Goal: Information Seeking & Learning: Find specific page/section

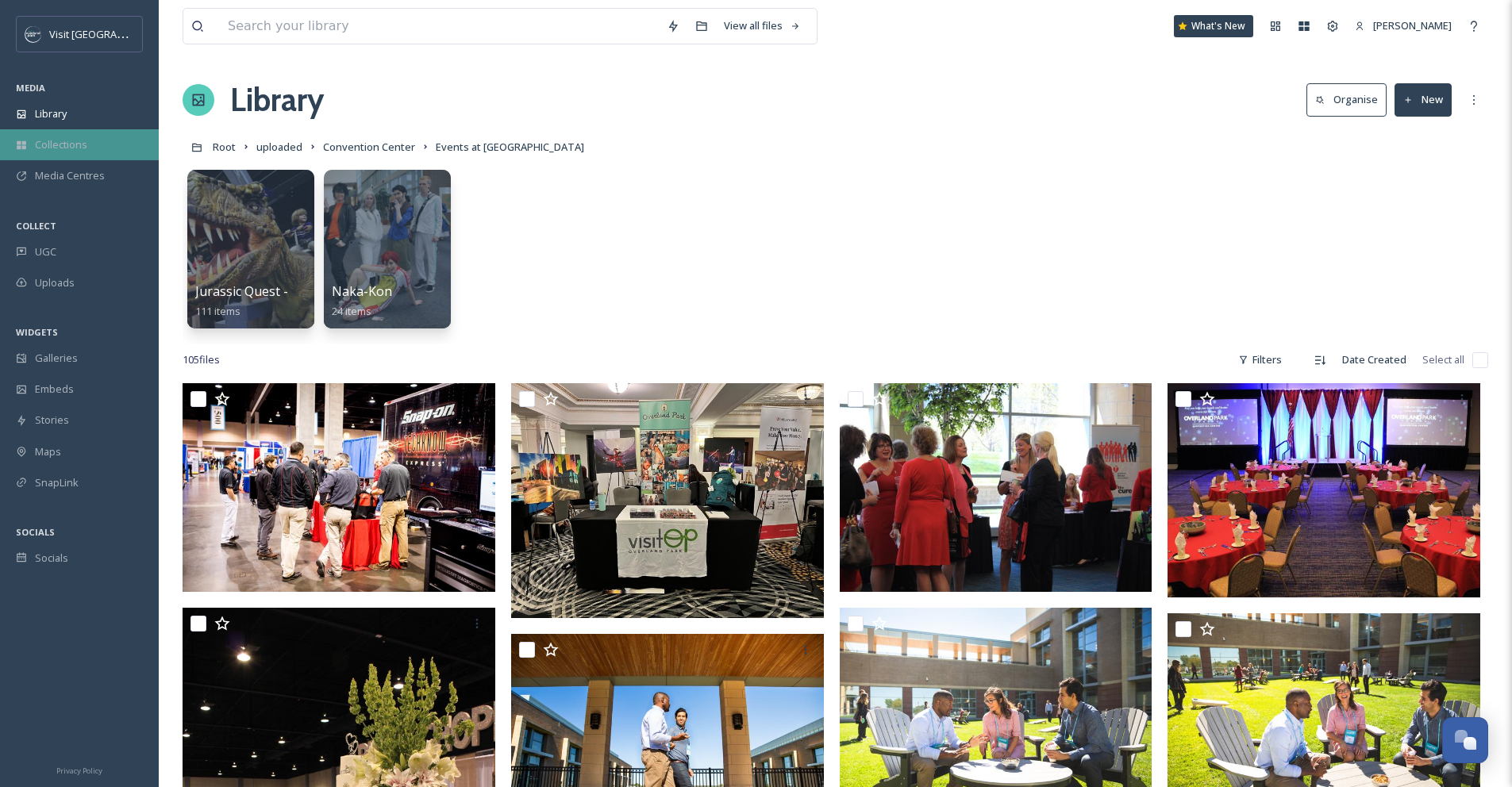
scroll to position [3369, 0]
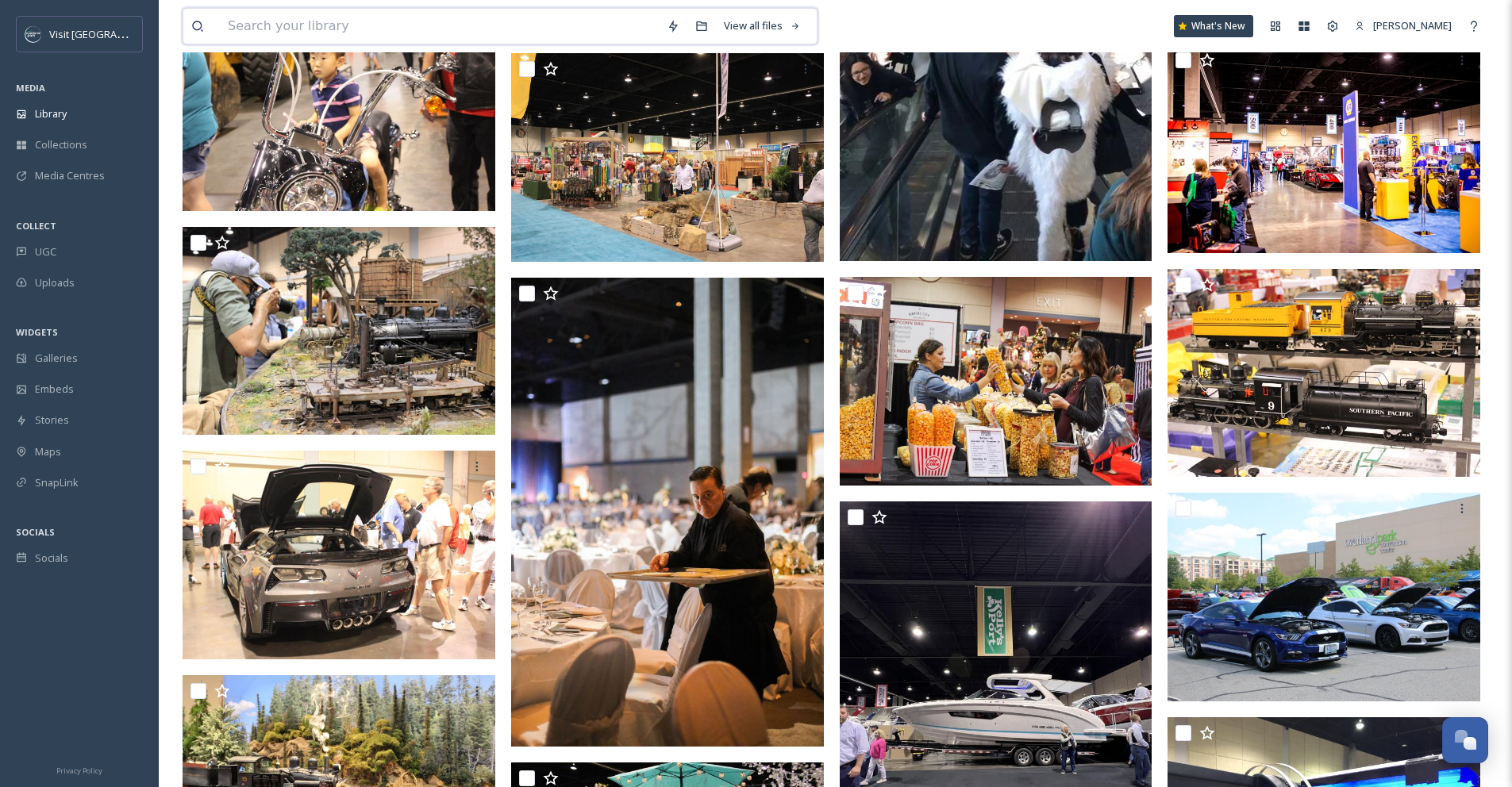
click at [303, 31] on input at bounding box center [439, 26] width 438 height 35
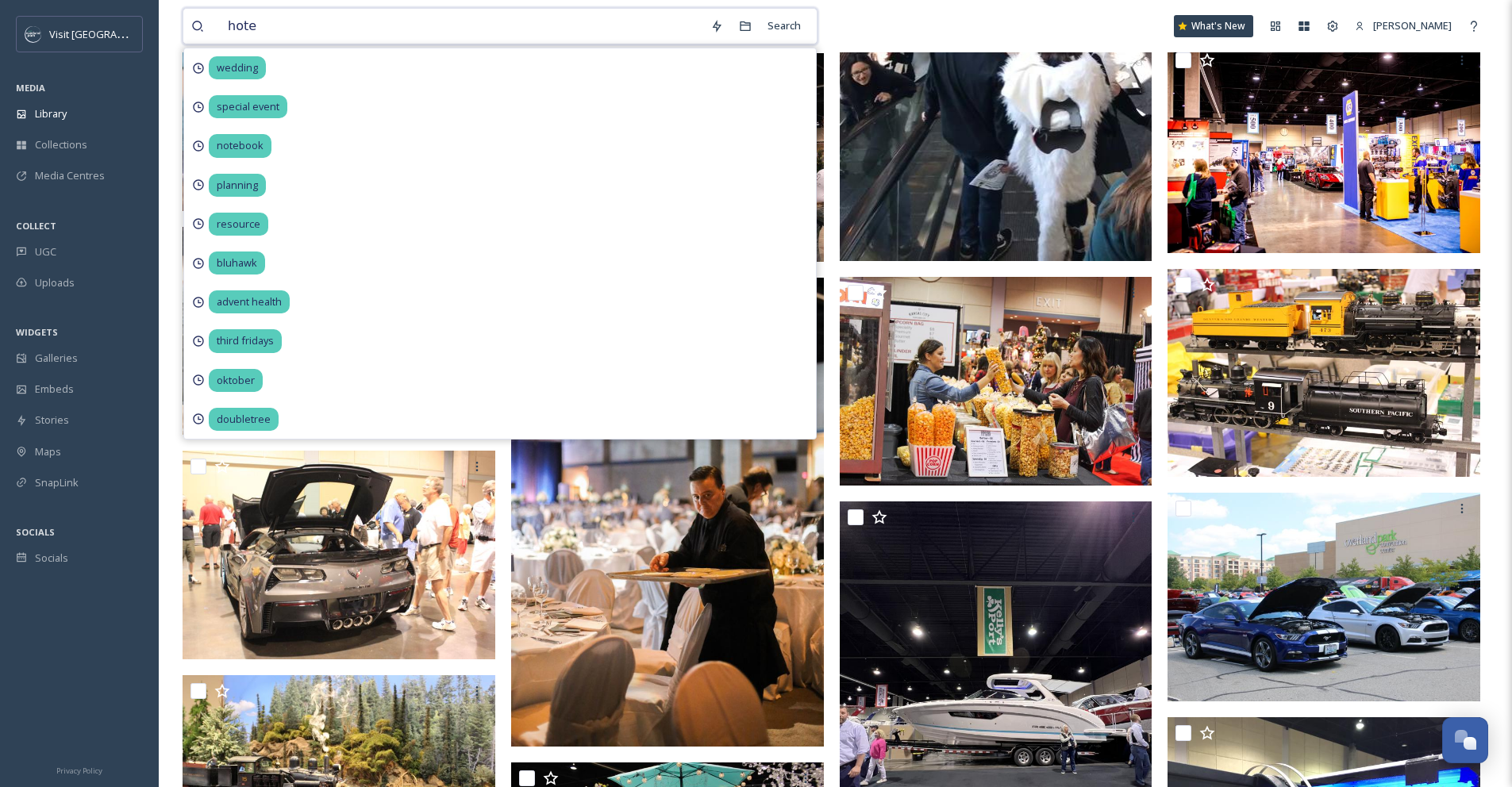
type input "hotel"
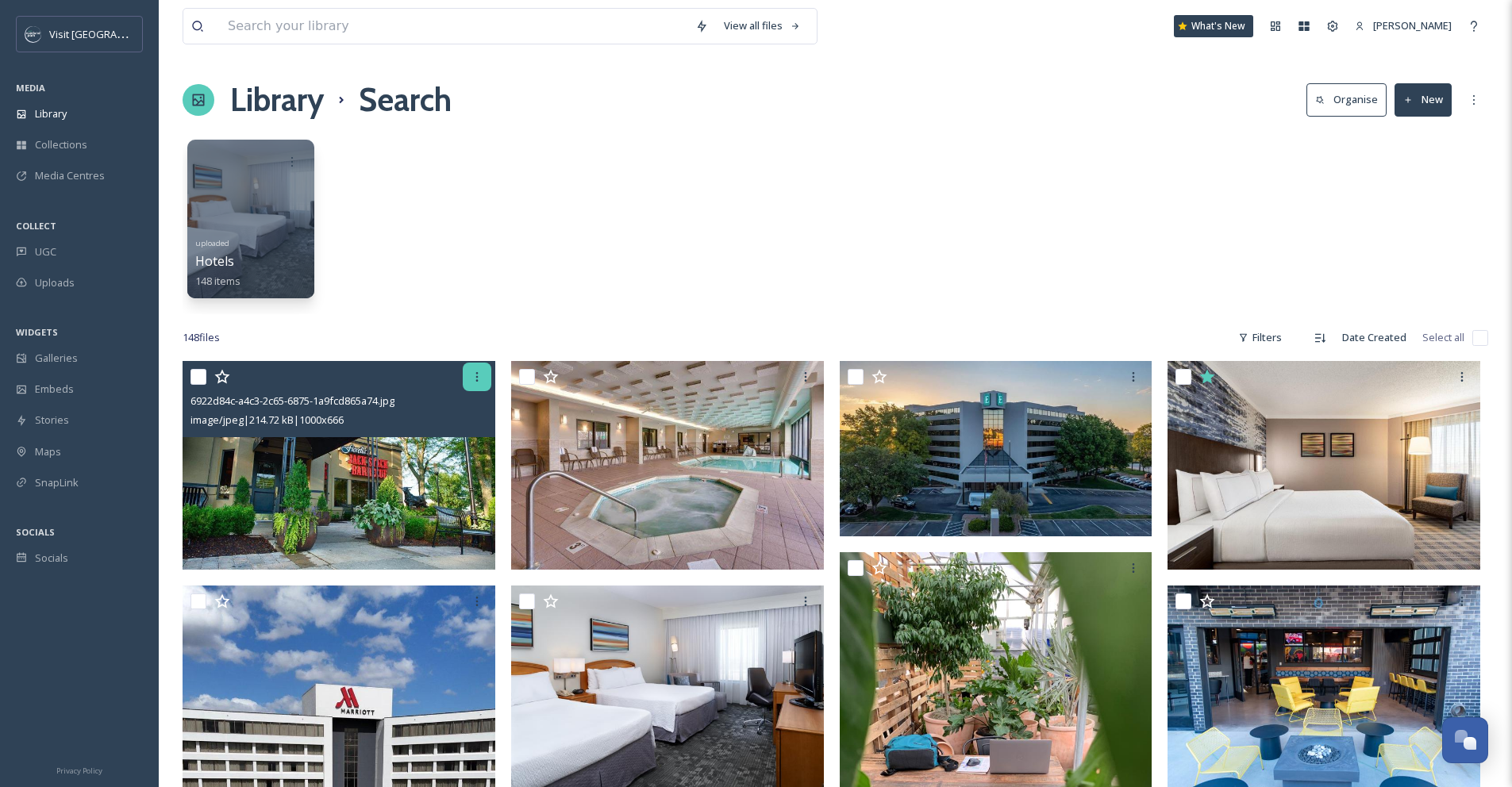
click at [476, 387] on div at bounding box center [476, 376] width 28 height 28
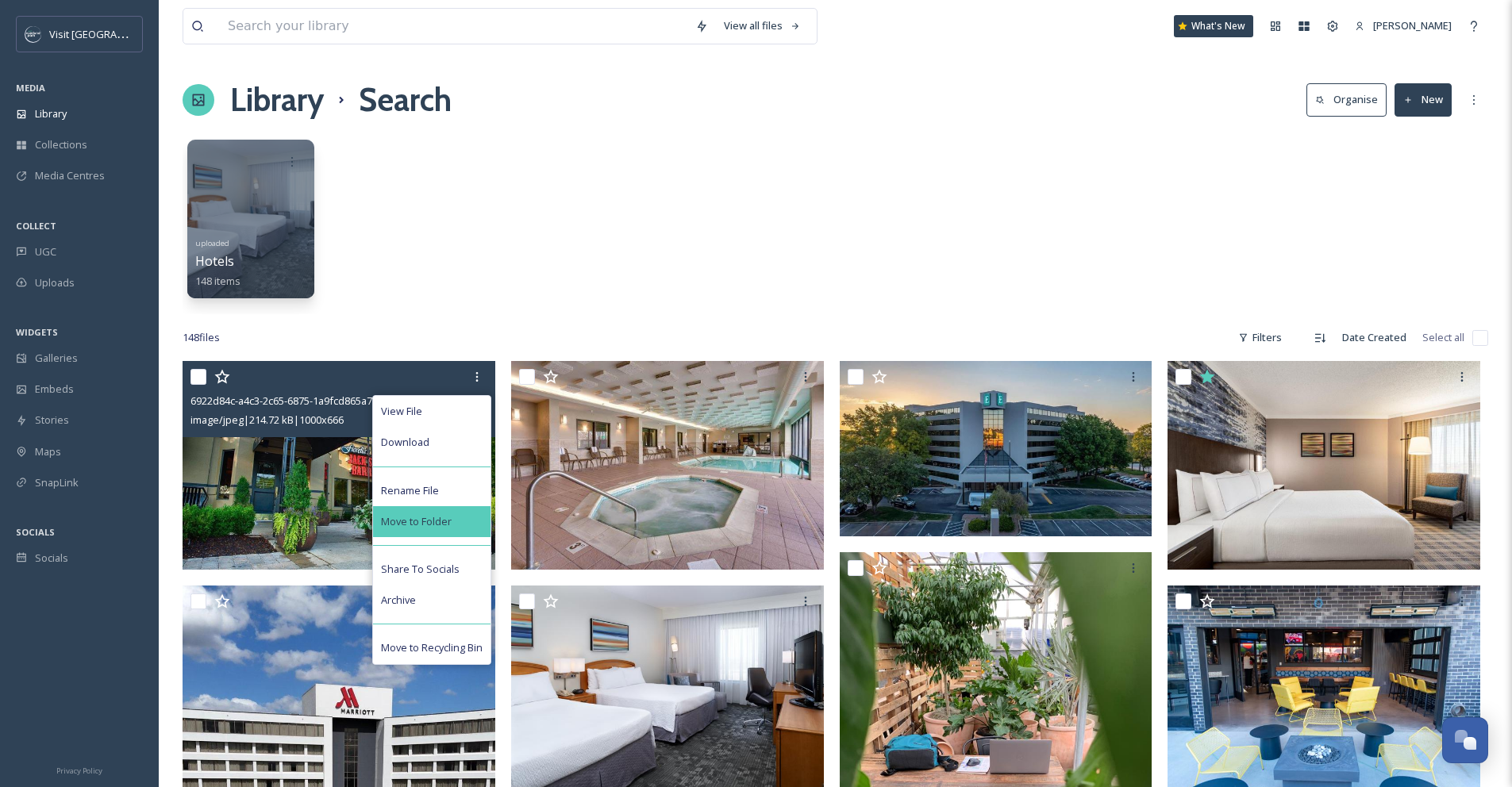
click at [476, 518] on div "Move to Folder" at bounding box center [431, 522] width 117 height 31
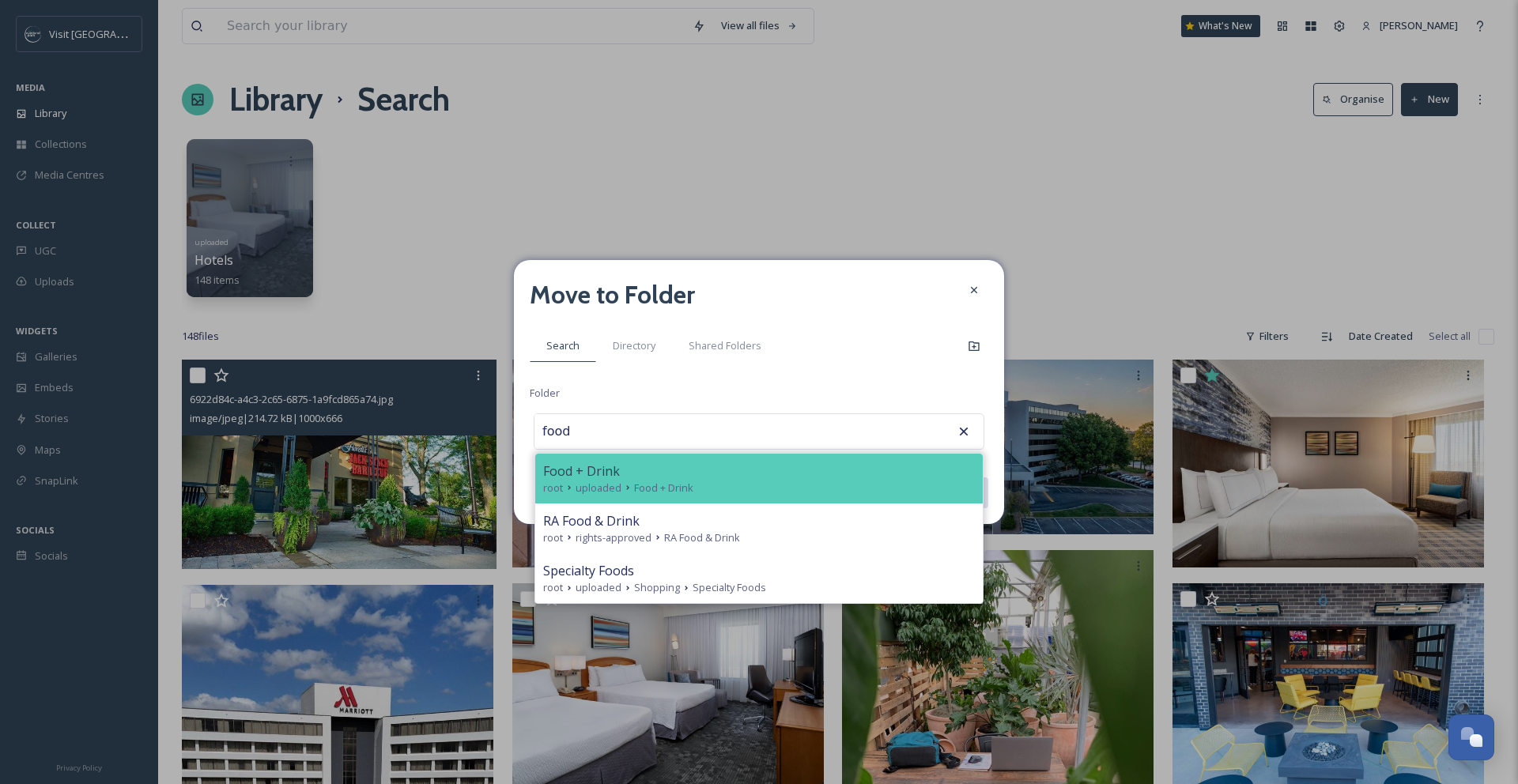
click at [608, 478] on span "Food + Drink" at bounding box center [581, 471] width 77 height 19
type input "Food + Drink"
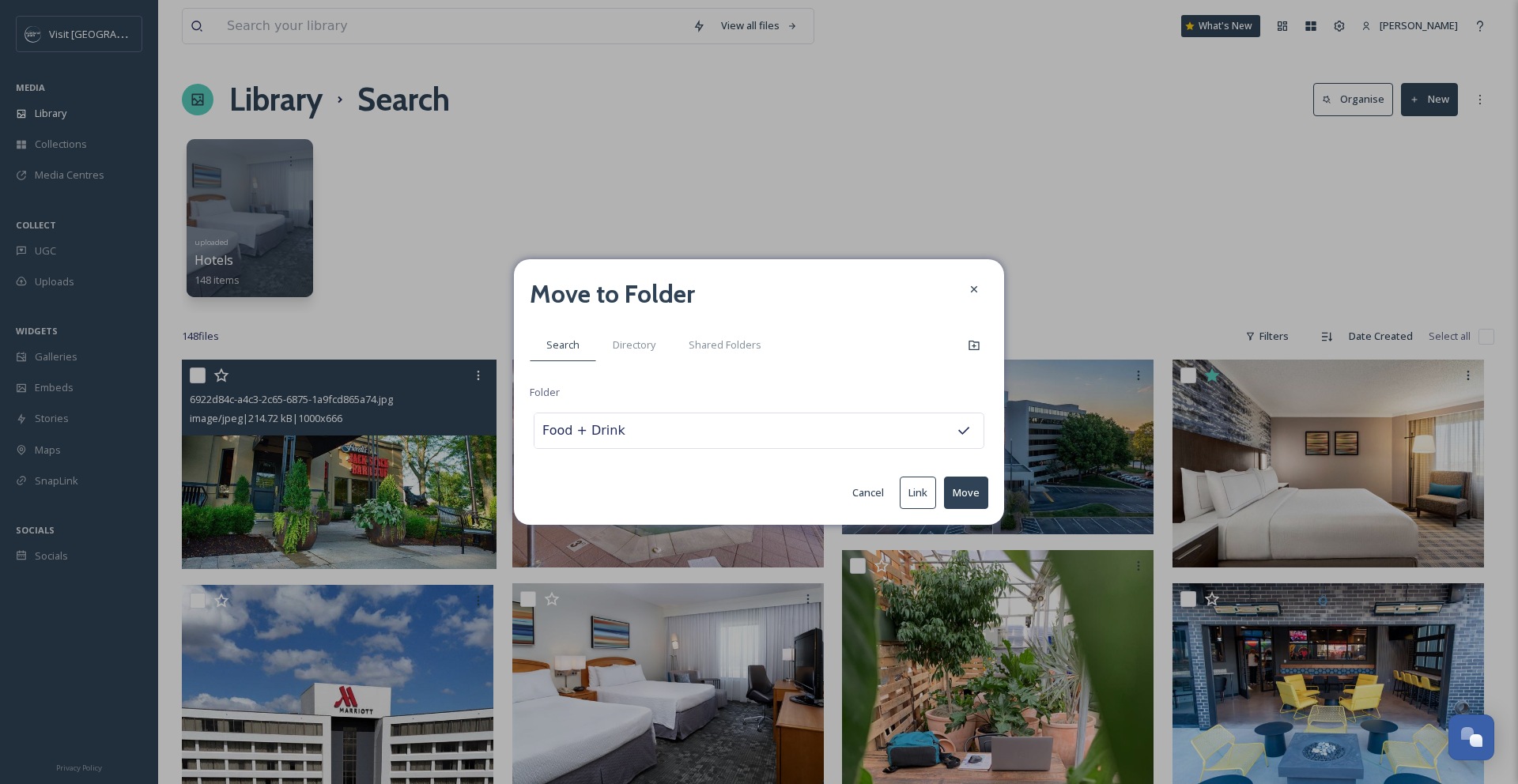
click at [967, 495] on button "Move" at bounding box center [966, 492] width 44 height 32
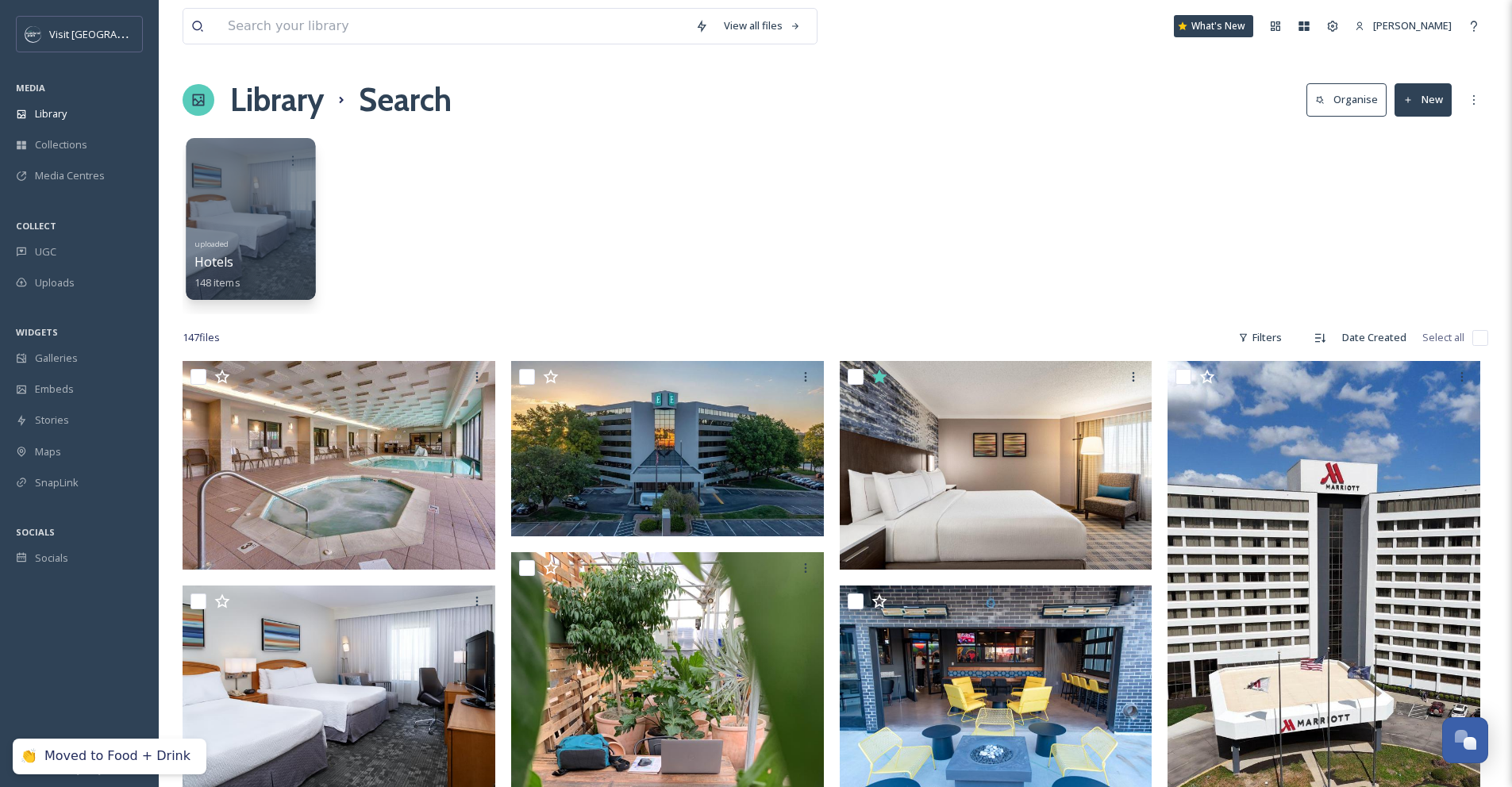
click at [248, 194] on div at bounding box center [251, 219] width 129 height 162
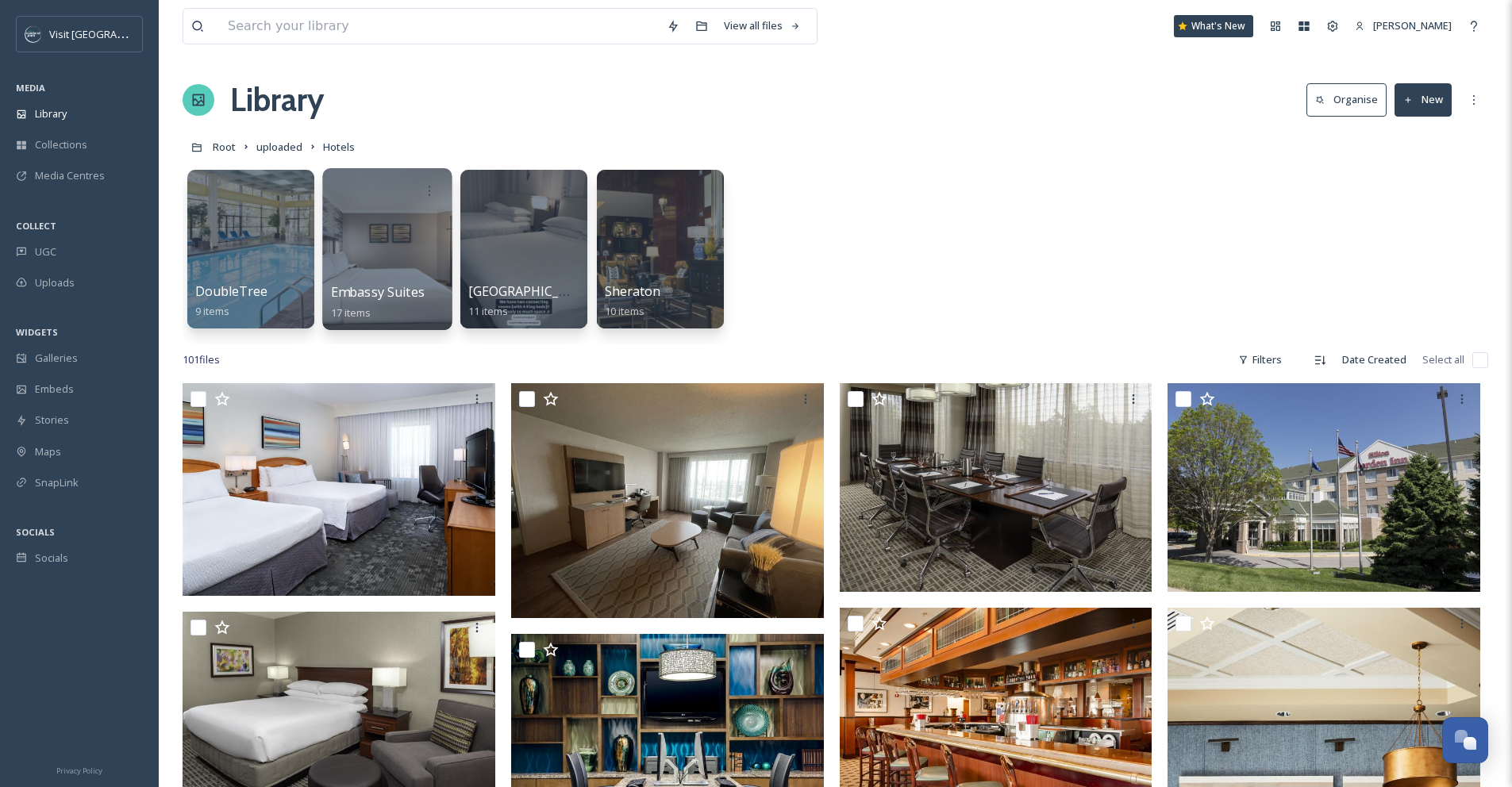
click at [391, 229] on div at bounding box center [387, 249] width 129 height 162
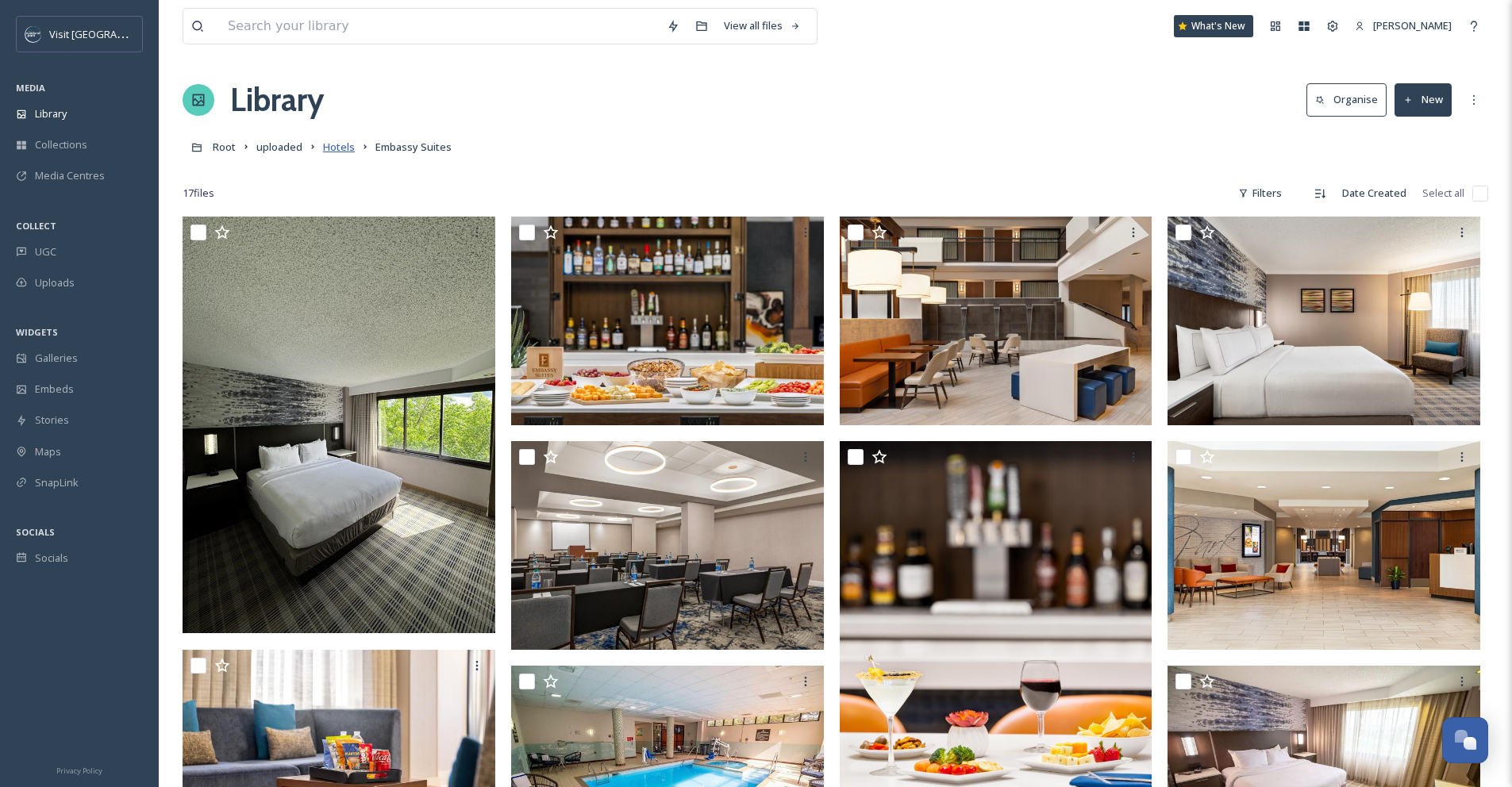
click at [345, 146] on span "Hotels" at bounding box center [338, 147] width 32 height 15
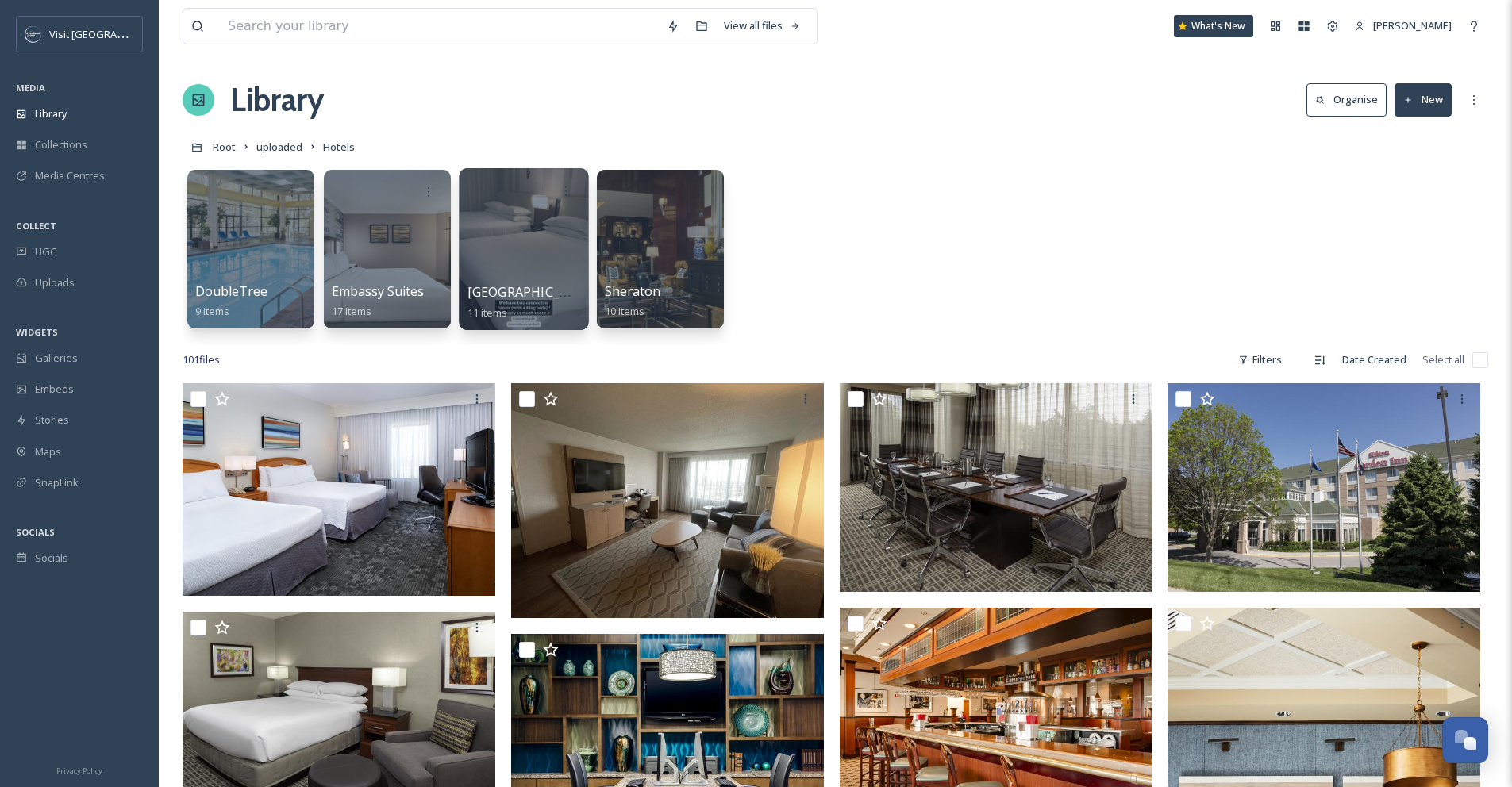
click at [527, 263] on div at bounding box center [523, 249] width 129 height 162
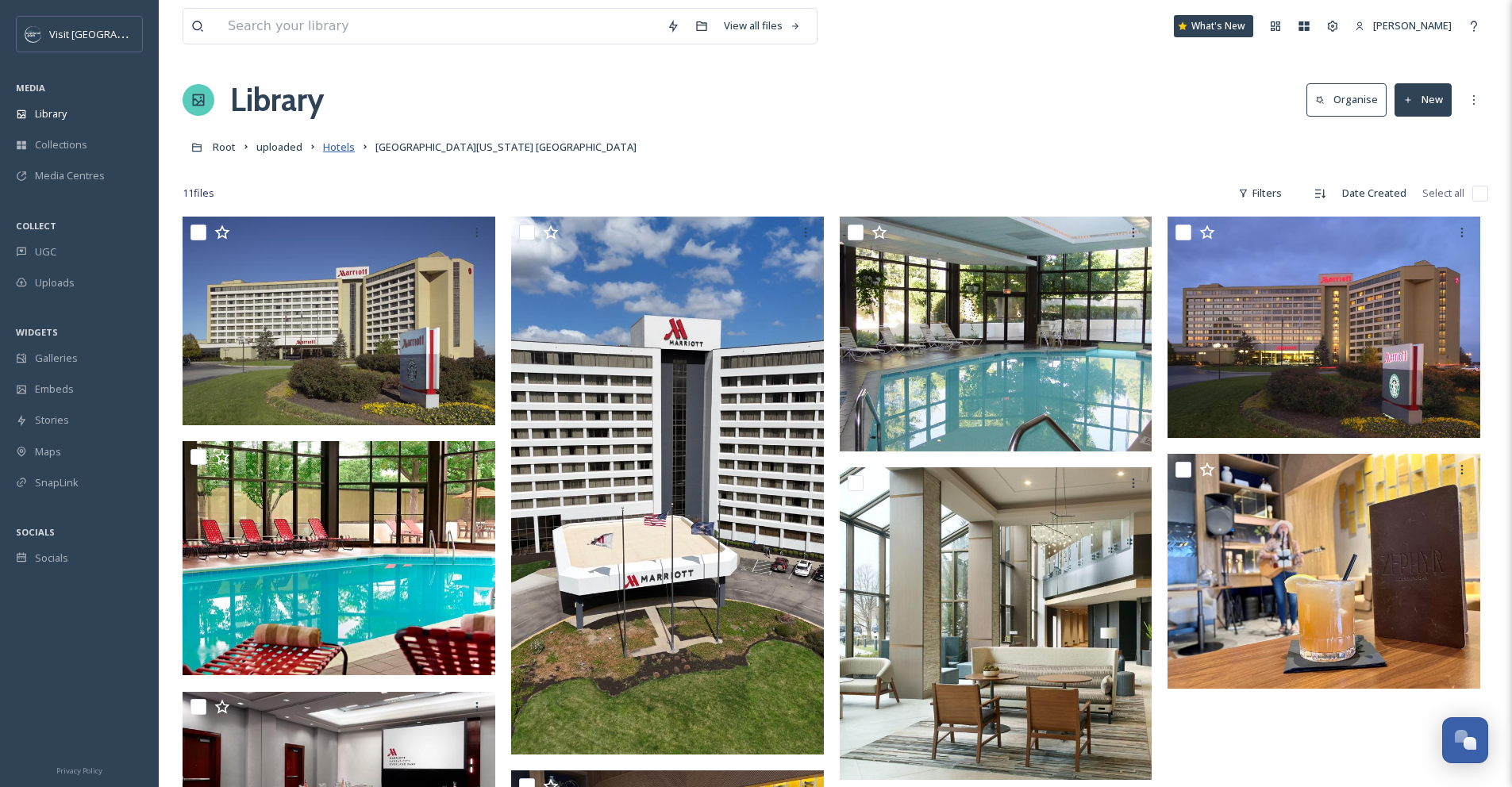
click at [342, 143] on span "Hotels" at bounding box center [338, 147] width 32 height 15
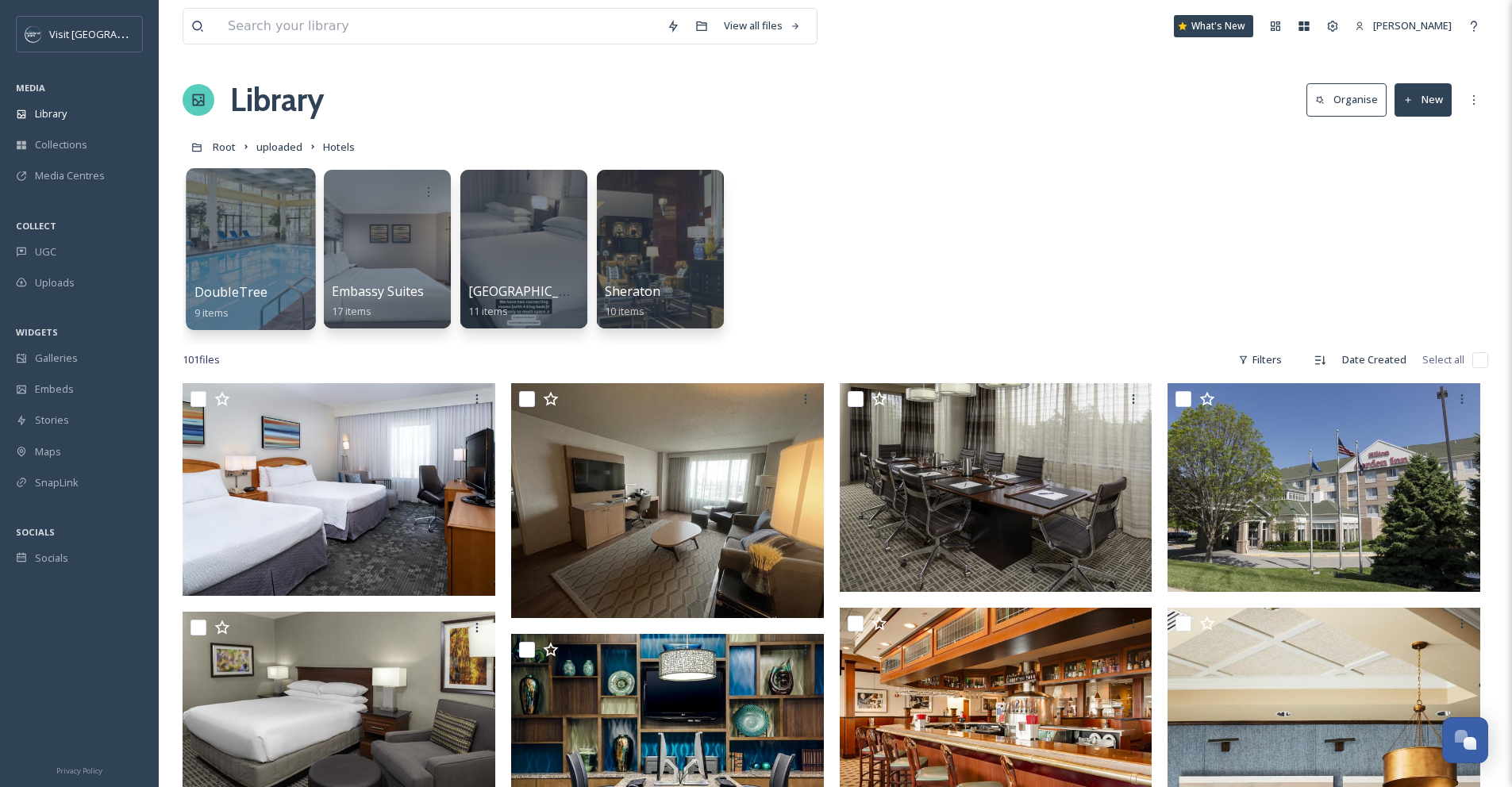
click at [270, 243] on div at bounding box center [251, 249] width 129 height 162
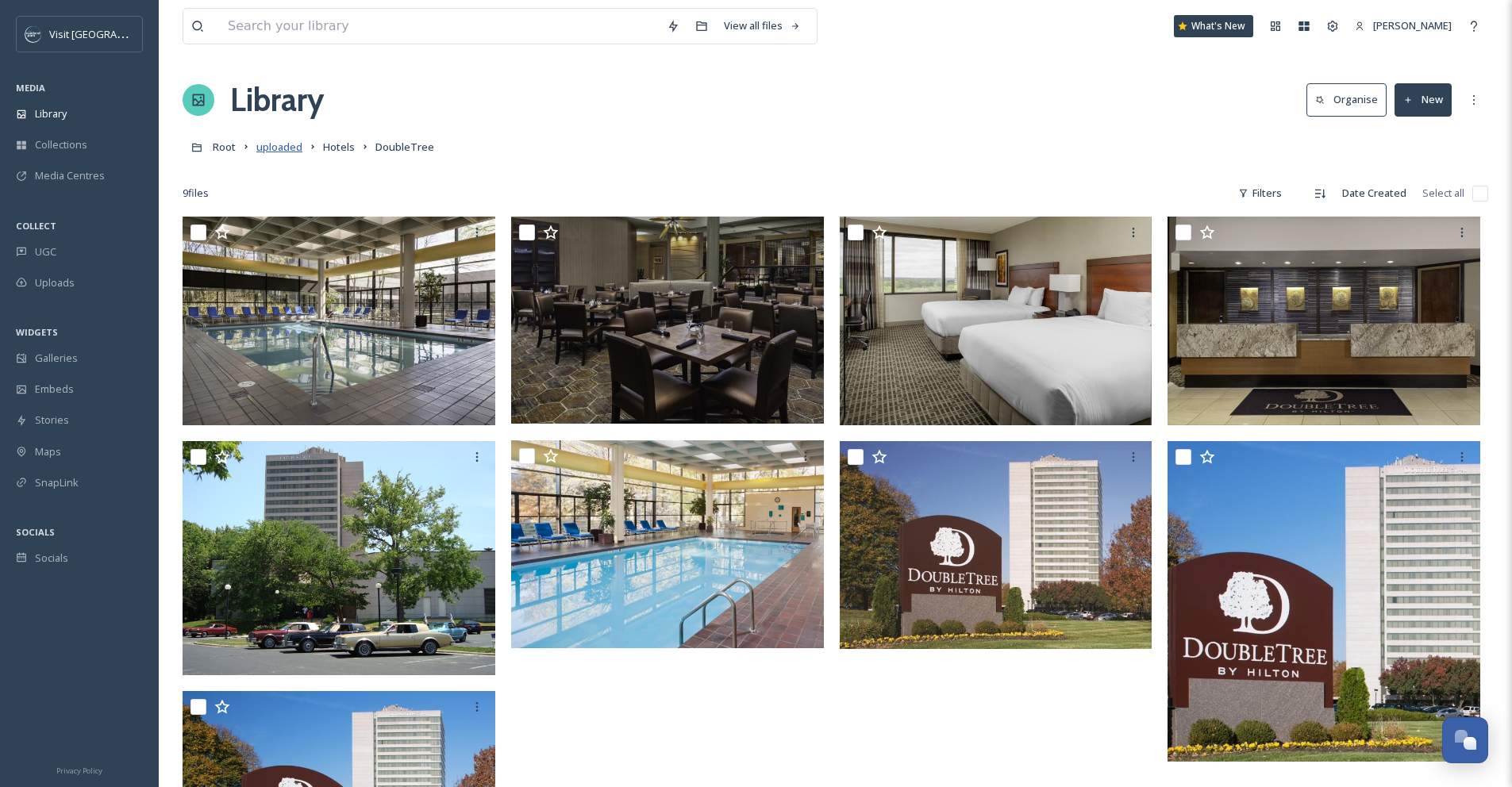
click at [265, 147] on span "uploaded" at bounding box center [279, 147] width 46 height 15
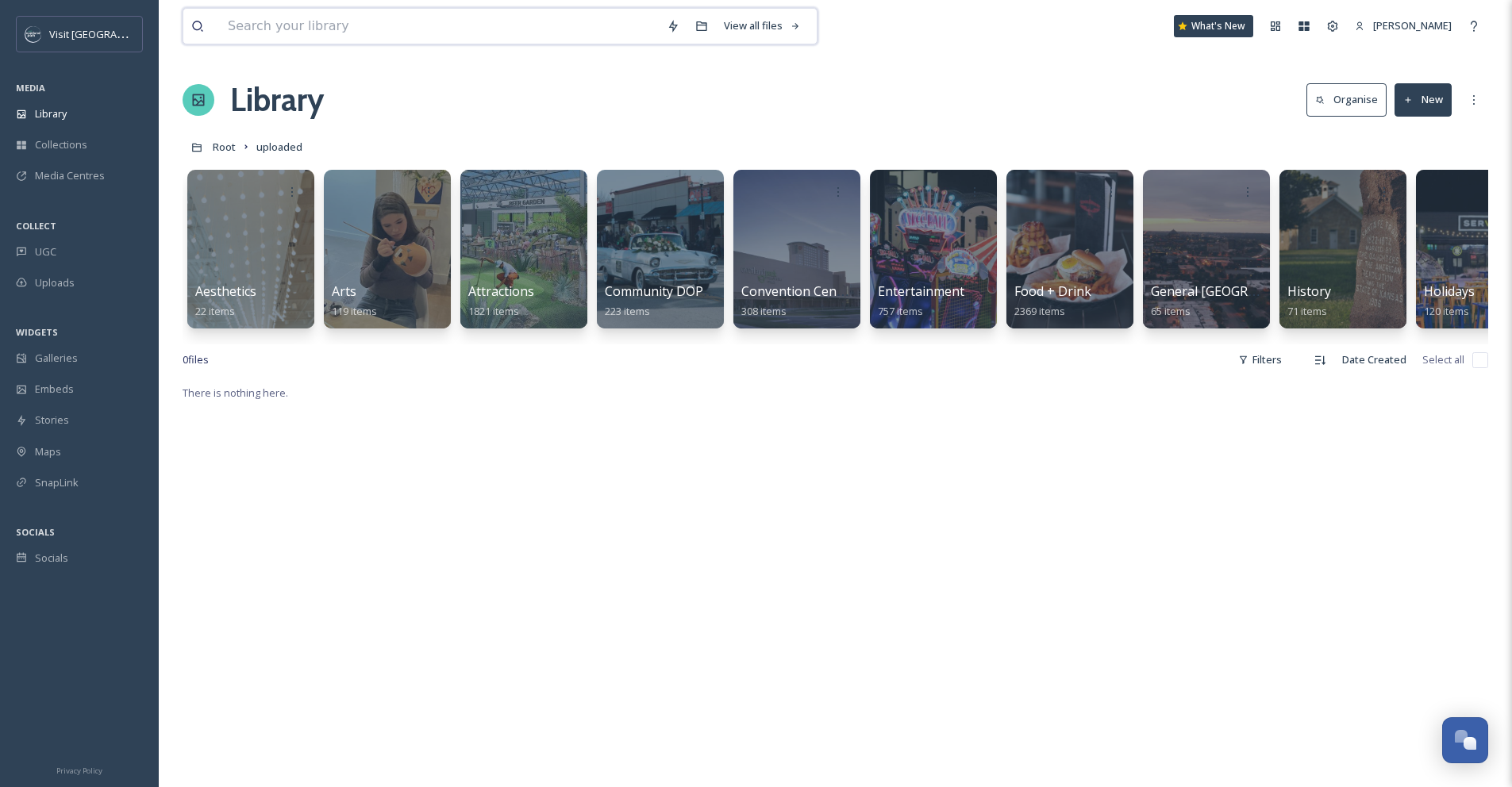
click at [505, 22] on input at bounding box center [439, 26] width 438 height 35
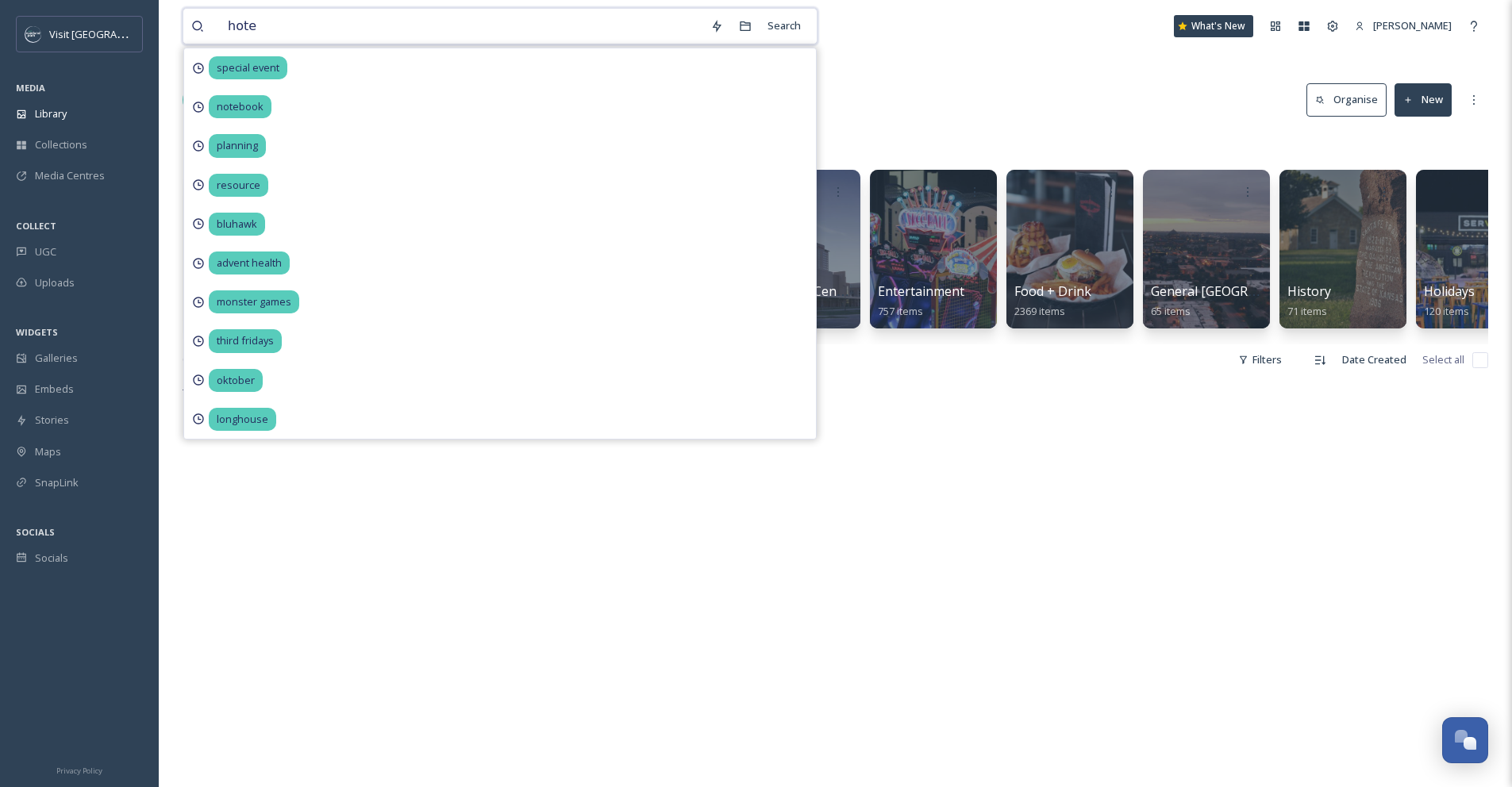
type input "hotel"
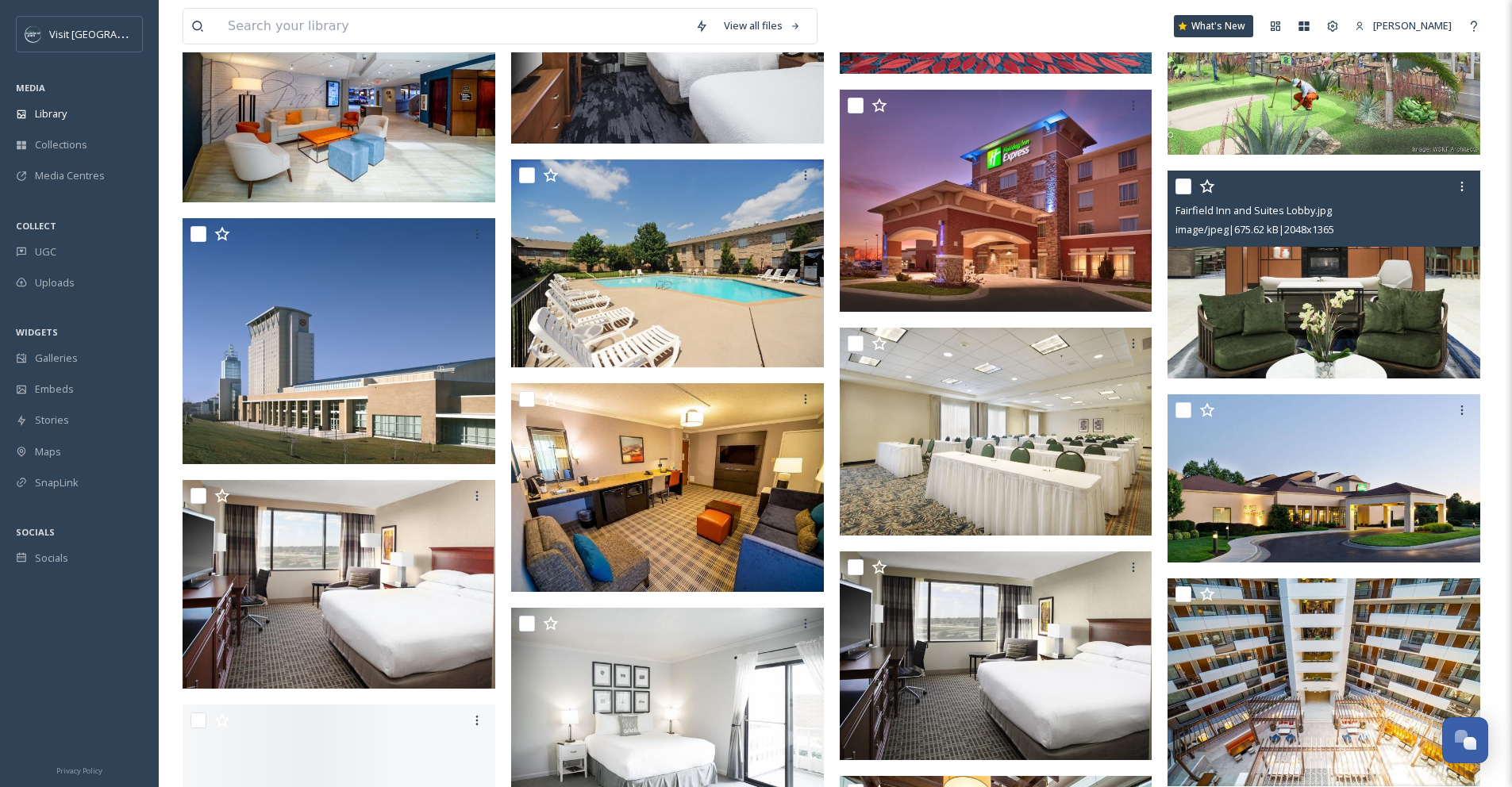
scroll to position [6128, 0]
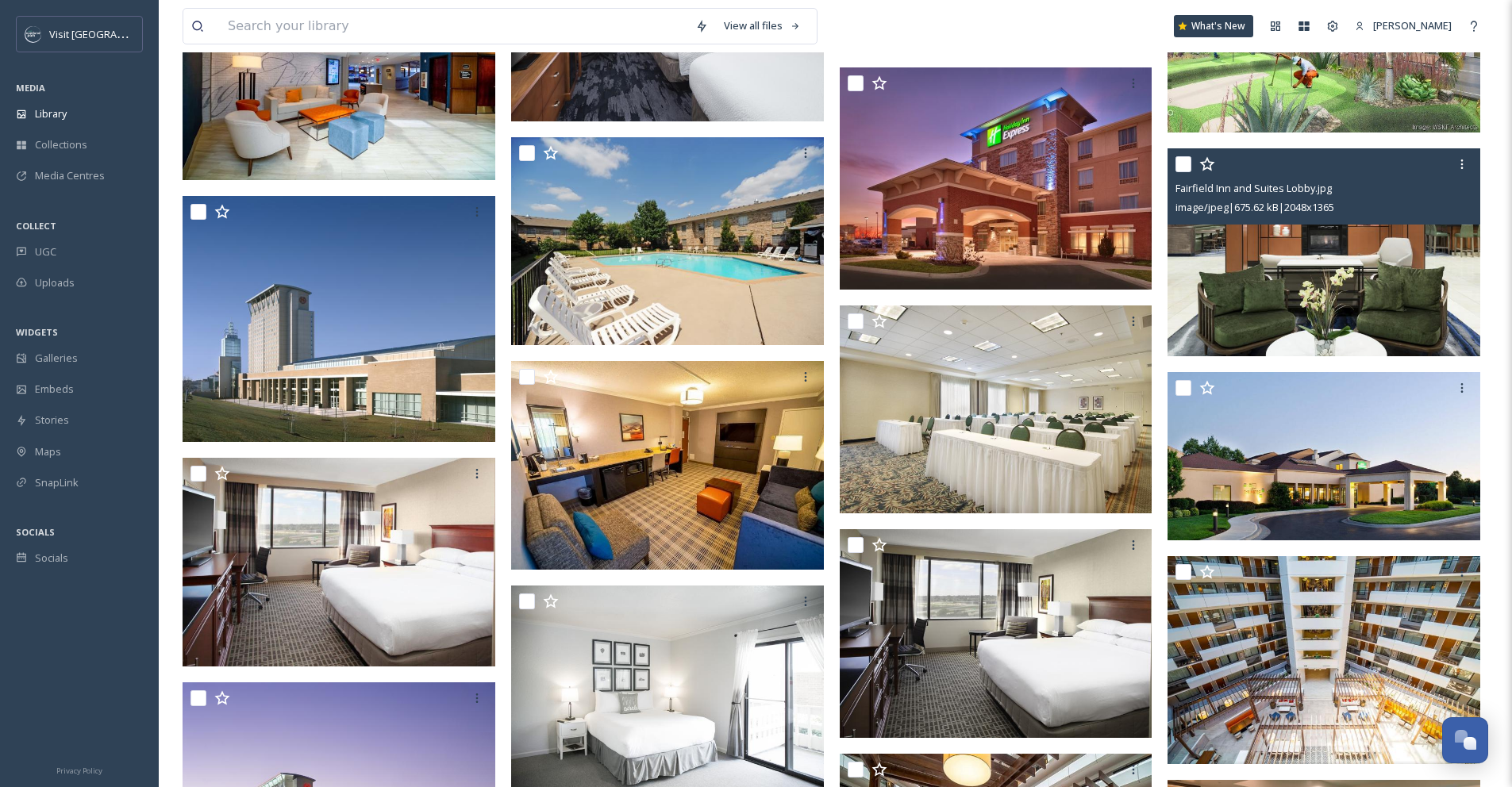
click at [1366, 252] on img at bounding box center [1324, 252] width 312 height 209
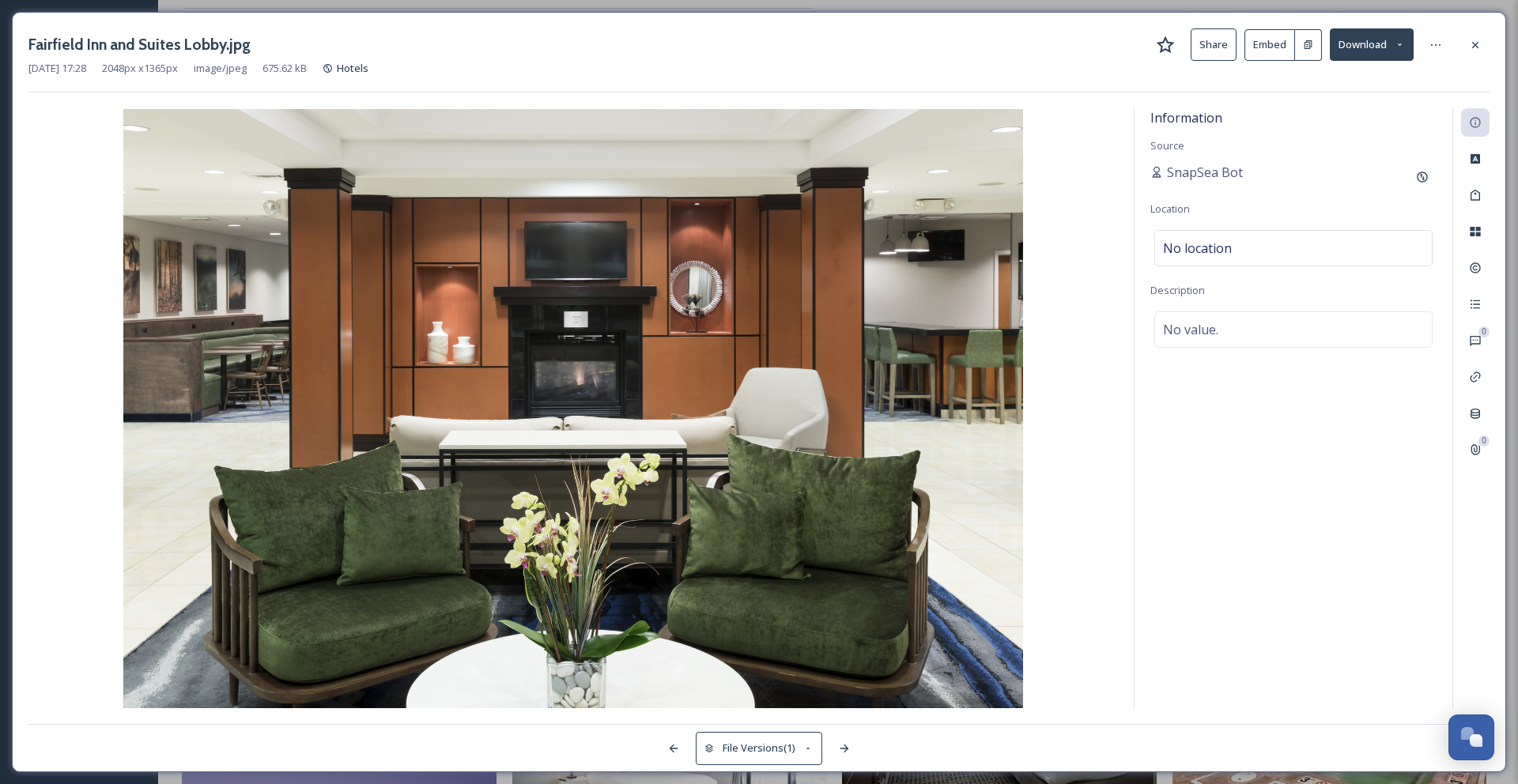
click at [1466, 50] on div at bounding box center [1475, 44] width 28 height 28
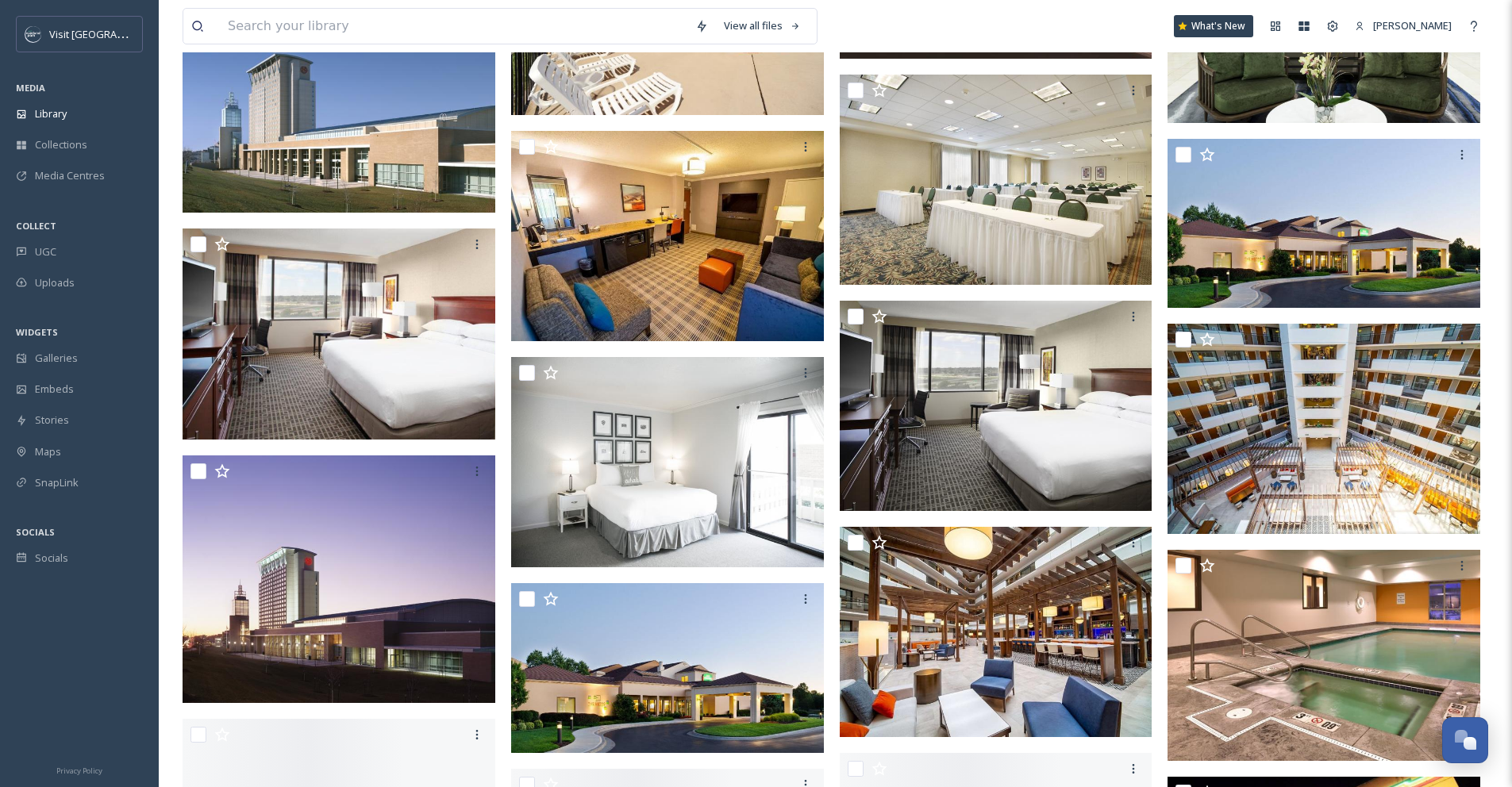
scroll to position [6417, 0]
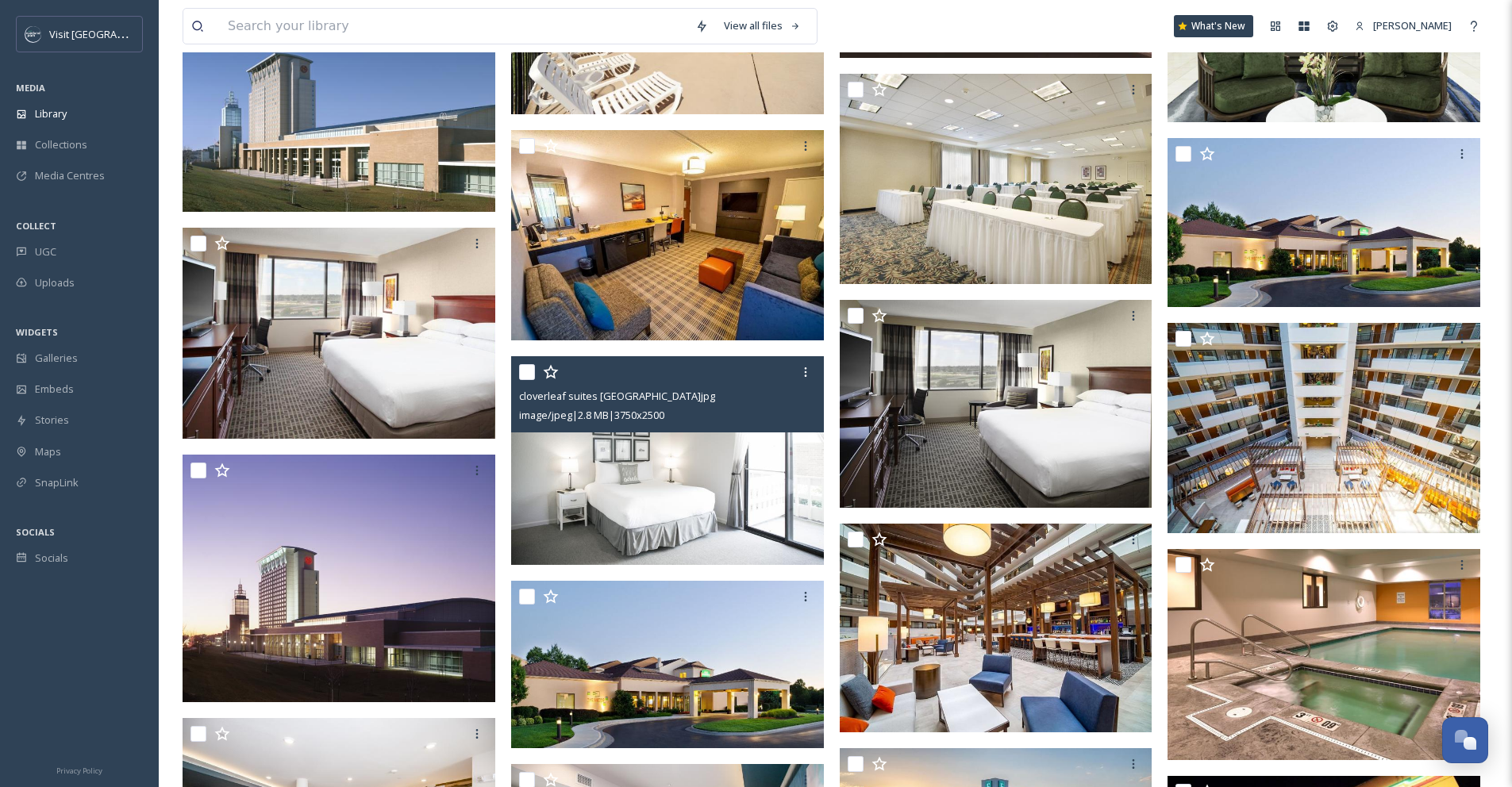
click at [736, 492] on img at bounding box center [667, 460] width 312 height 209
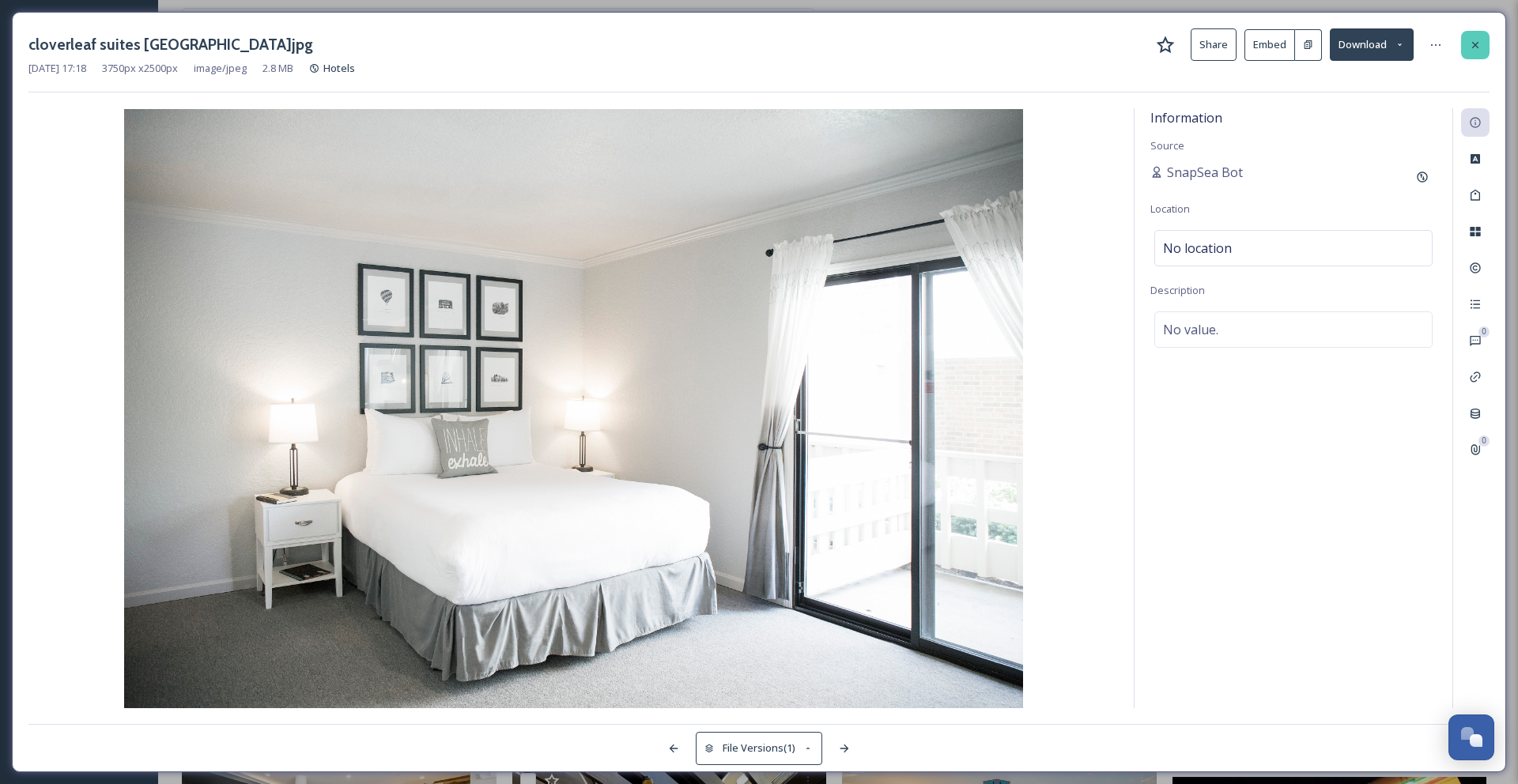
click at [1477, 46] on icon at bounding box center [1475, 44] width 6 height 6
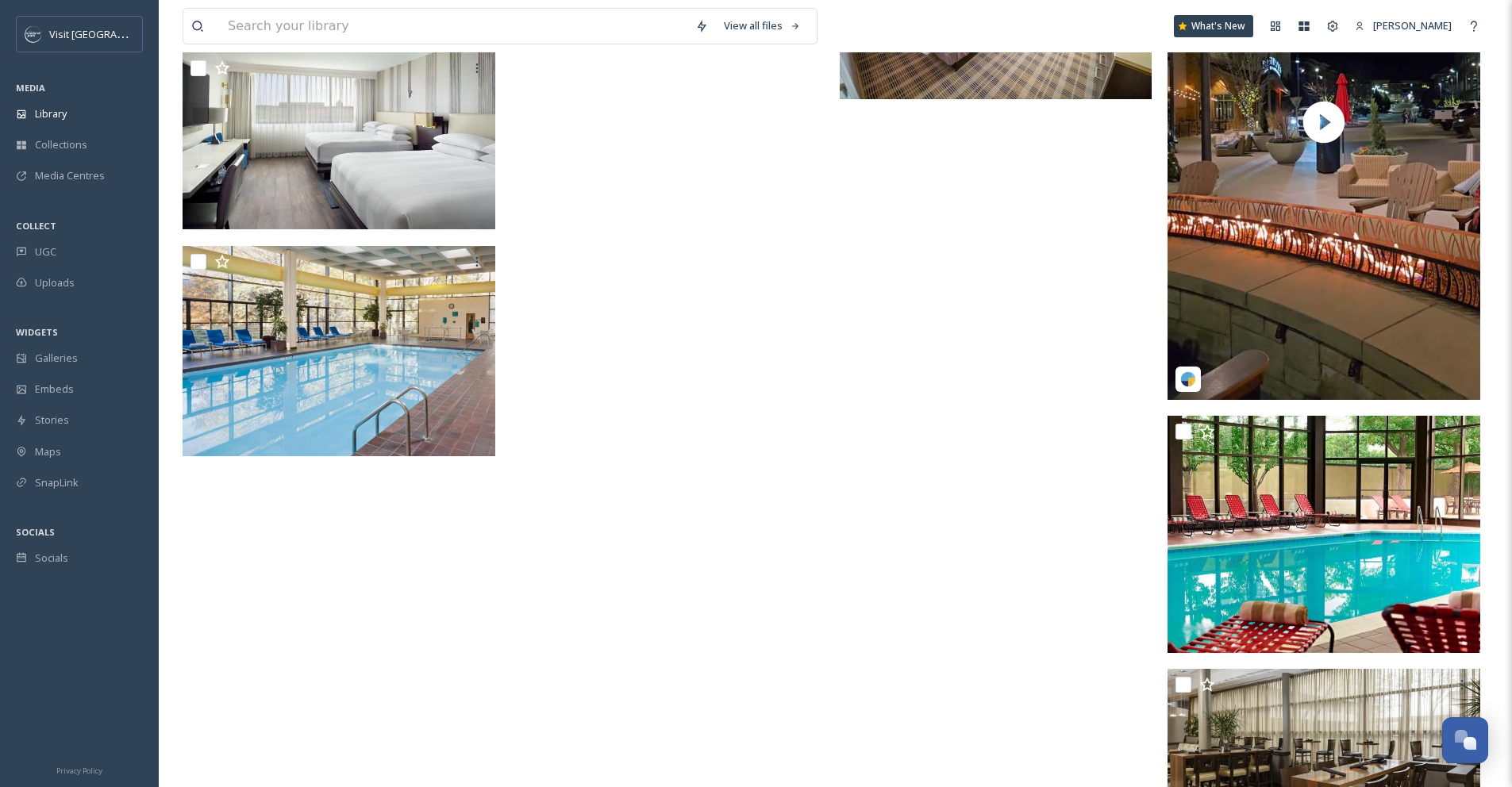
scroll to position [9893, 0]
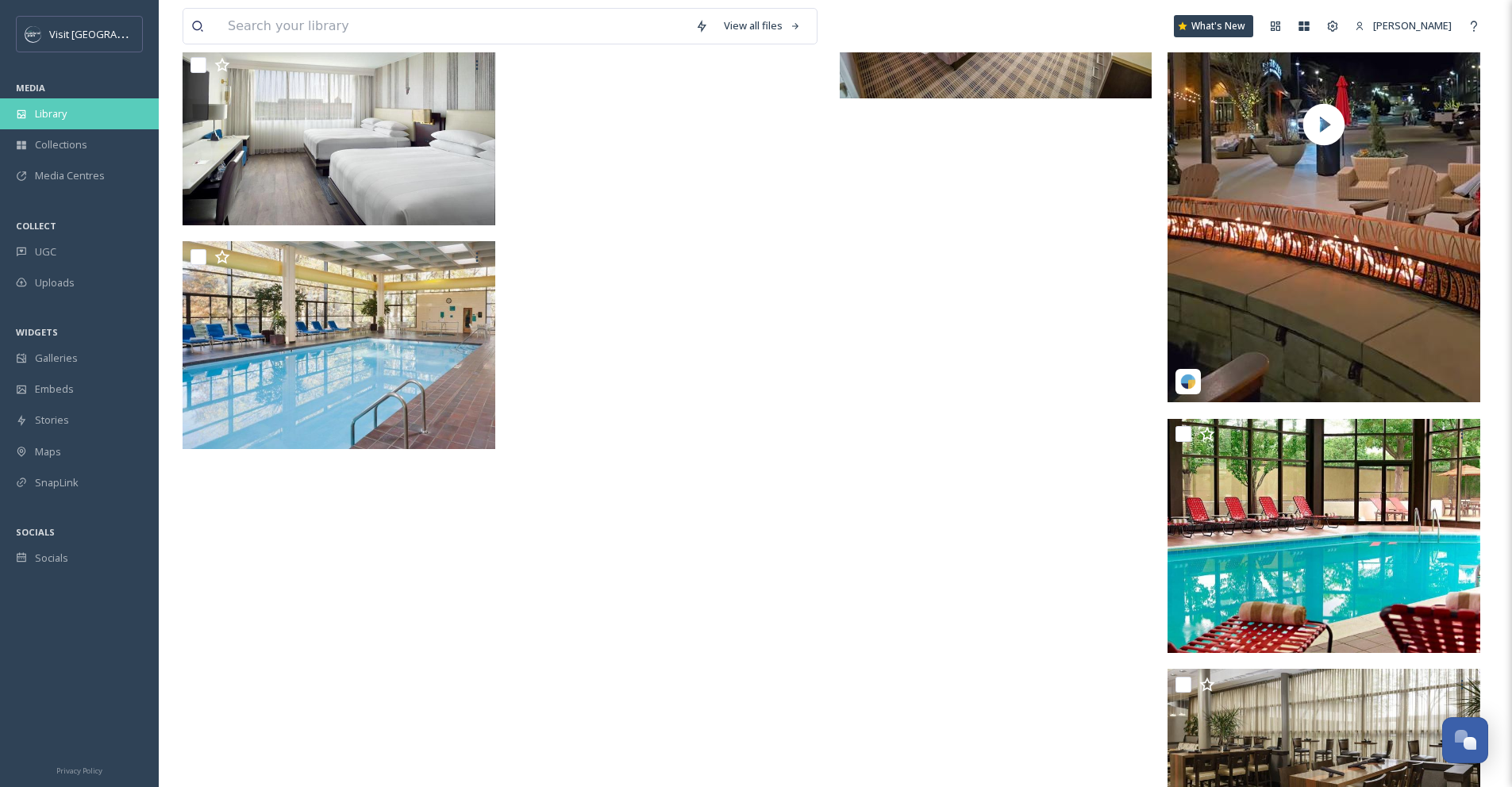
click at [32, 108] on div "Library" at bounding box center [79, 114] width 159 height 31
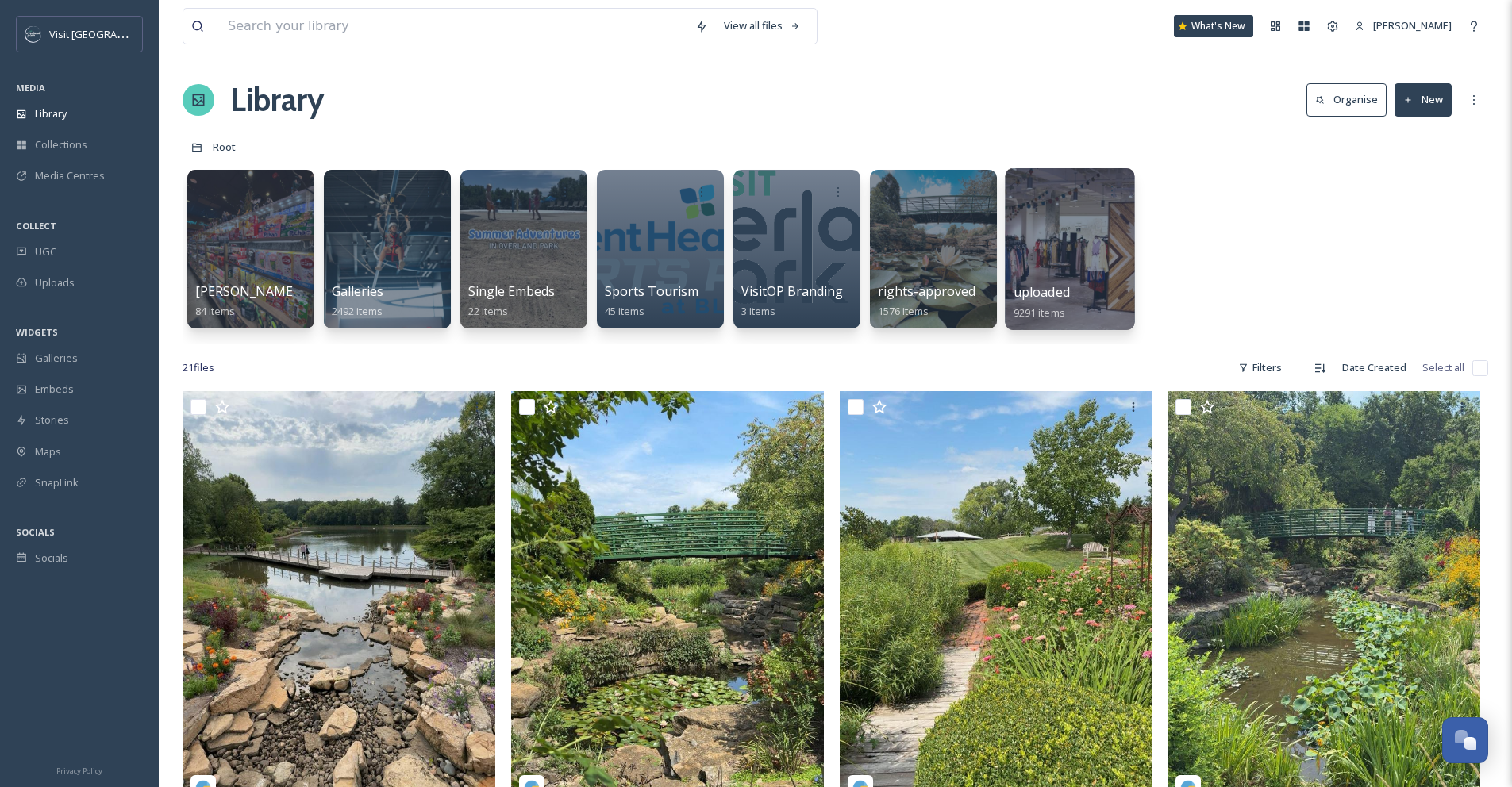
click at [1057, 247] on div at bounding box center [1069, 249] width 129 height 162
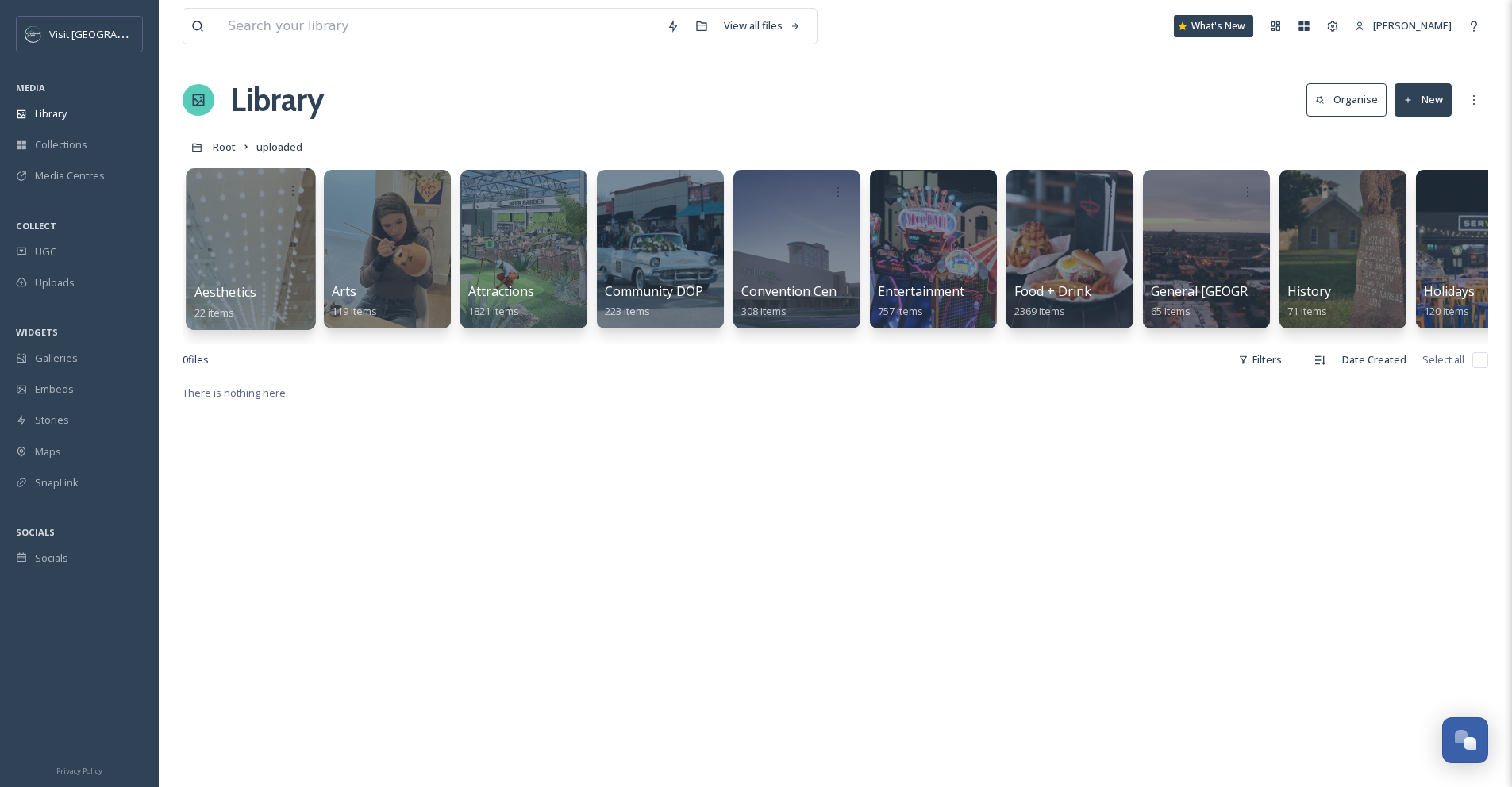
click at [263, 267] on div at bounding box center [251, 249] width 129 height 162
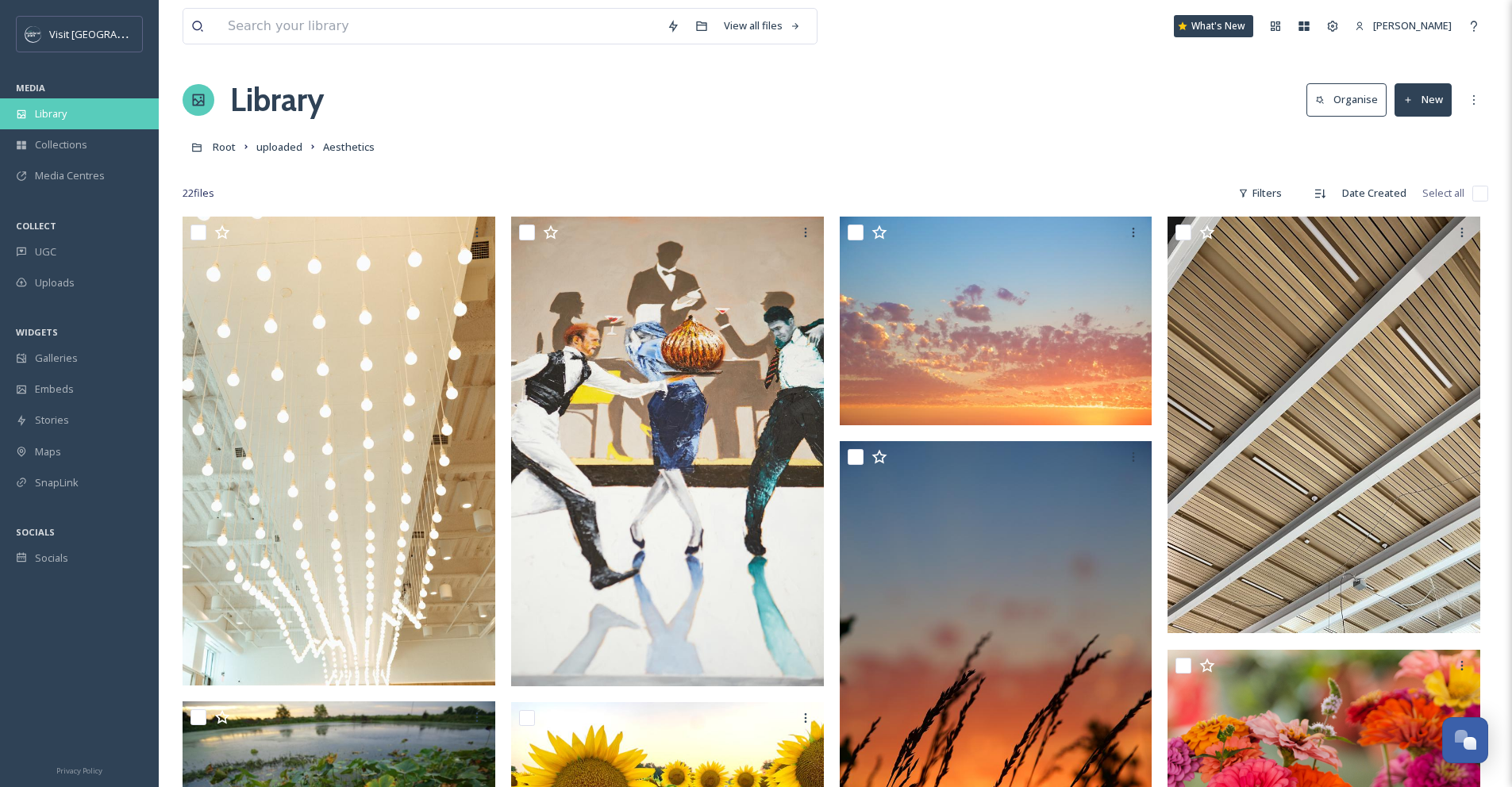
click at [67, 112] on div "Library" at bounding box center [79, 114] width 159 height 31
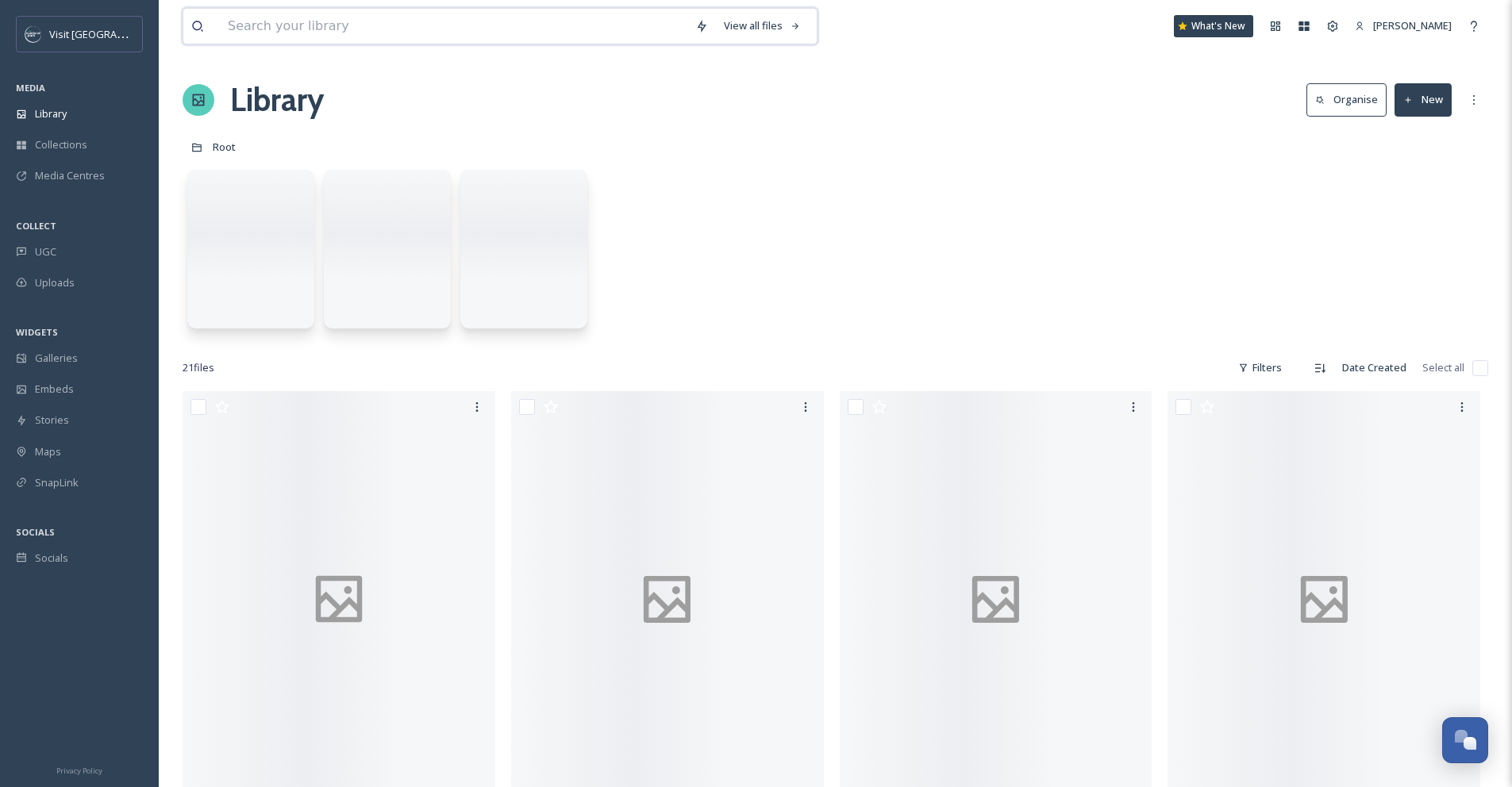
click at [295, 29] on input at bounding box center [454, 26] width 468 height 35
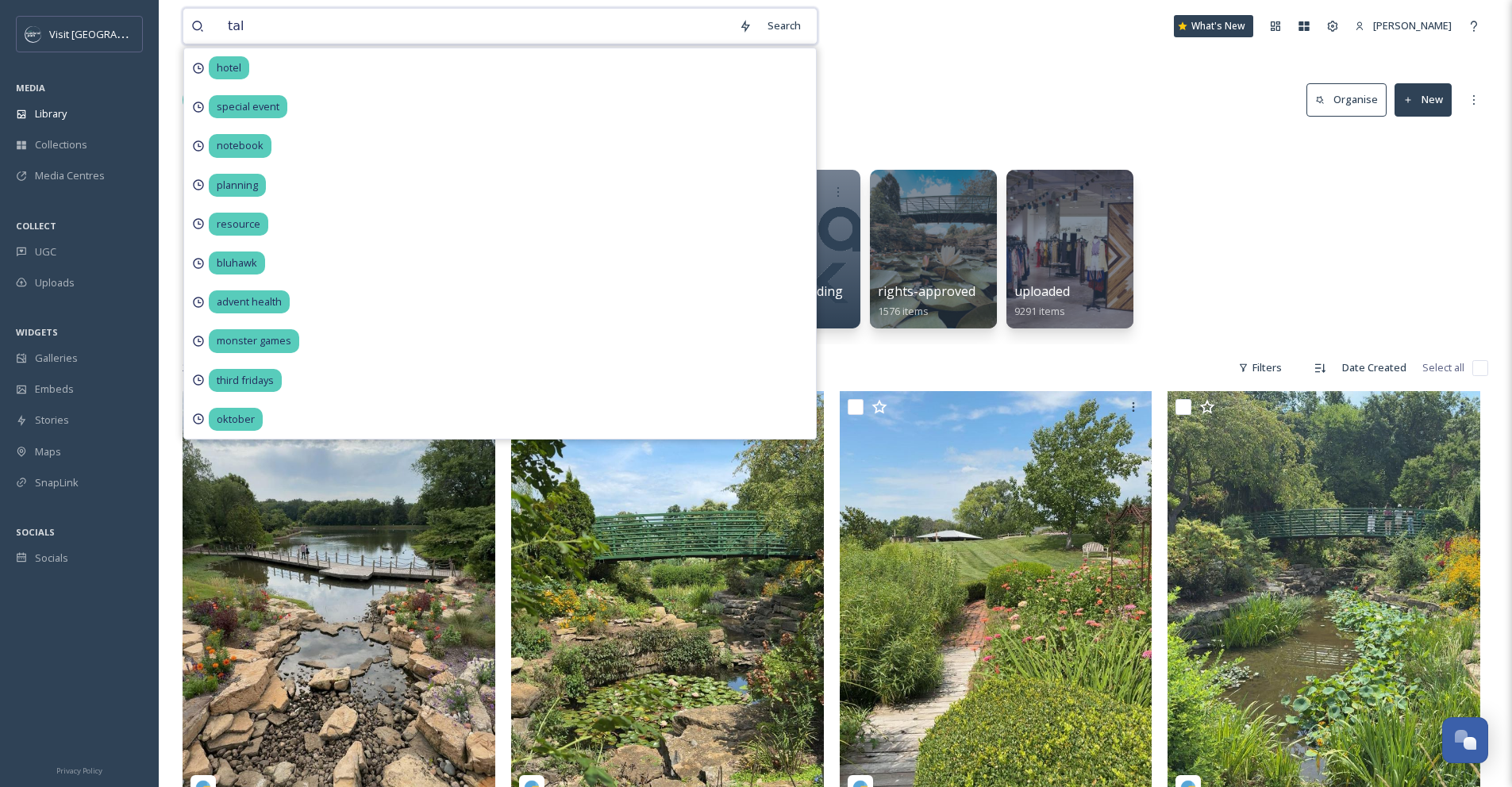
type input "talk"
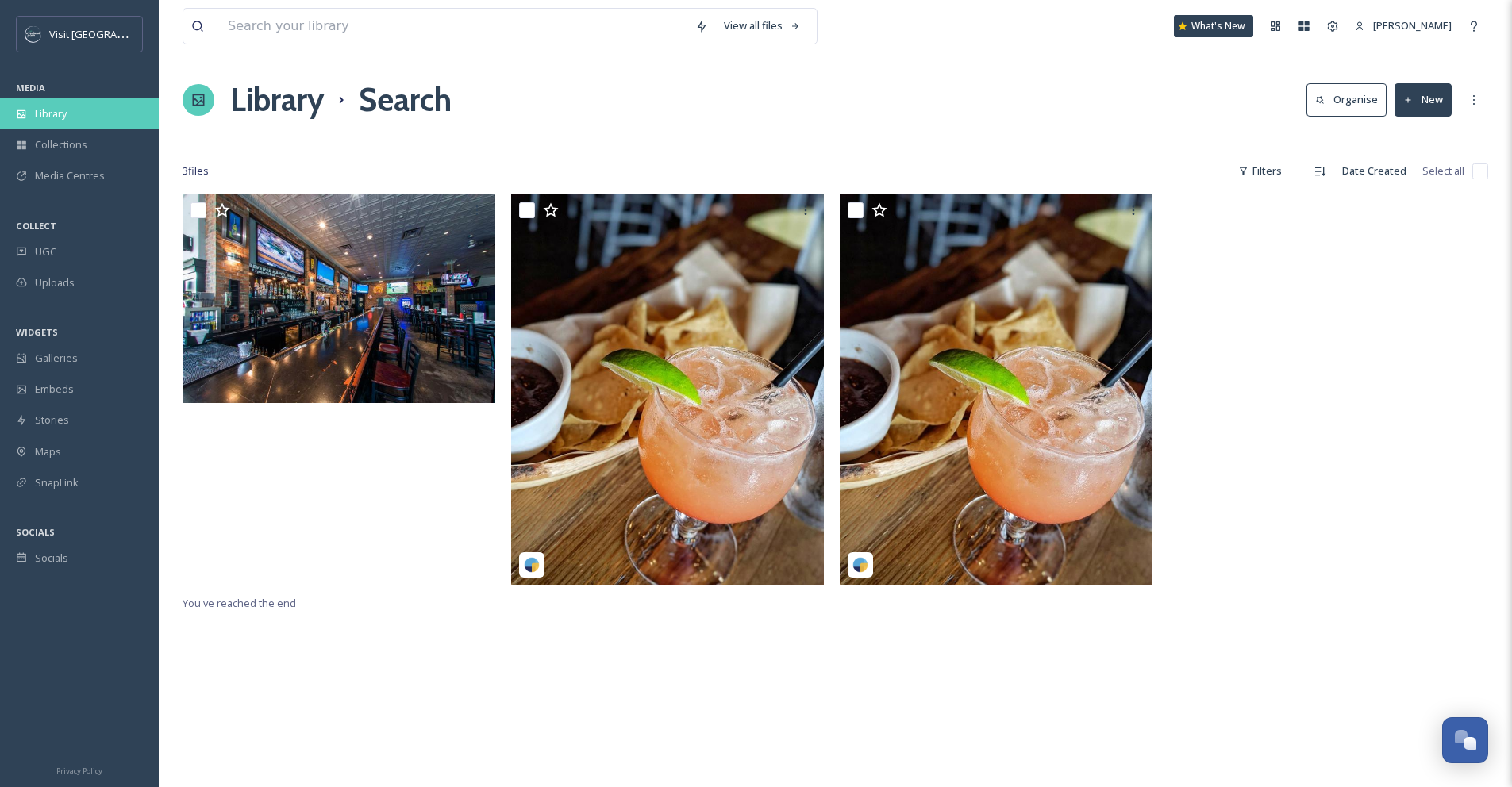
click at [84, 111] on div "Library" at bounding box center [79, 114] width 159 height 31
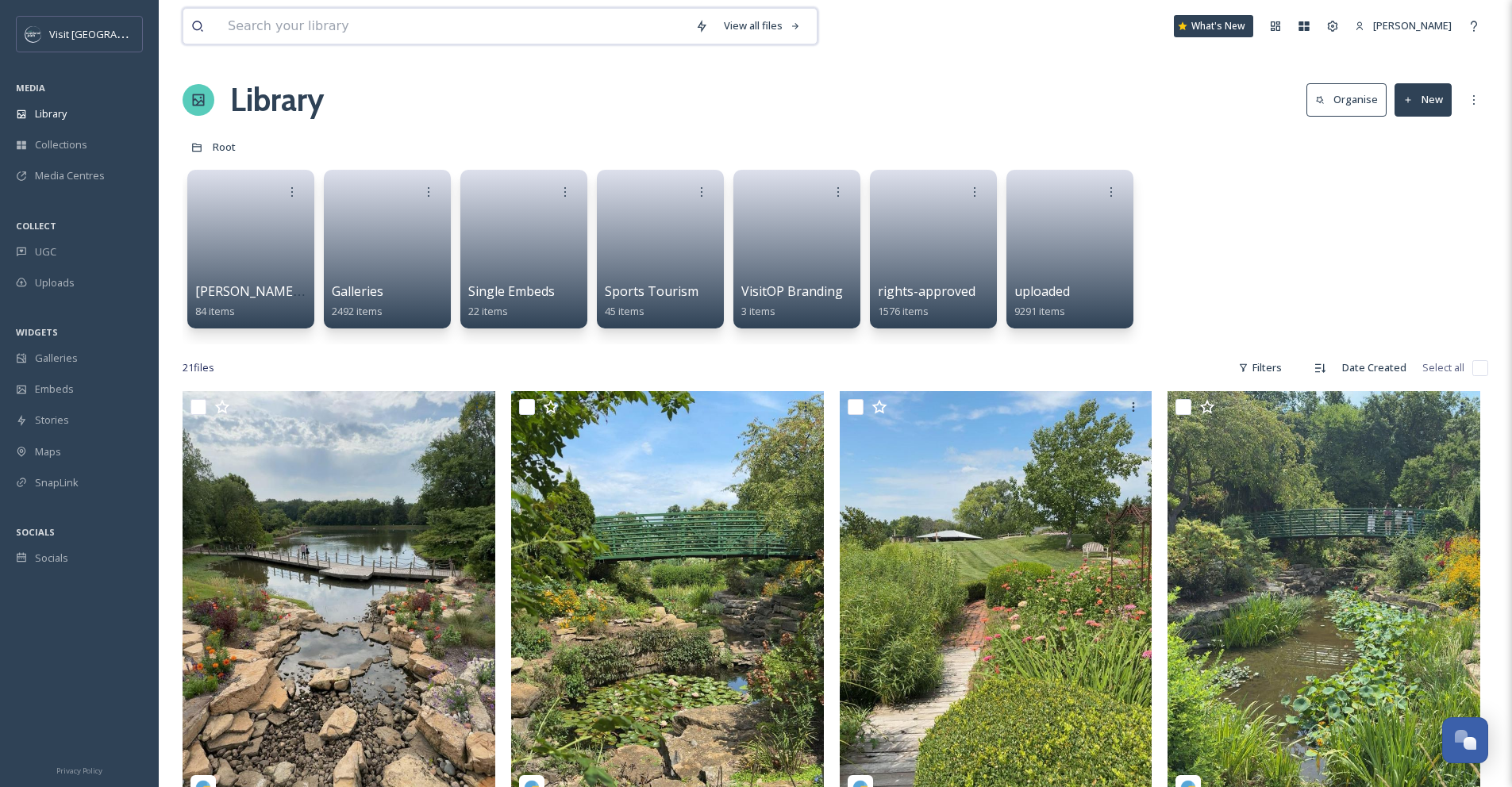
click at [266, 26] on input at bounding box center [454, 26] width 468 height 35
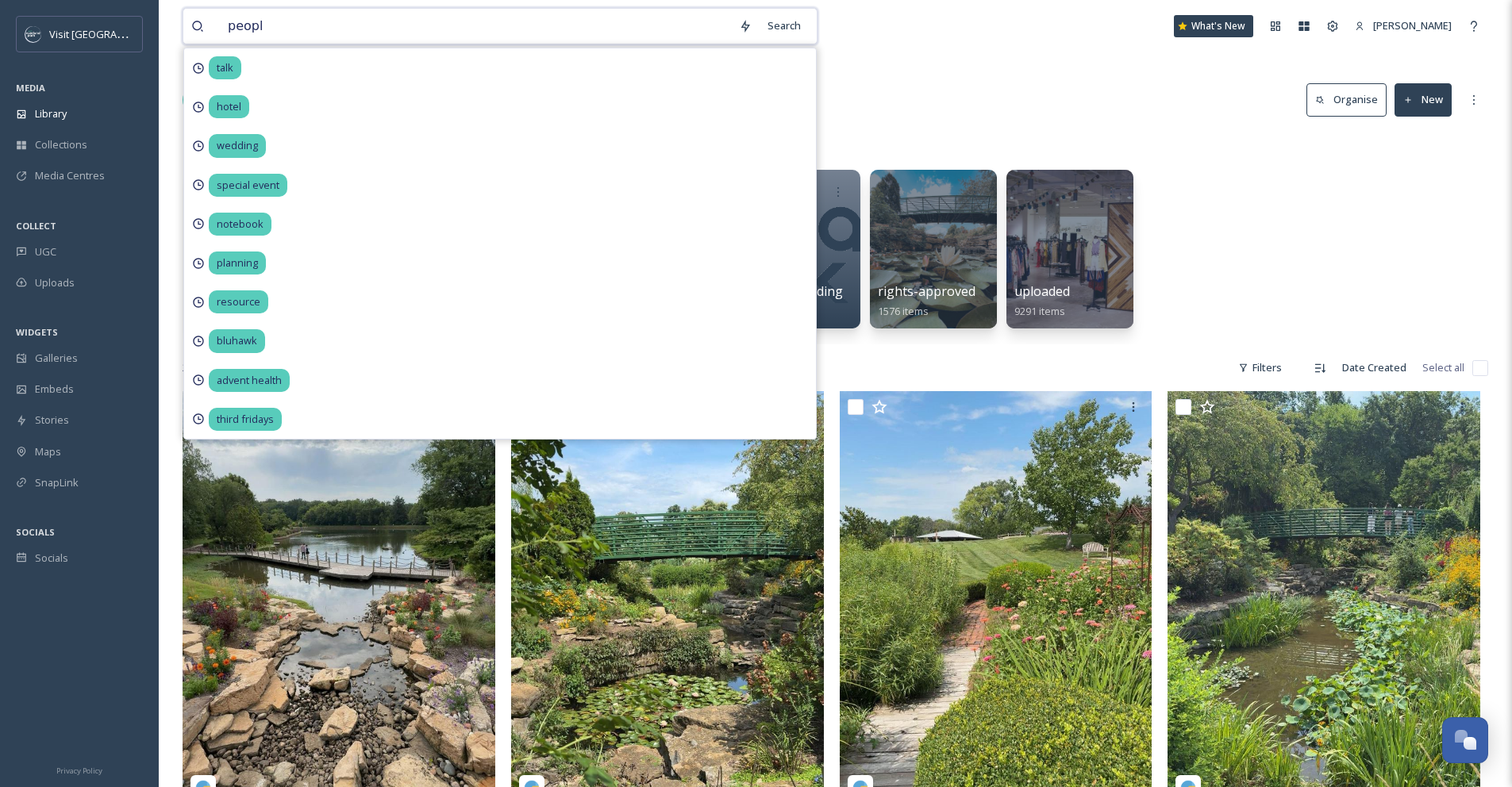
type input "people"
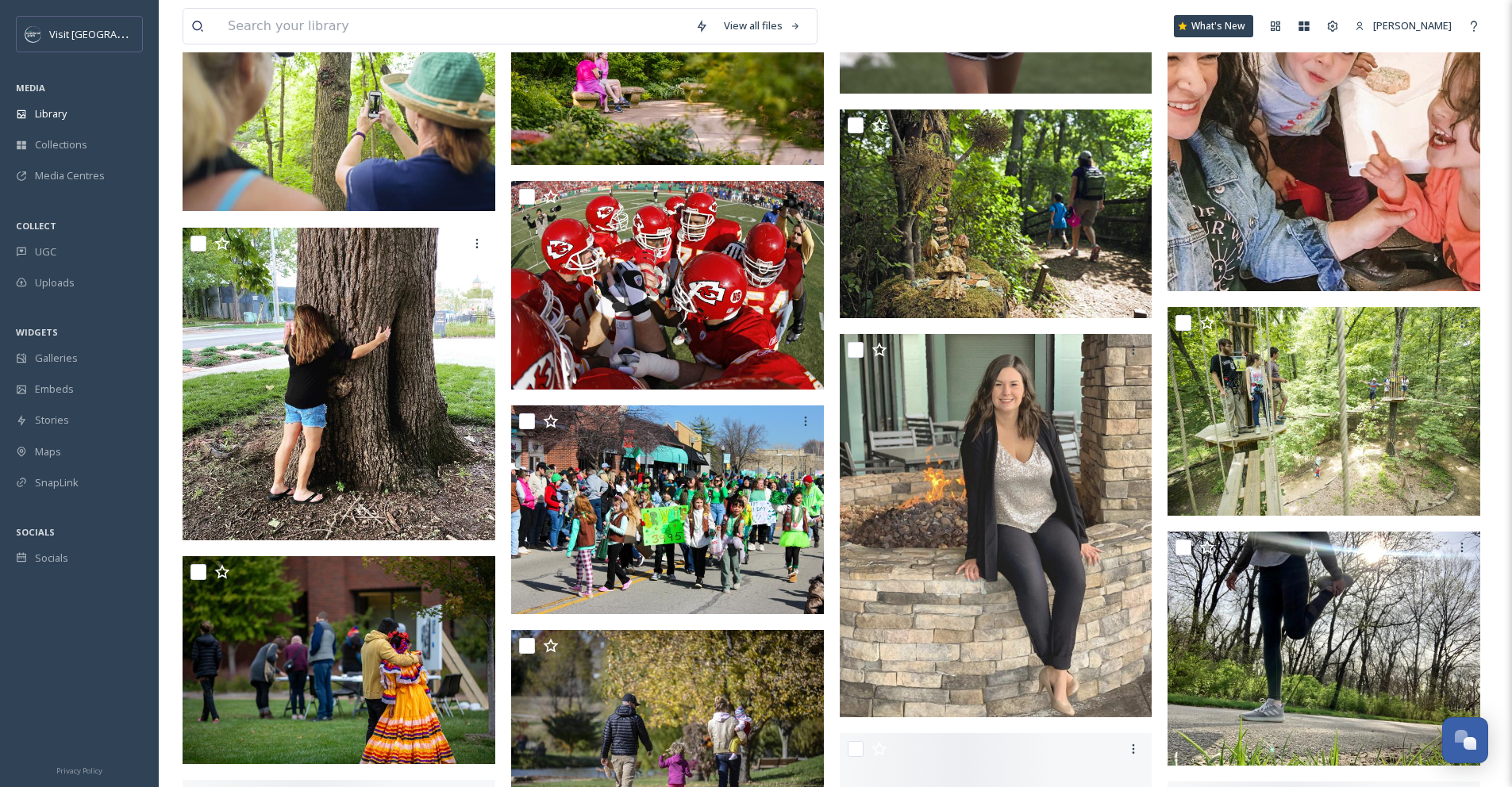
scroll to position [2667, 0]
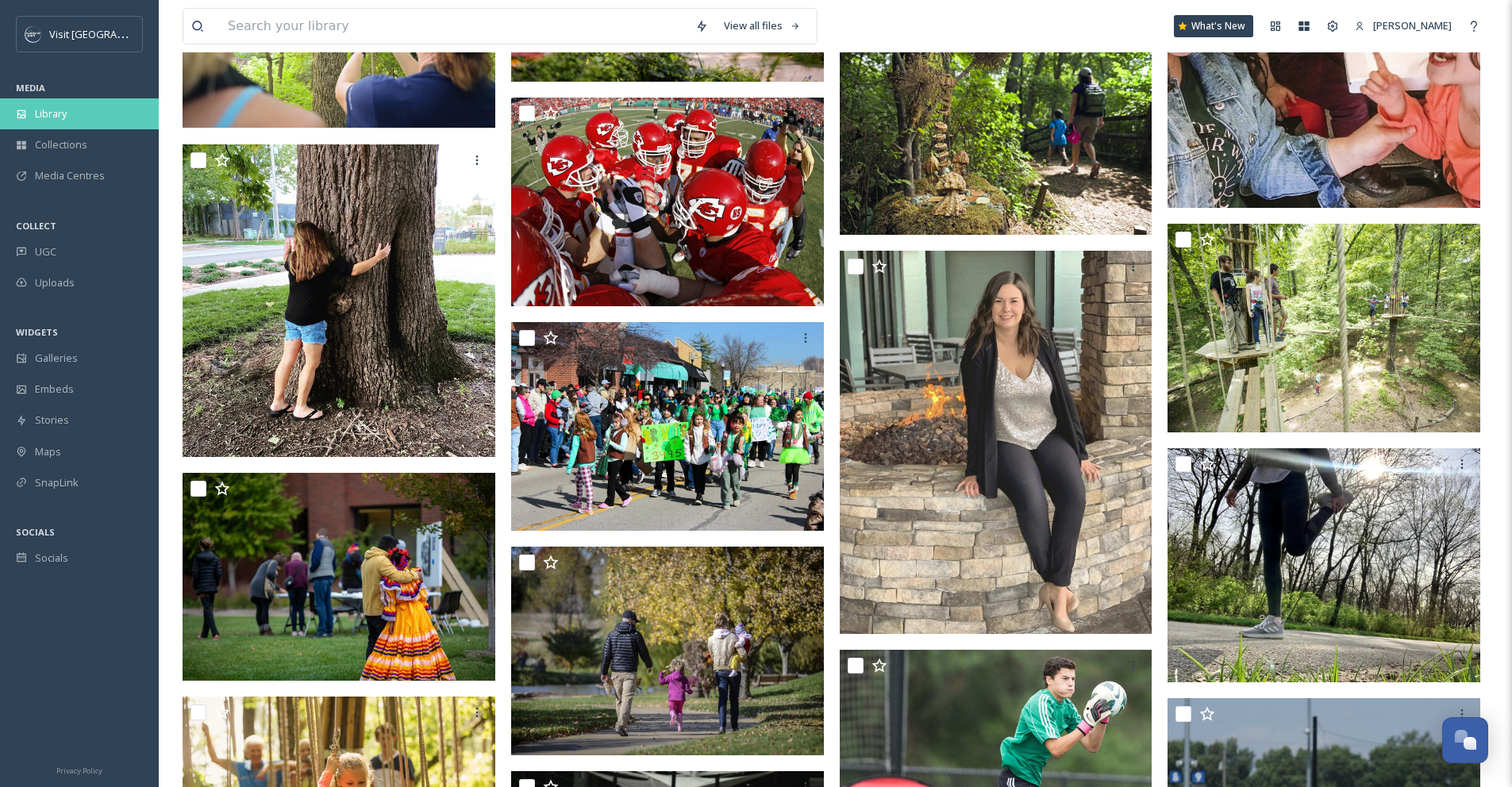
click at [65, 123] on div "Library" at bounding box center [79, 114] width 159 height 31
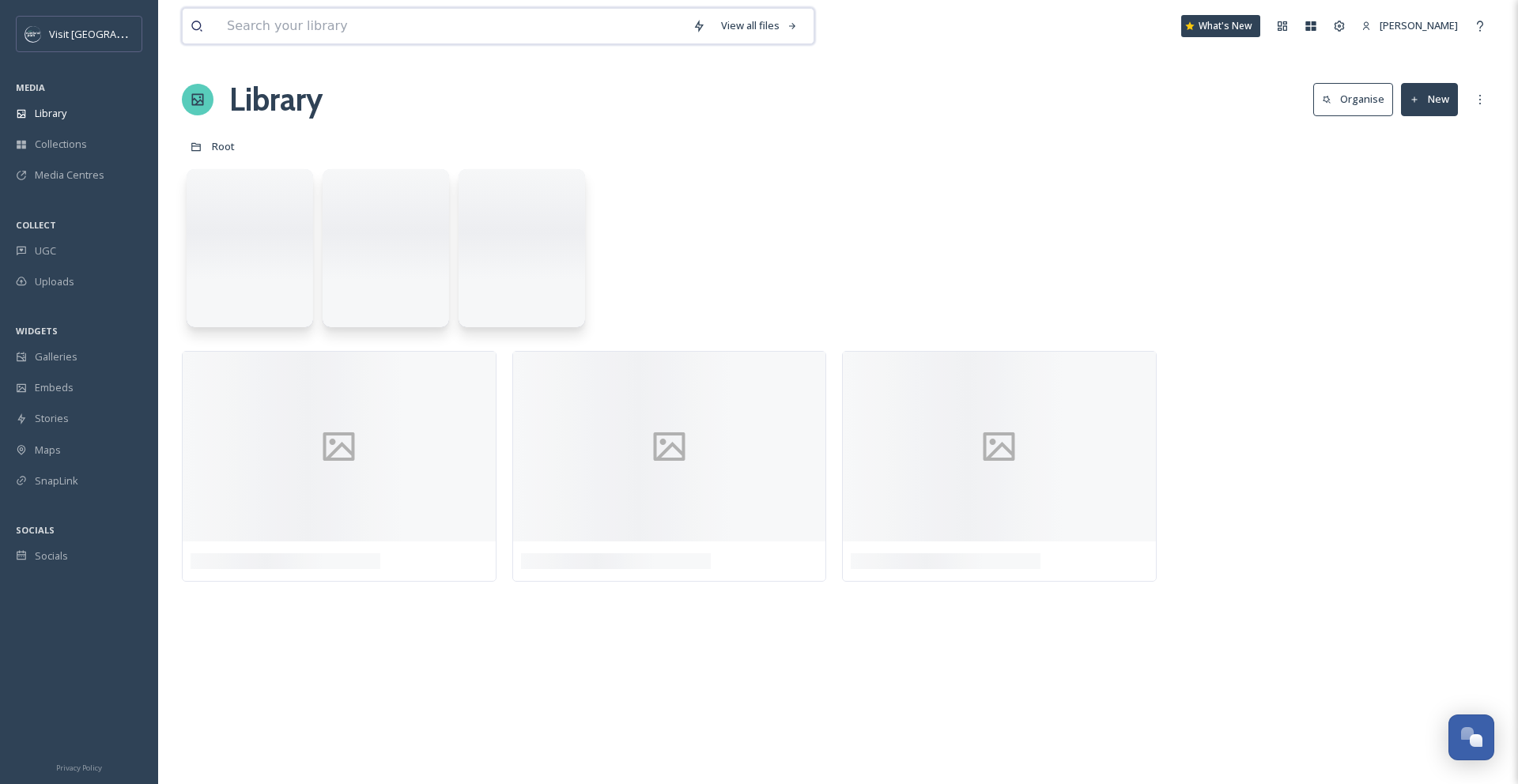
click at [280, 27] on input at bounding box center [452, 26] width 466 height 35
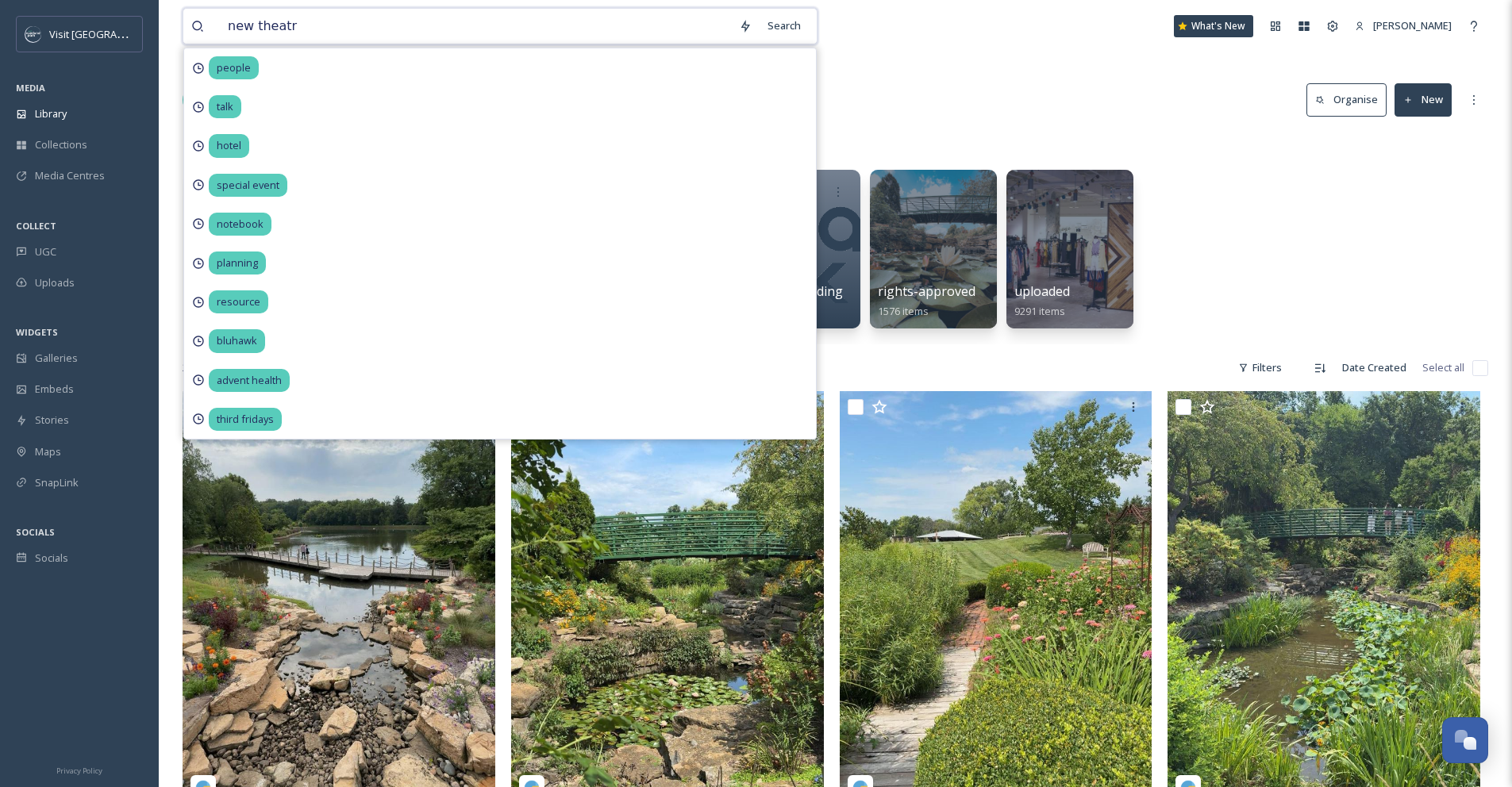
type input "new theatre"
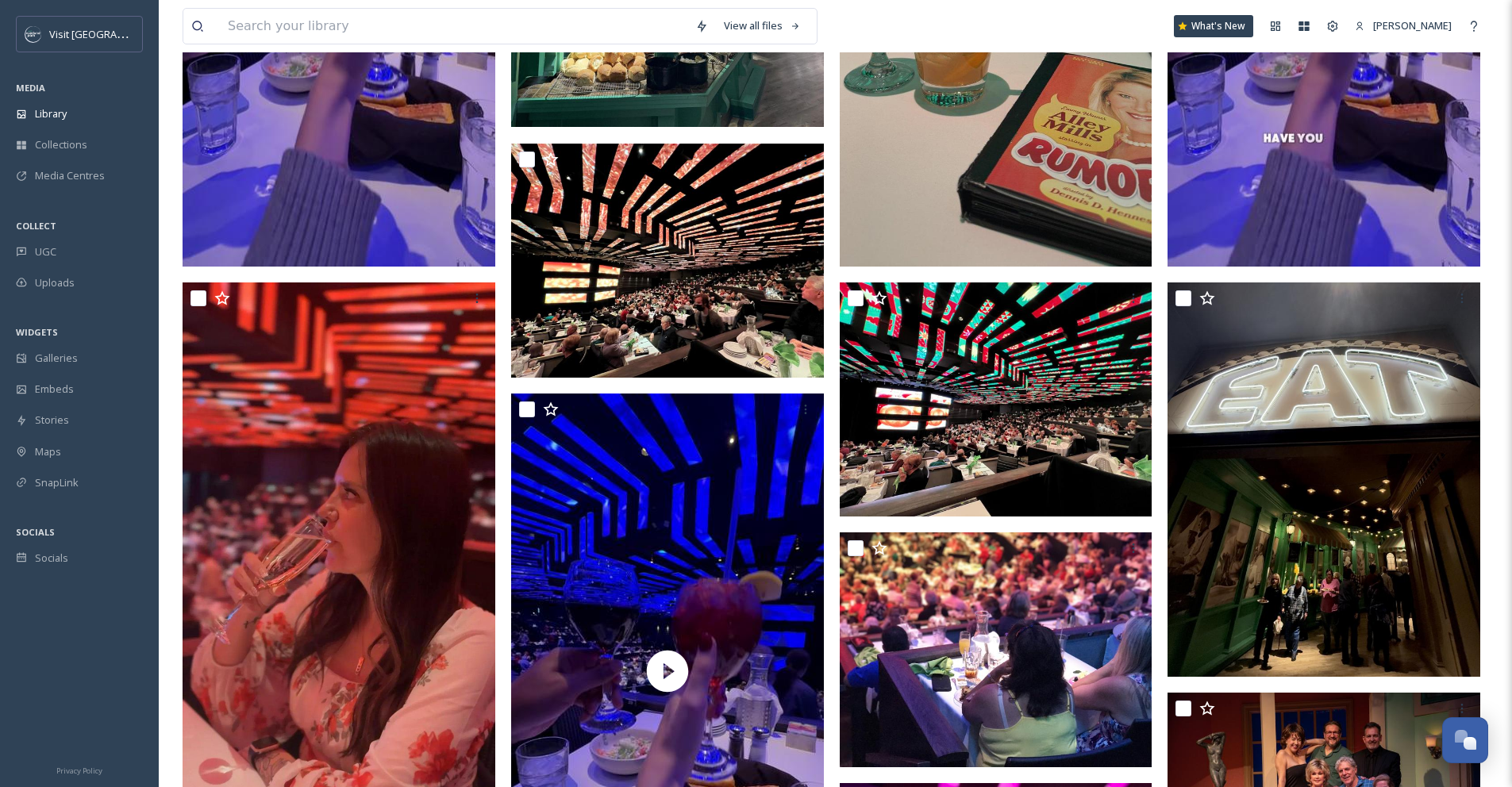
scroll to position [770, 0]
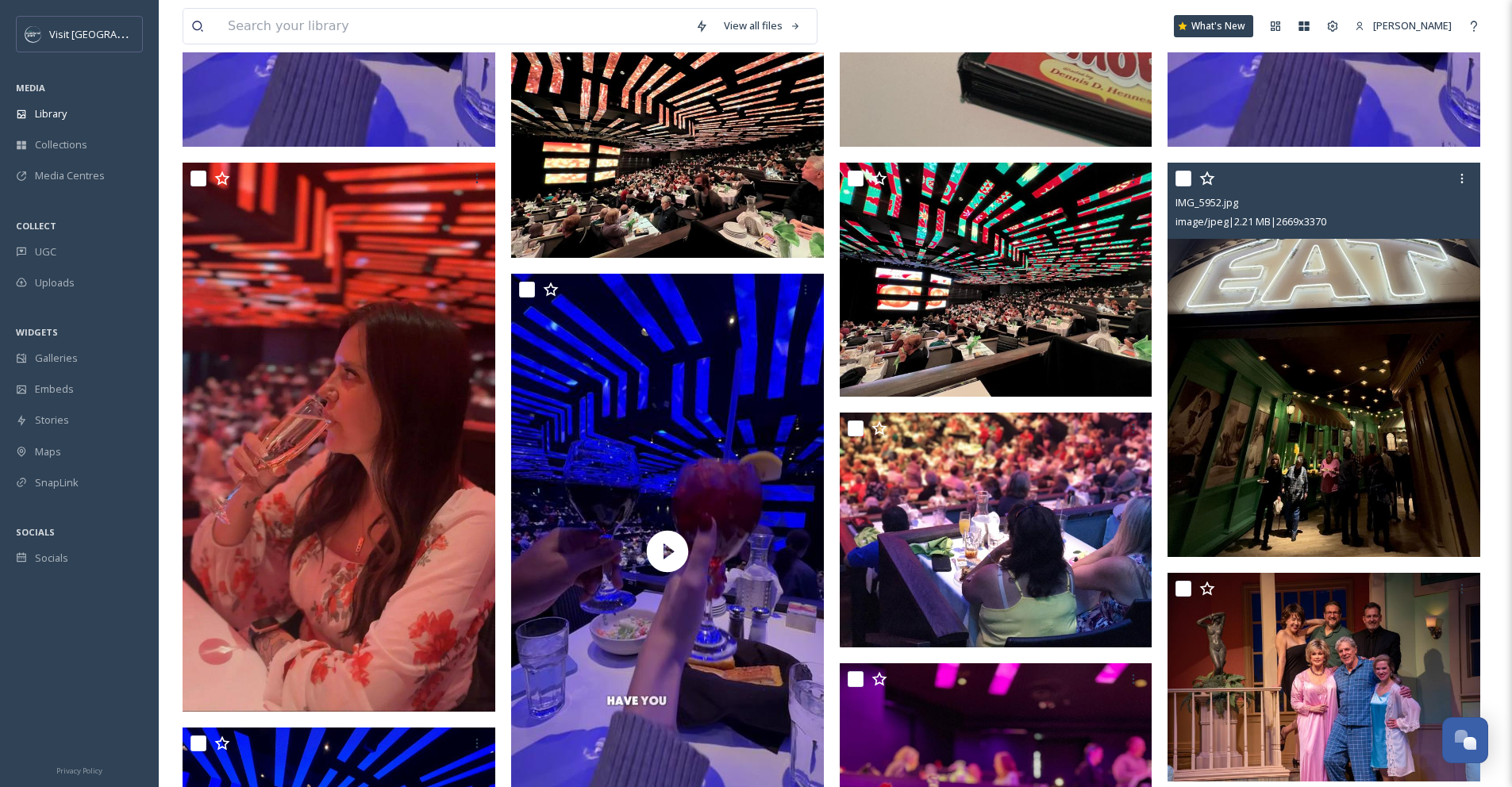
click at [1403, 381] on img at bounding box center [1324, 360] width 312 height 395
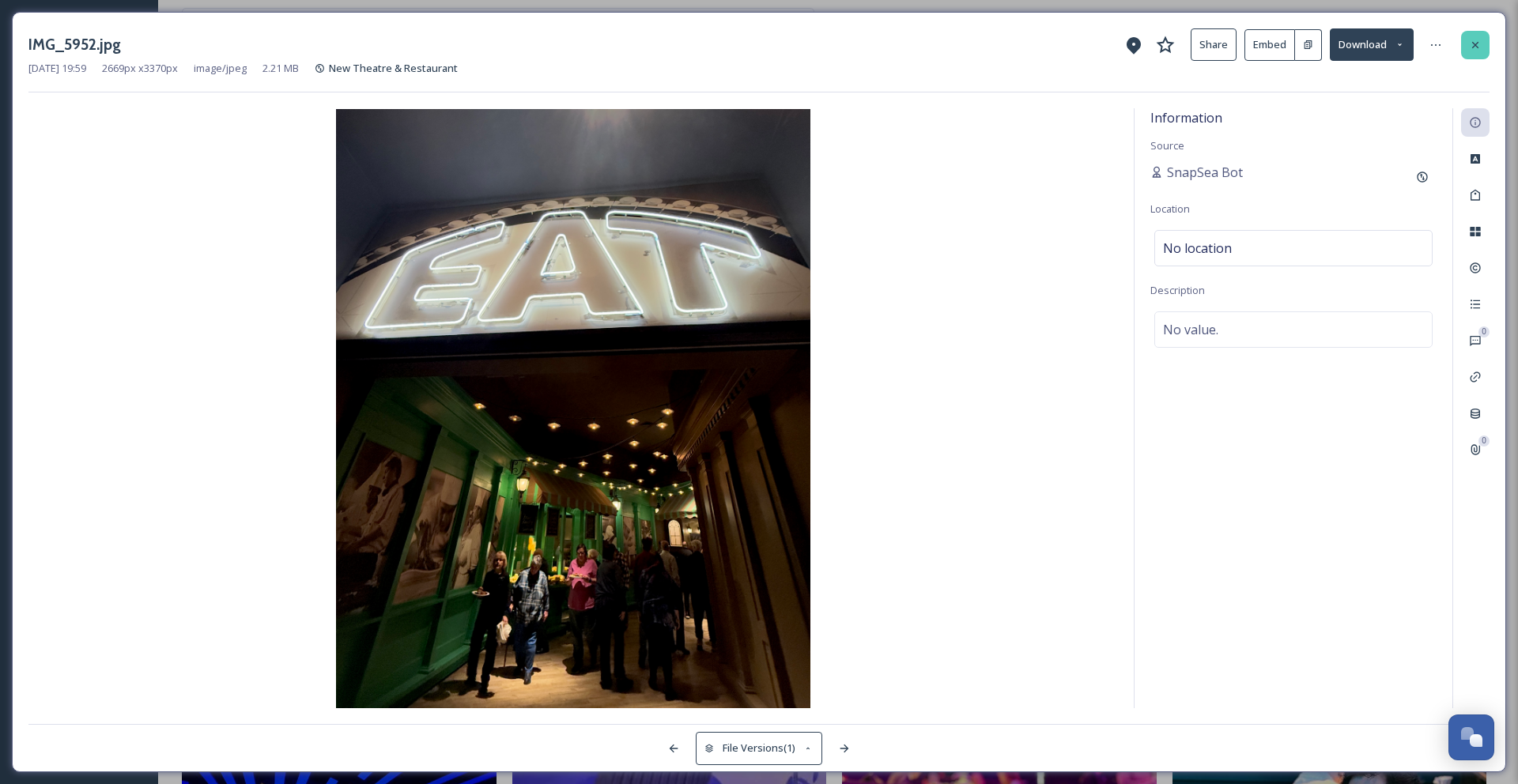
click at [1477, 44] on icon at bounding box center [1476, 45] width 13 height 13
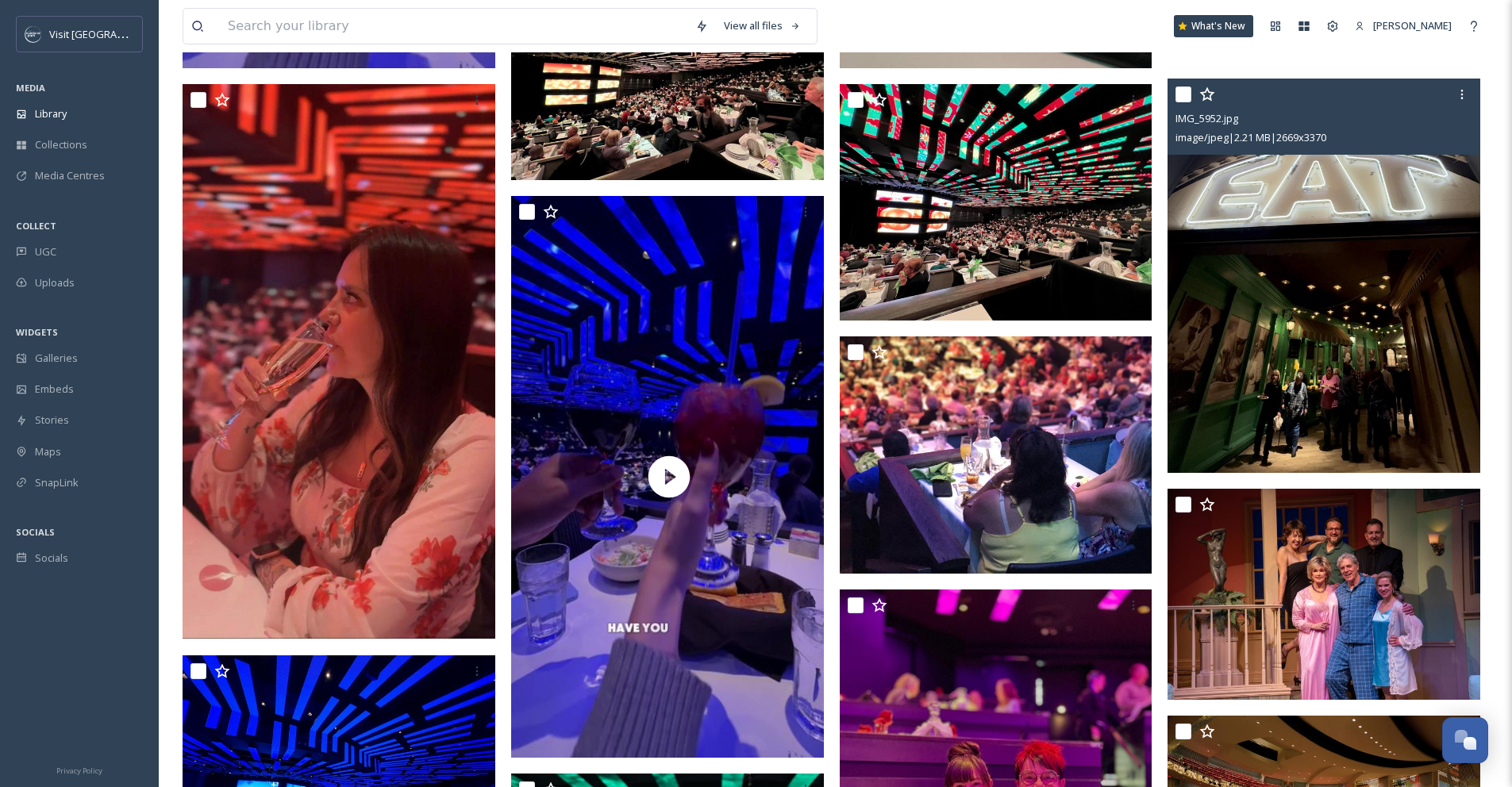
scroll to position [878, 0]
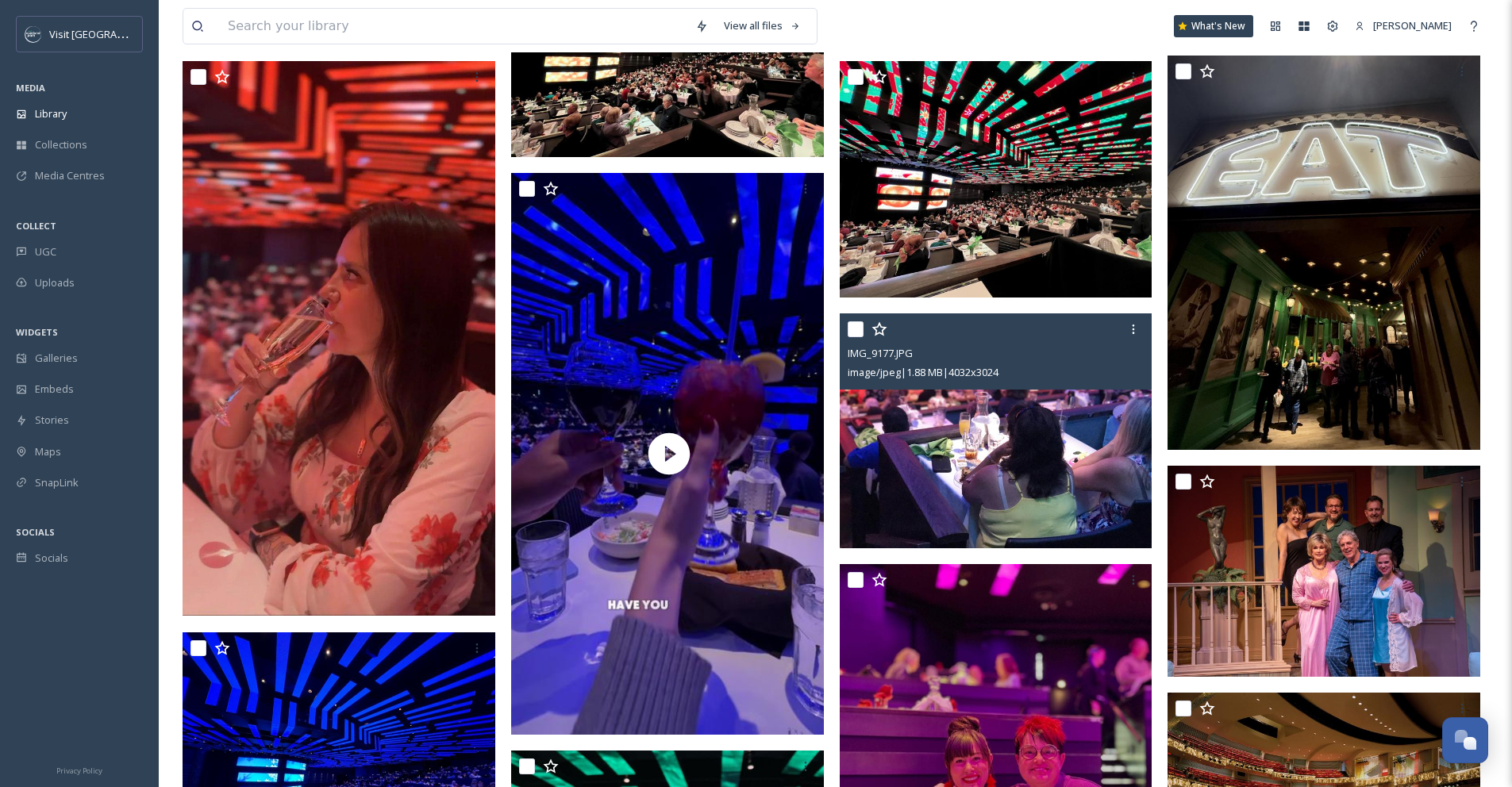
click at [1082, 441] on img at bounding box center [996, 430] width 312 height 235
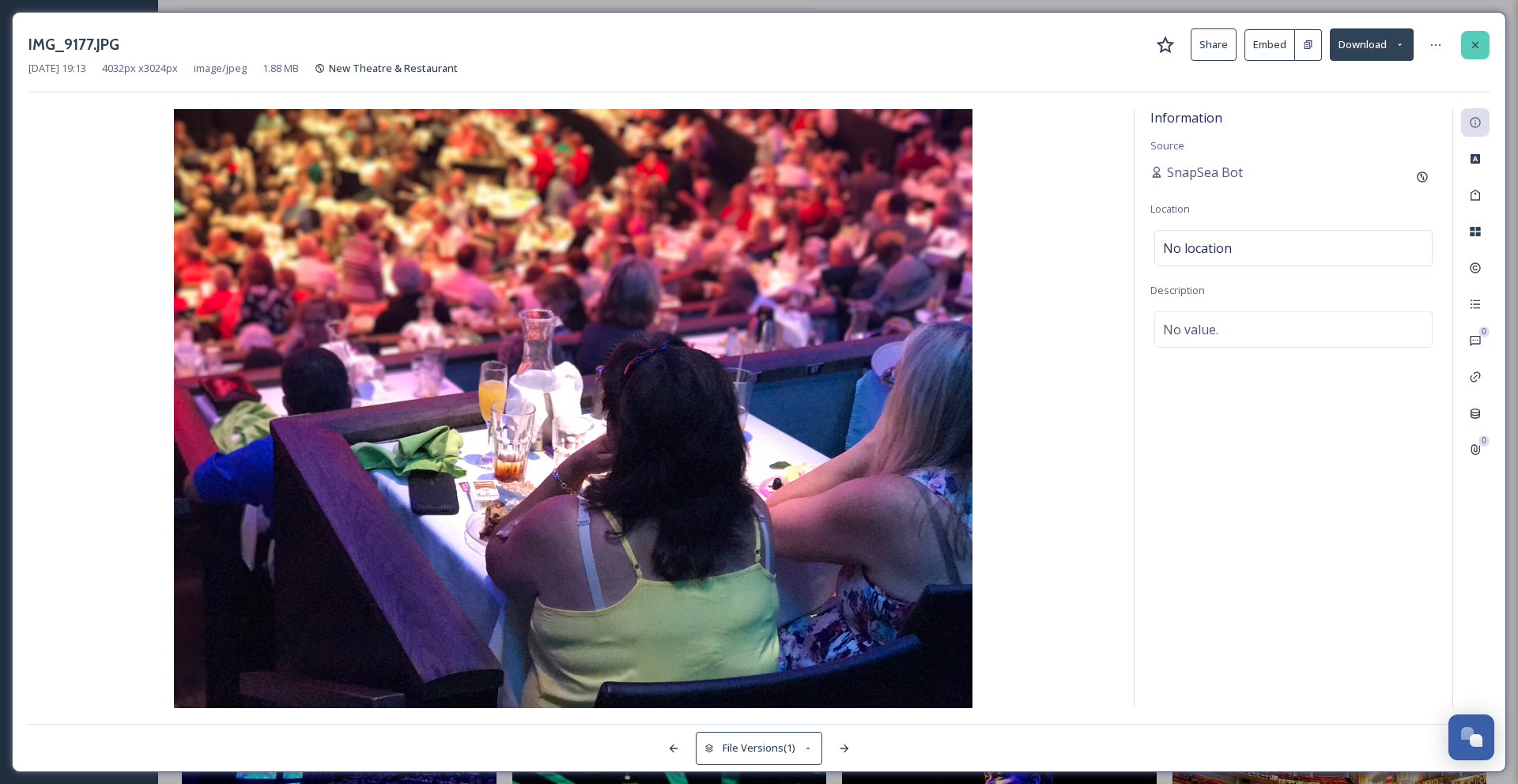
click at [1480, 43] on icon at bounding box center [1476, 45] width 13 height 13
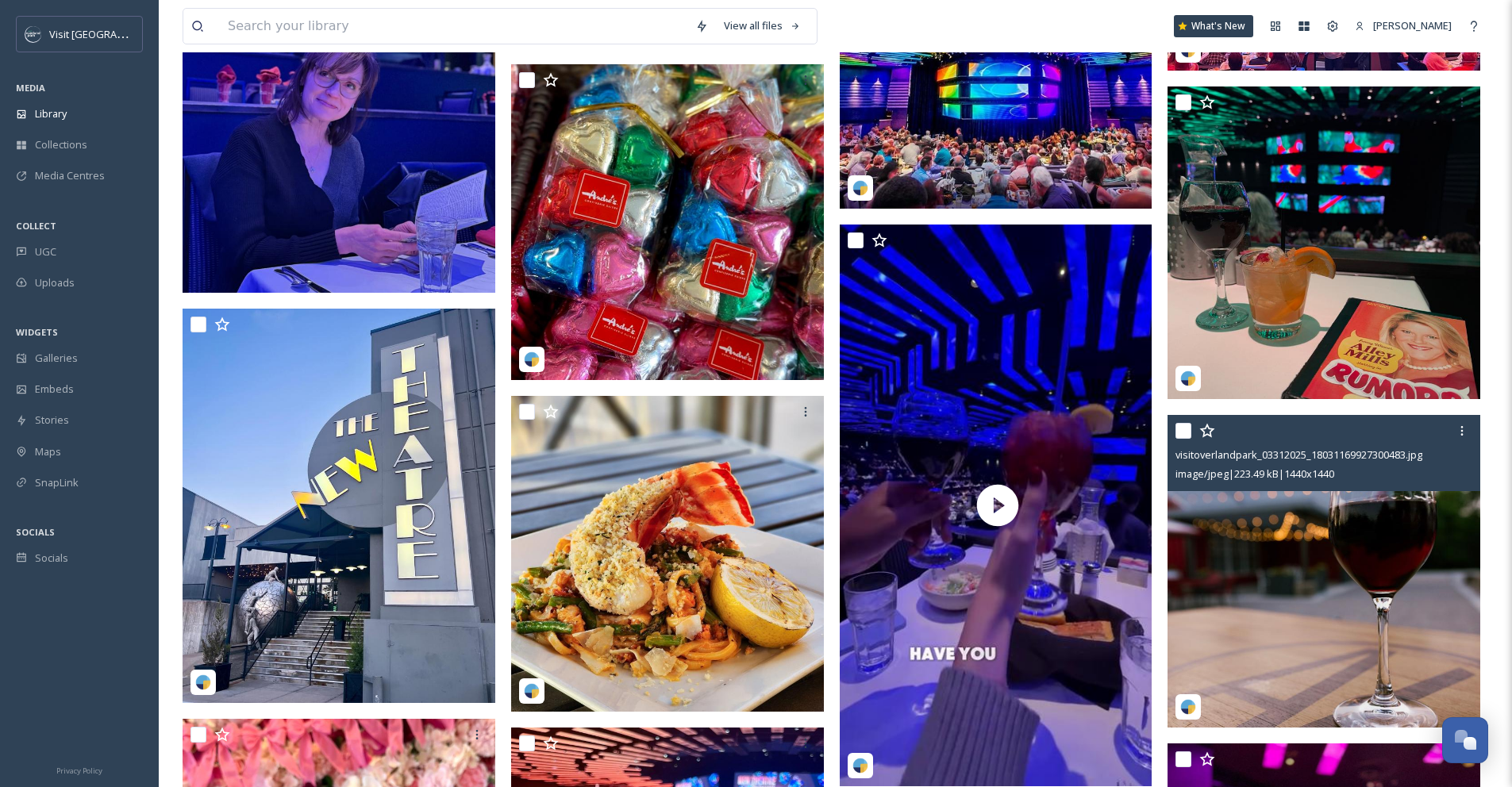
scroll to position [2708, 0]
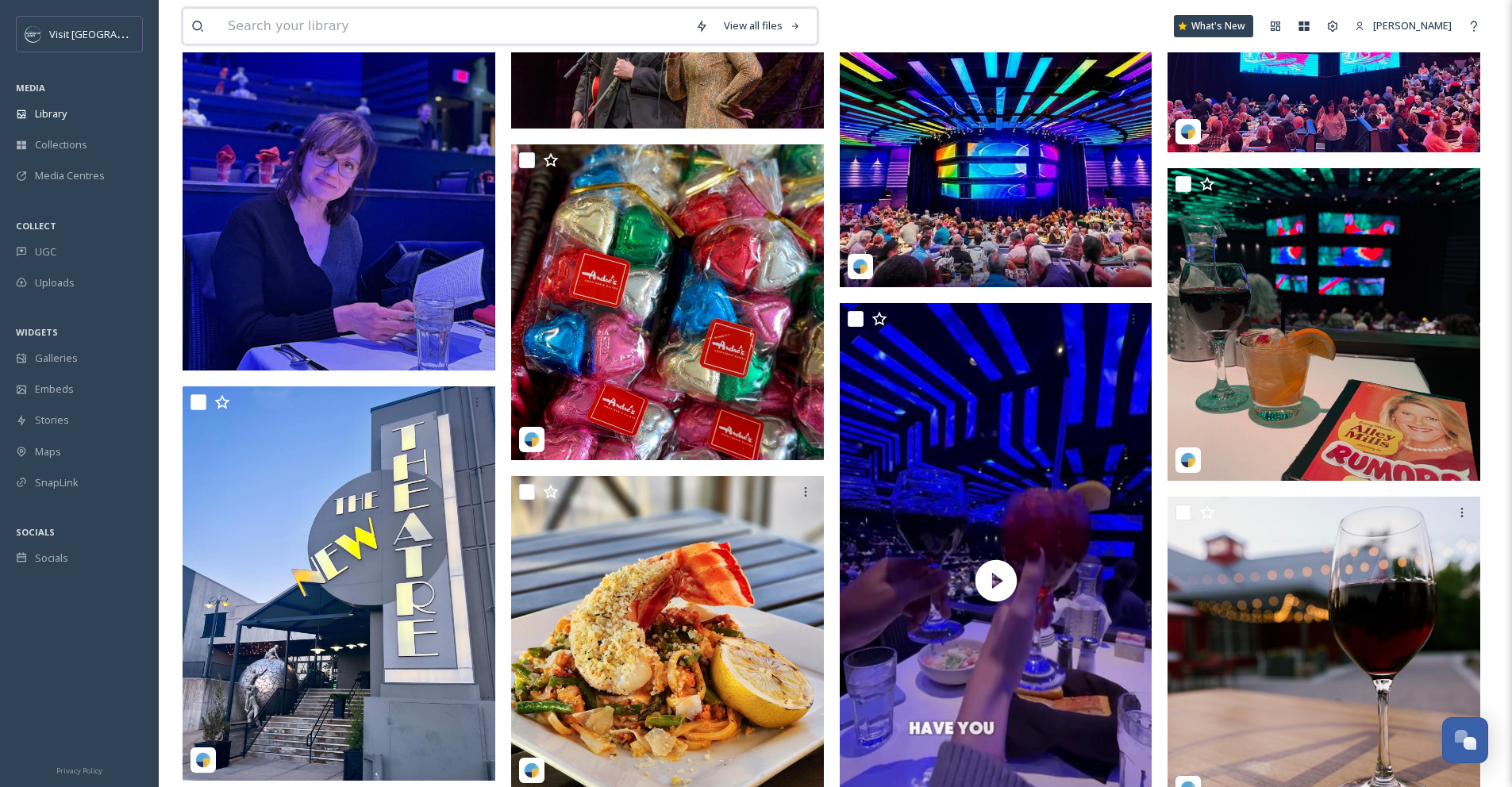
click at [420, 18] on input at bounding box center [454, 26] width 468 height 35
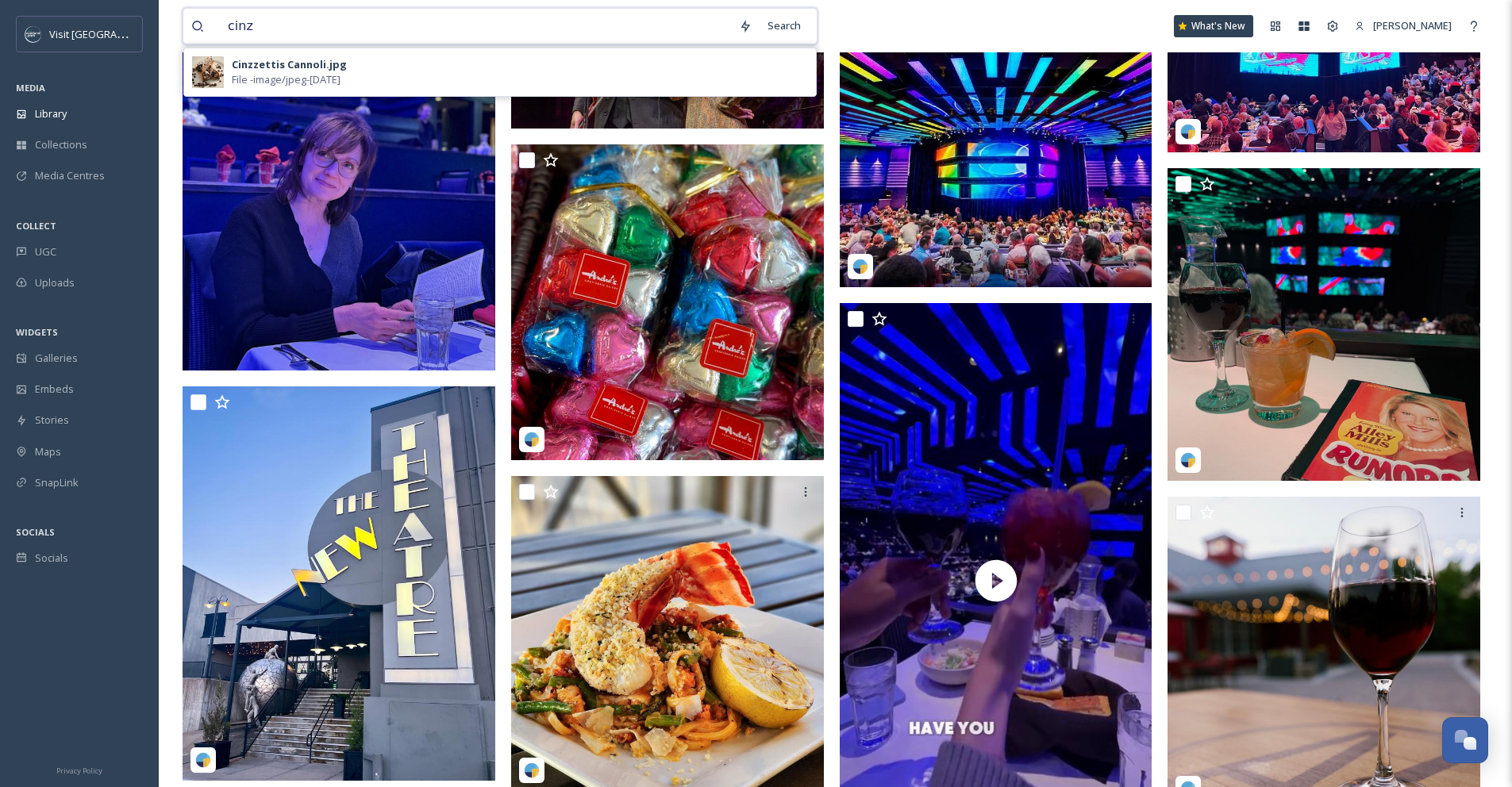
type input "cinz"
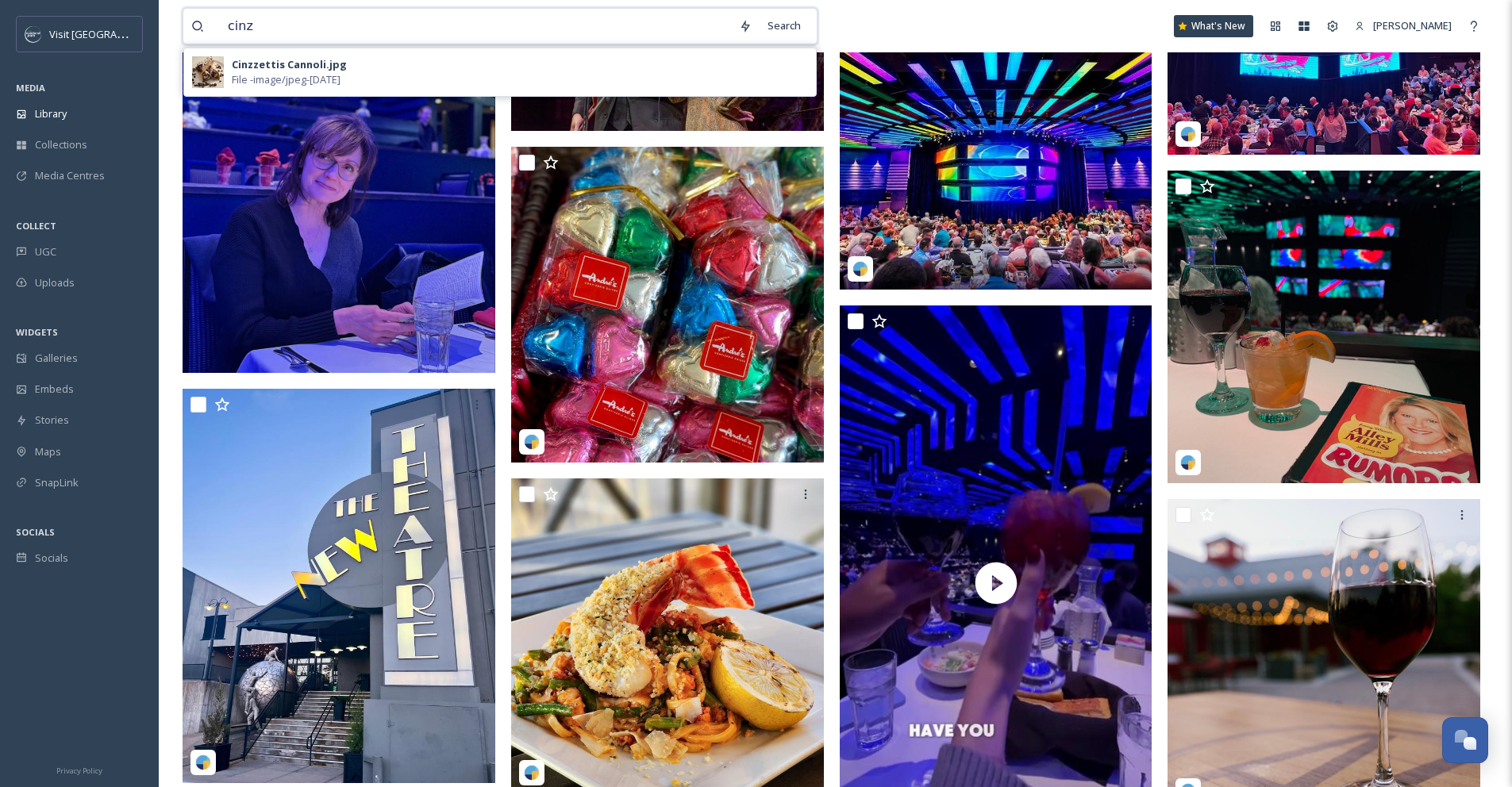
scroll to position [2628, 0]
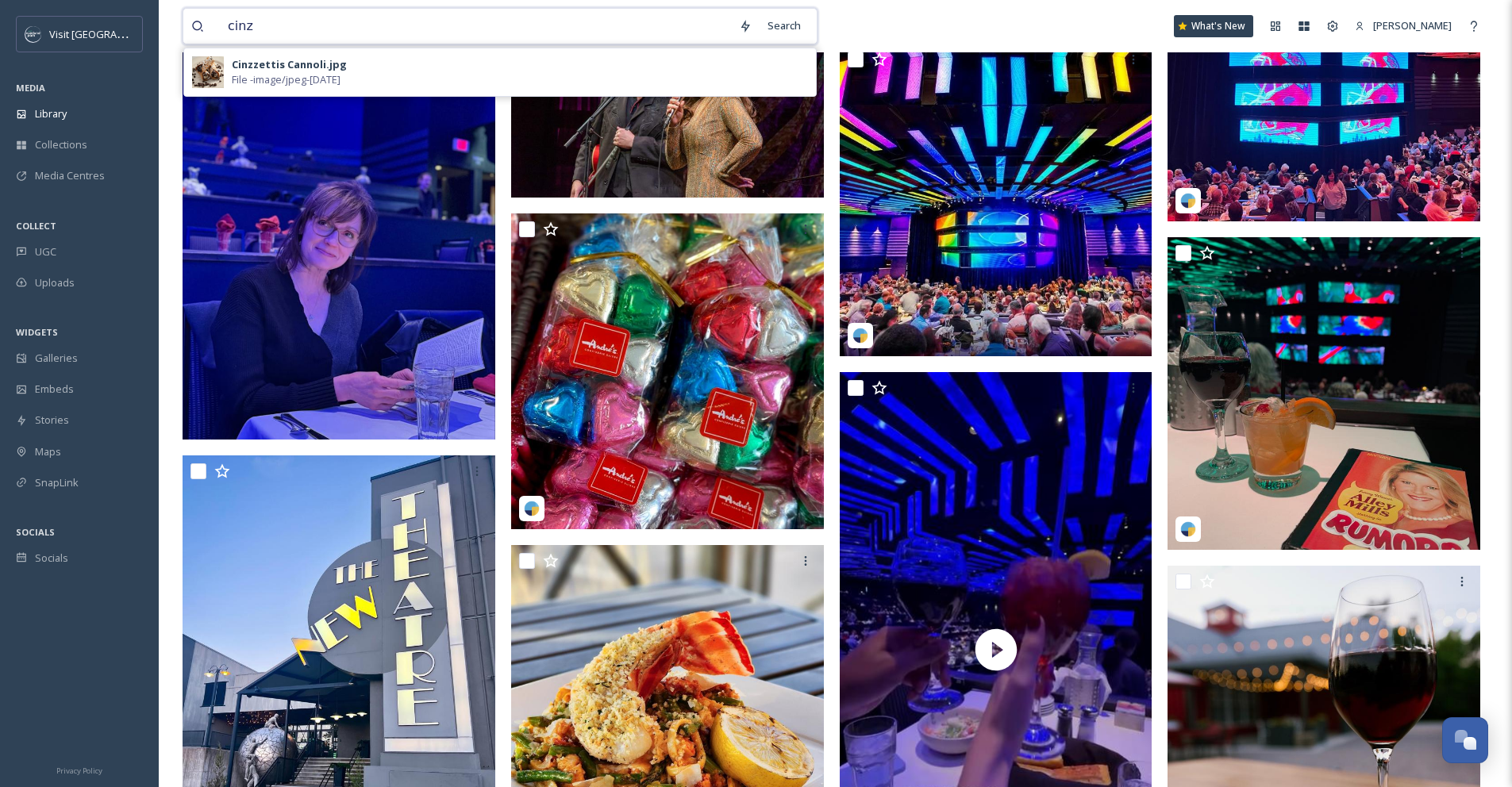
drag, startPoint x: 295, startPoint y: 21, endPoint x: 121, endPoint y: 8, distance: 174.5
click at [122, 8] on div "Visit [GEOGRAPHIC_DATA] MEDIA Library Collections Media Centres COLLECT UGC Upl…" at bounding box center [756, 226] width 1512 height 5728
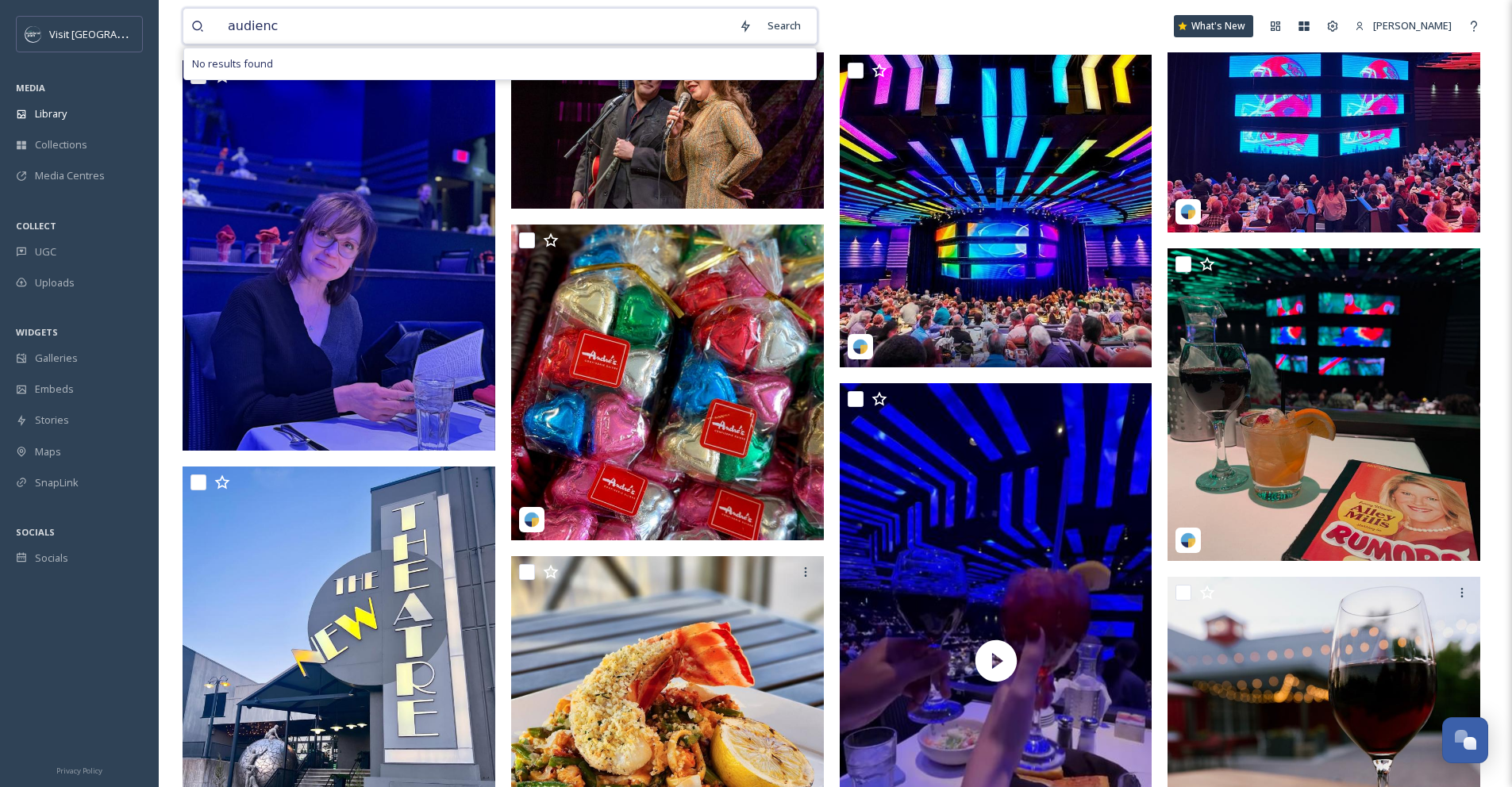
type input "audience"
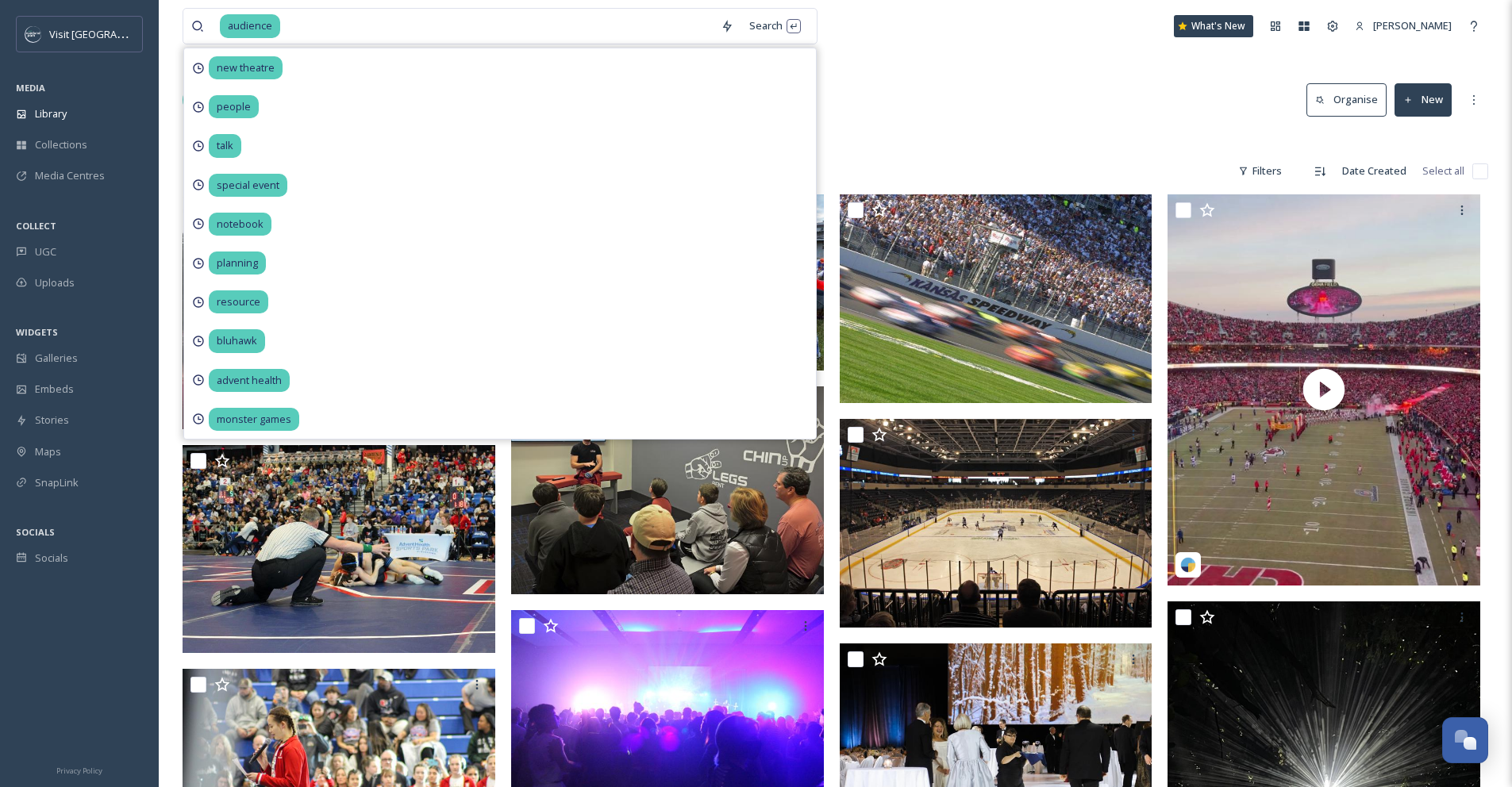
click at [914, 78] on div "Library Search Organise New" at bounding box center [836, 99] width 1306 height 48
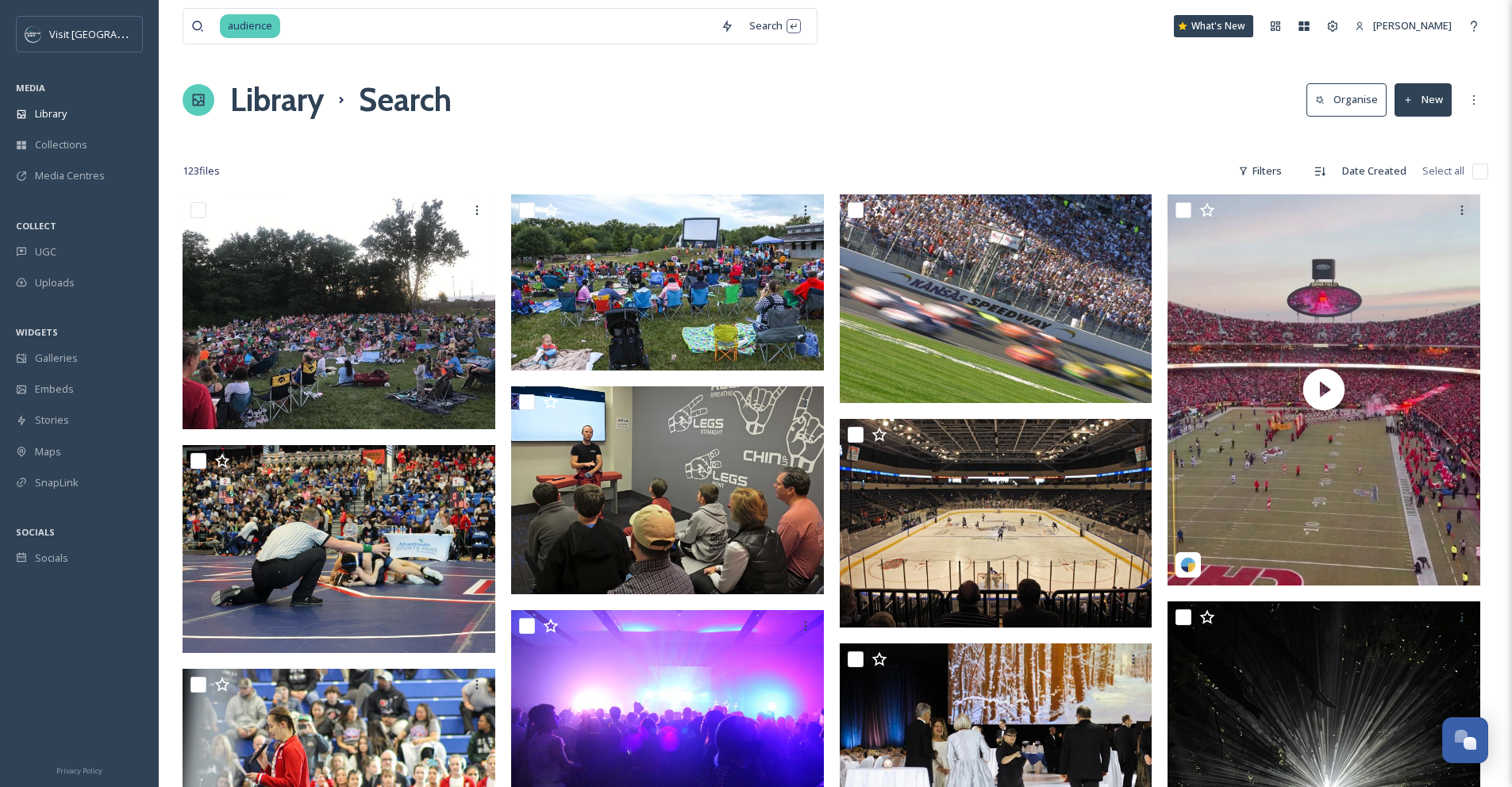
click at [303, 23] on input at bounding box center [497, 26] width 431 height 35
type input "a"
click at [62, 104] on div "Library" at bounding box center [79, 114] width 159 height 31
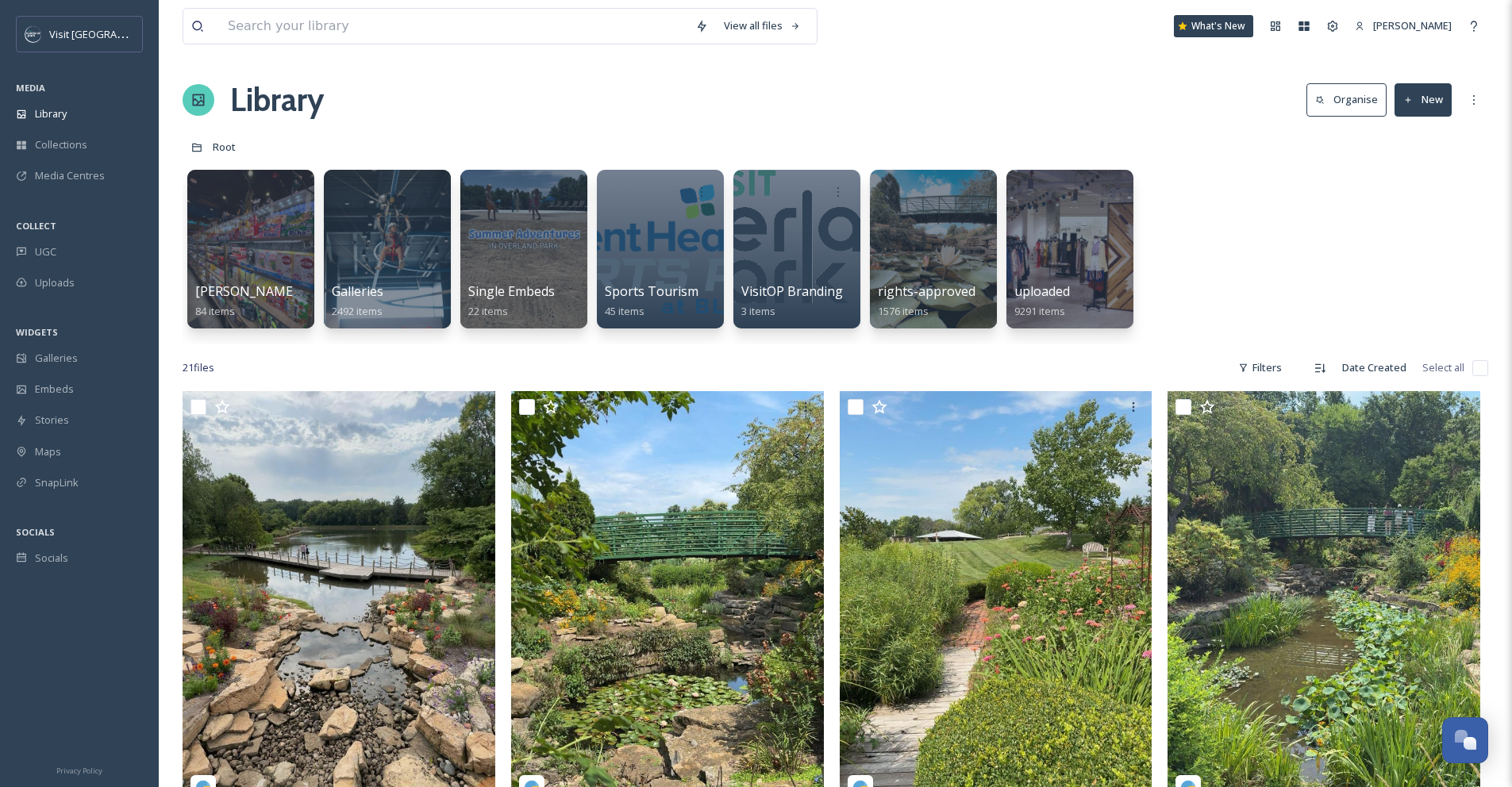
click at [1347, 91] on button "Organise" at bounding box center [1346, 99] width 80 height 32
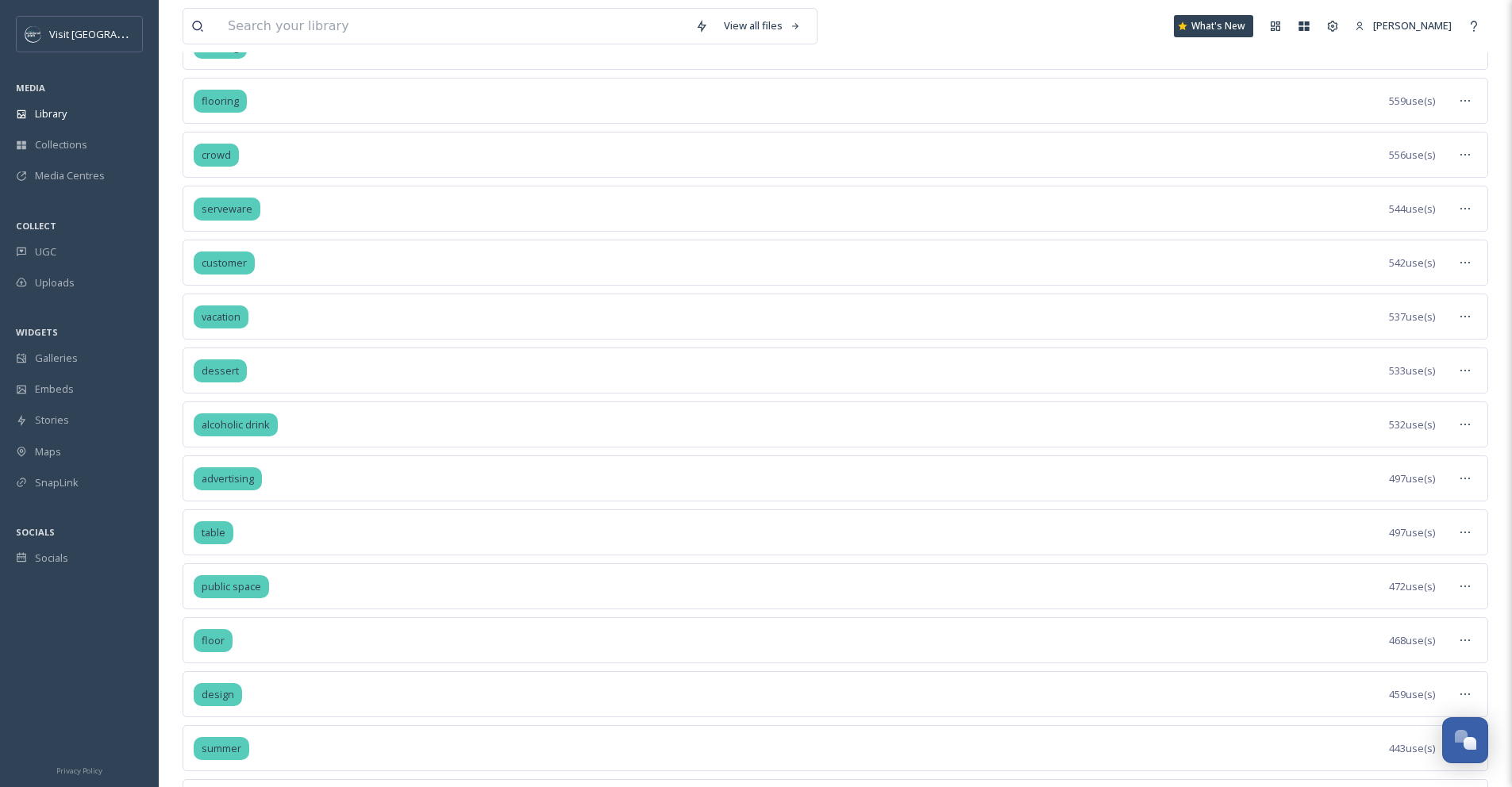
scroll to position [1982, 0]
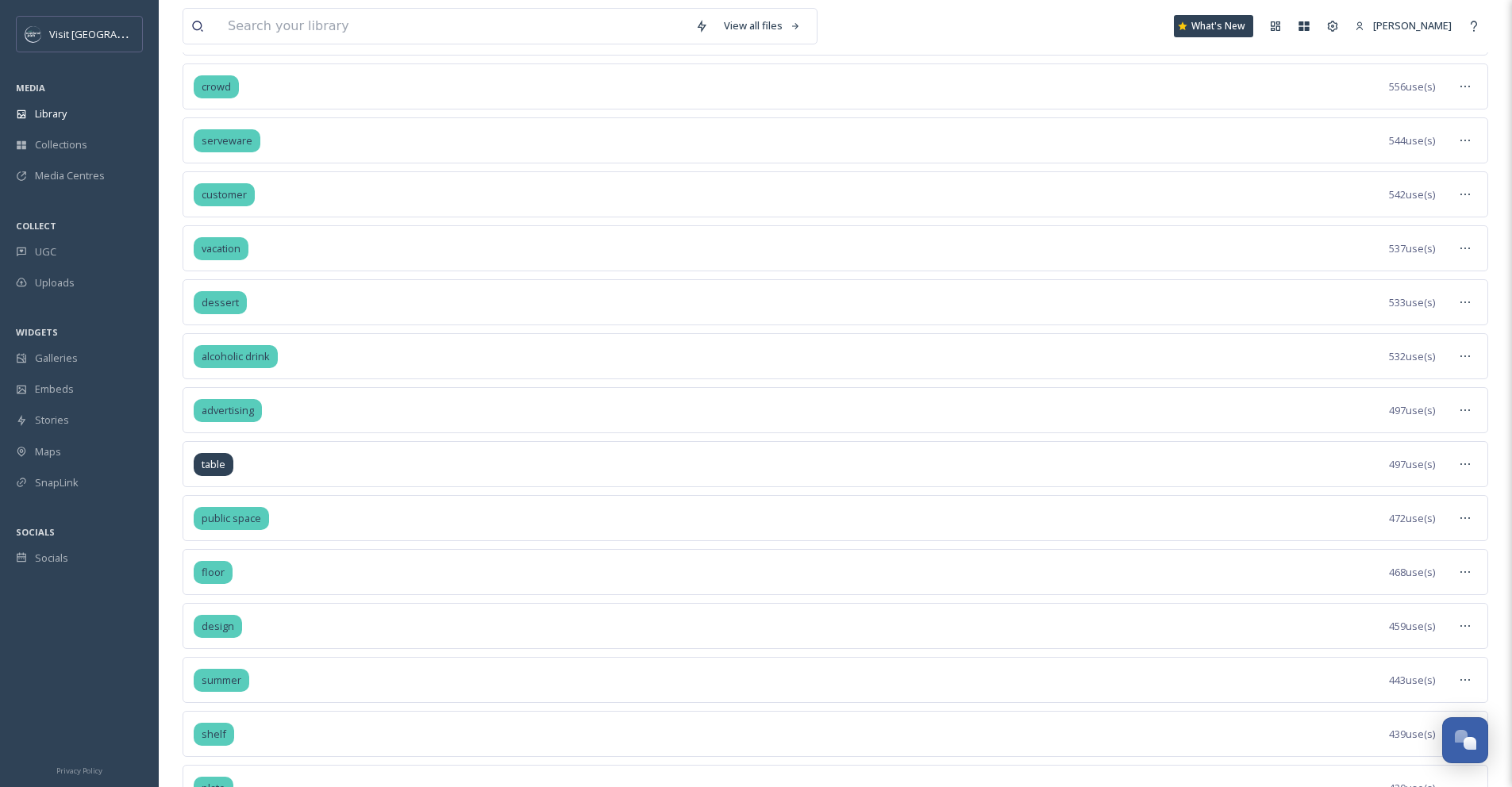
click at [215, 465] on span "table" at bounding box center [213, 464] width 23 height 15
click at [1473, 467] on div at bounding box center [1464, 463] width 28 height 28
click at [1455, 499] on span "View Tagged Files" at bounding box center [1429, 498] width 84 height 15
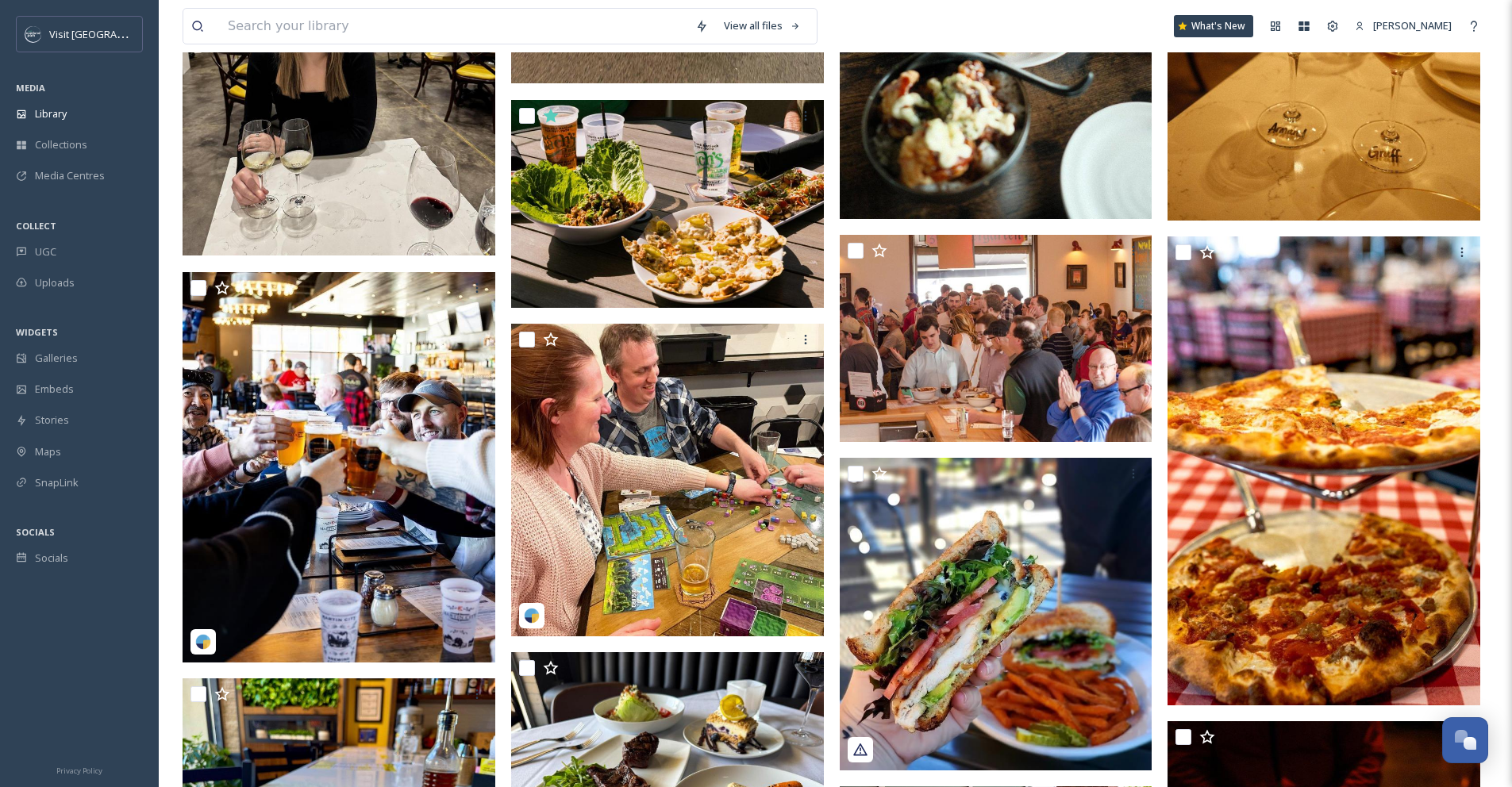
scroll to position [1013, 0]
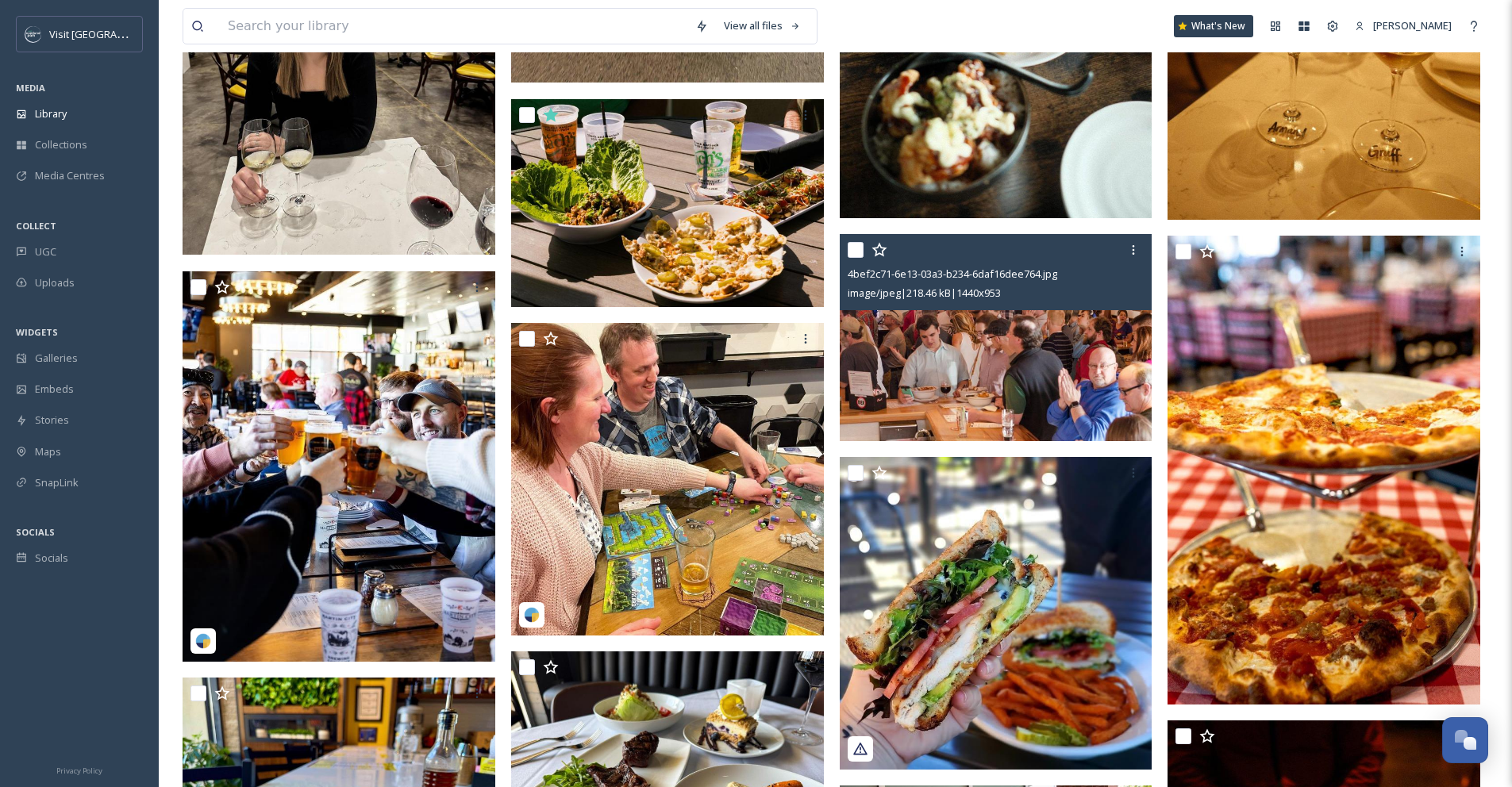
click at [1056, 347] on img at bounding box center [996, 337] width 312 height 207
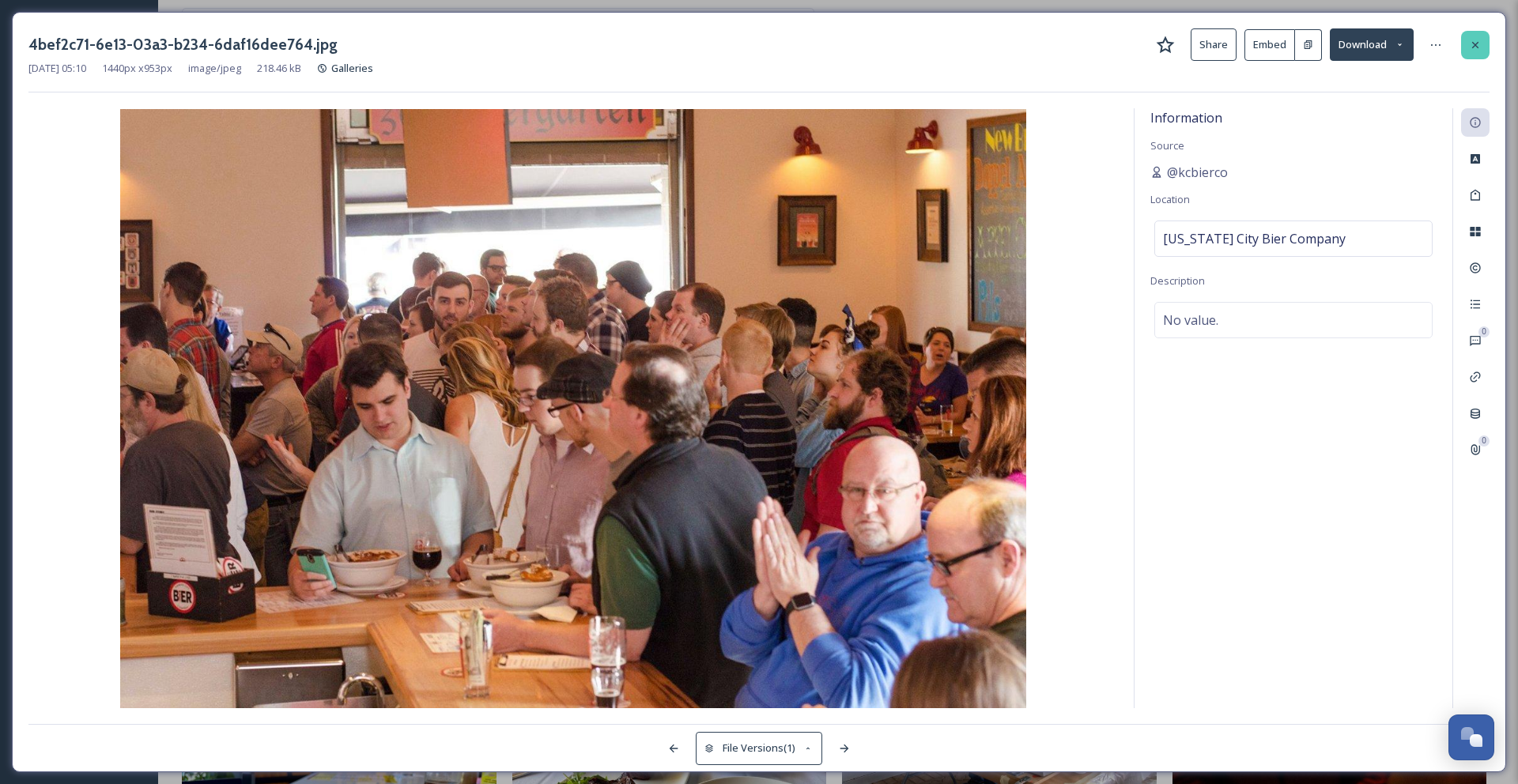
click at [1483, 44] on div at bounding box center [1475, 44] width 28 height 28
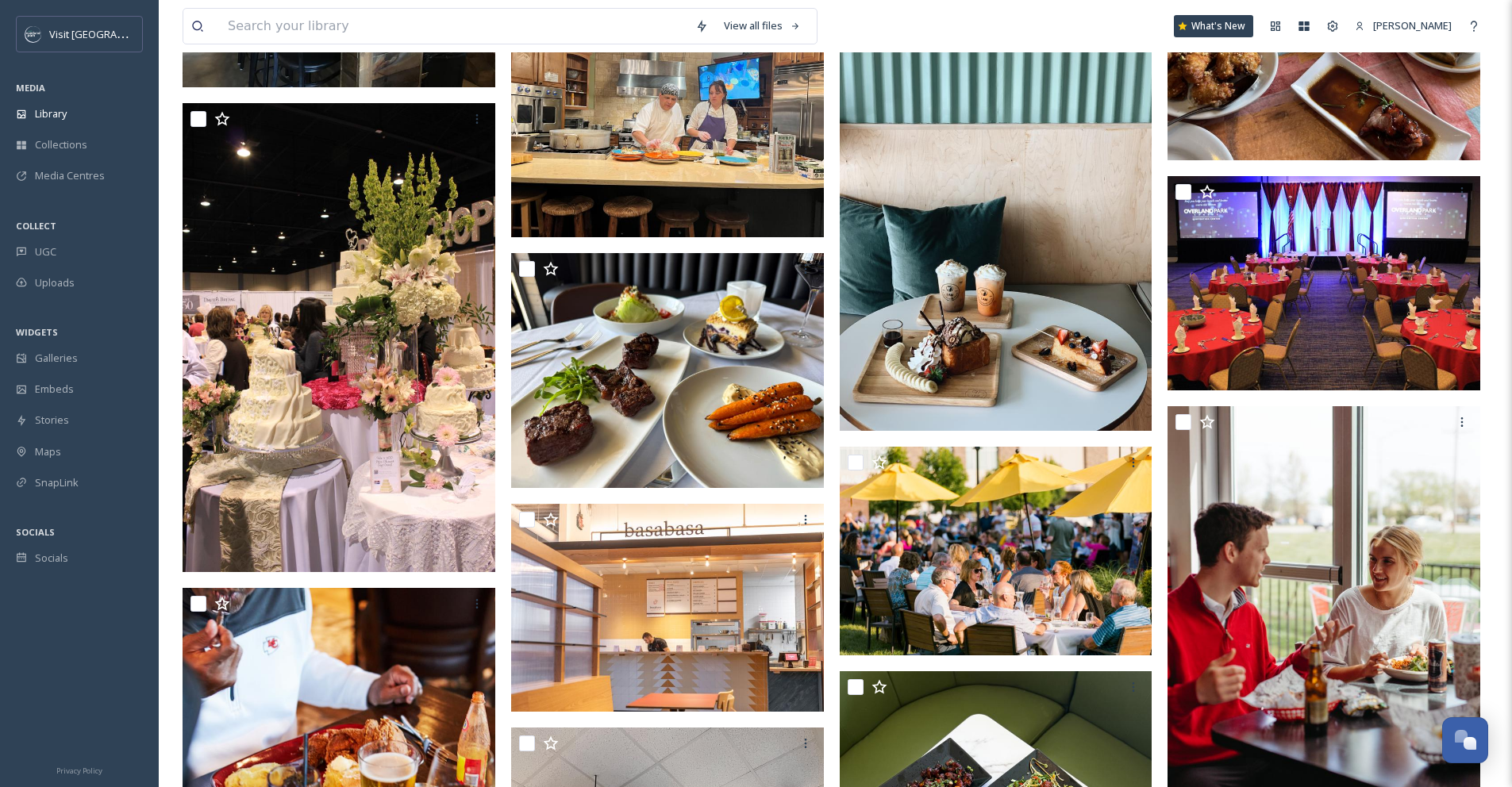
scroll to position [3070, 0]
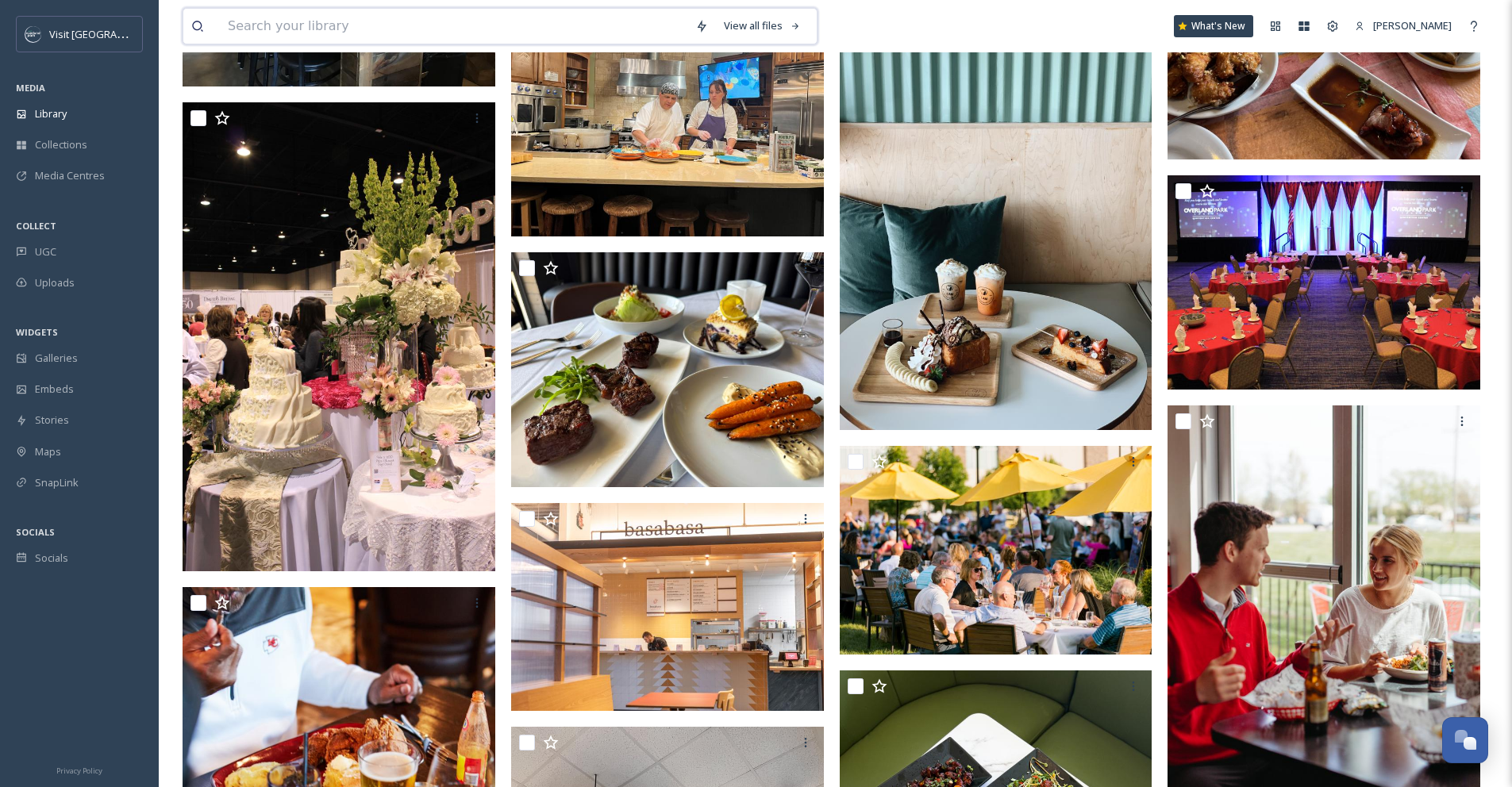
click at [345, 28] on input at bounding box center [454, 26] width 468 height 35
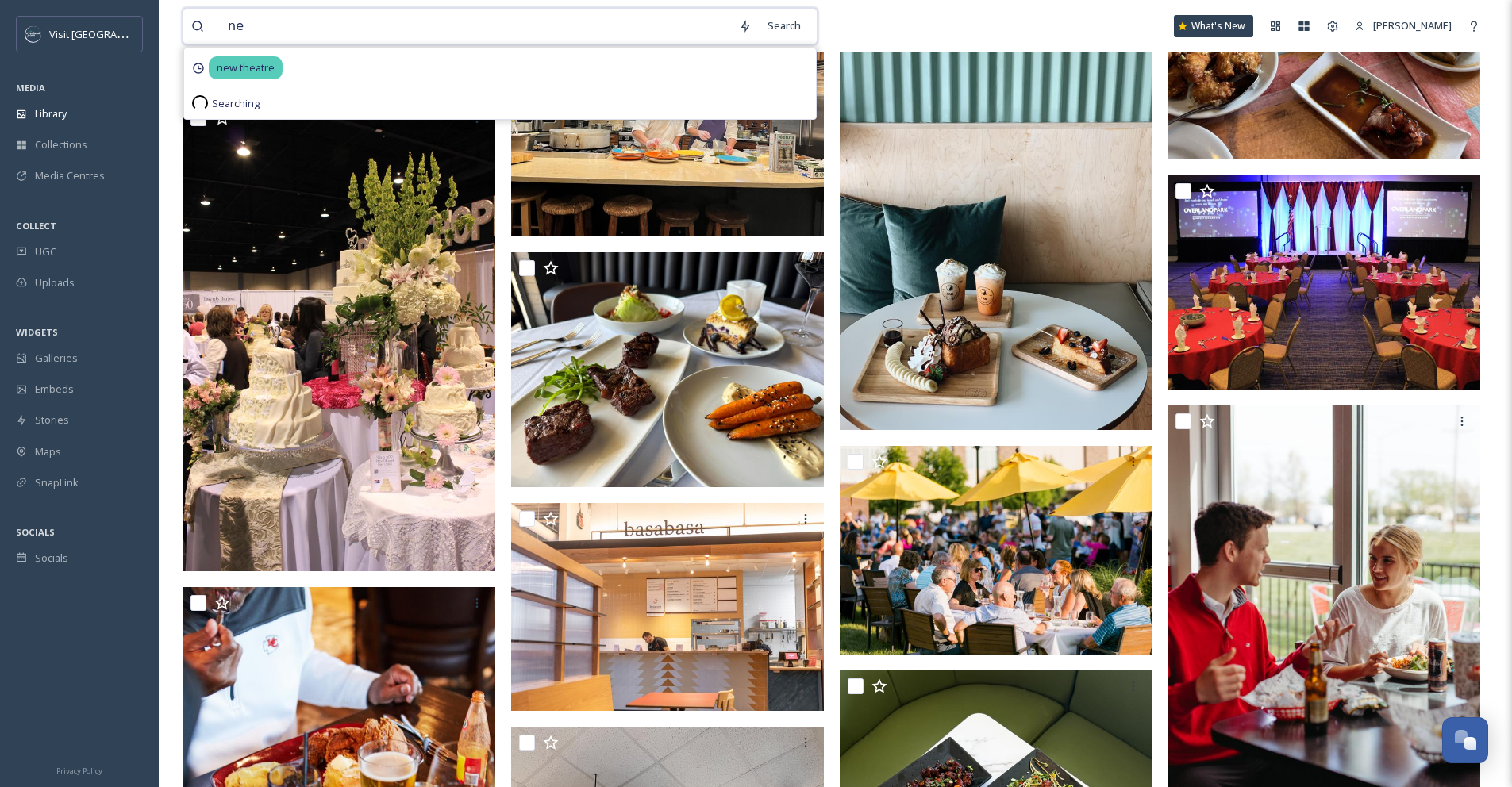
type input "n"
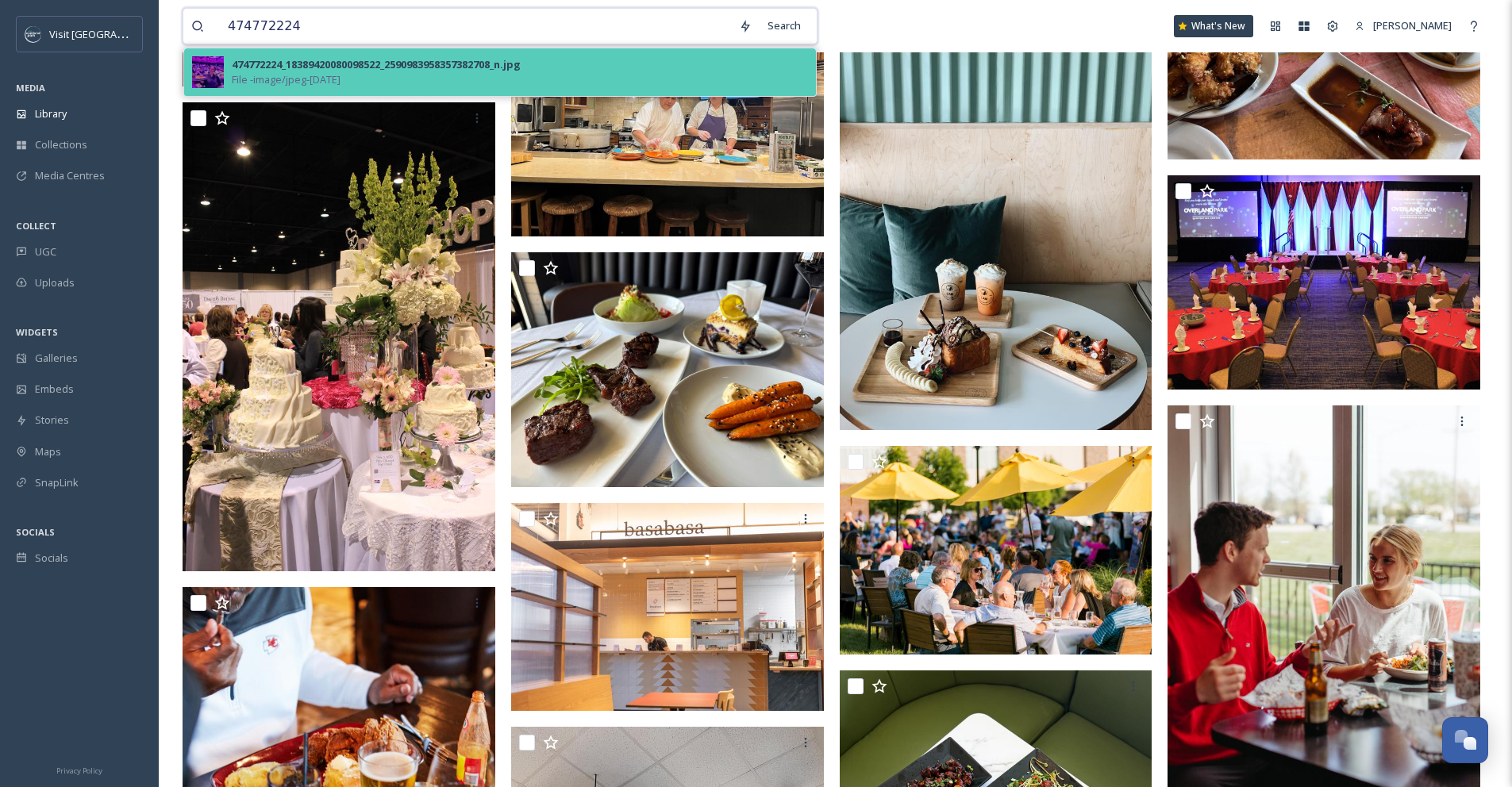
type input "474772224"
click at [307, 64] on div "474772224_18389420080098522_2590983958357382708_n.jpg" at bounding box center [375, 65] width 289 height 15
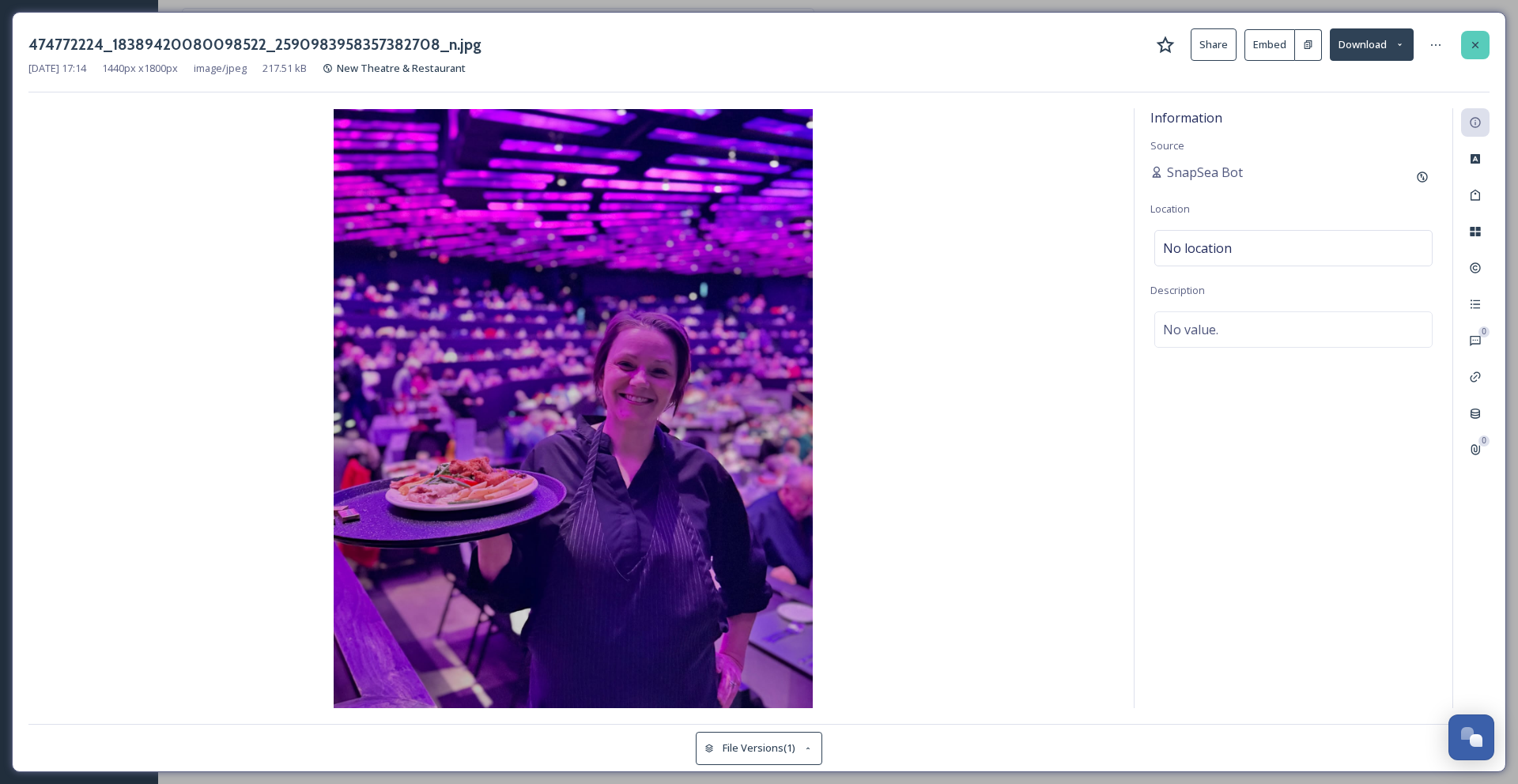
click at [1476, 43] on icon at bounding box center [1475, 44] width 6 height 6
